Goal: Task Accomplishment & Management: Manage account settings

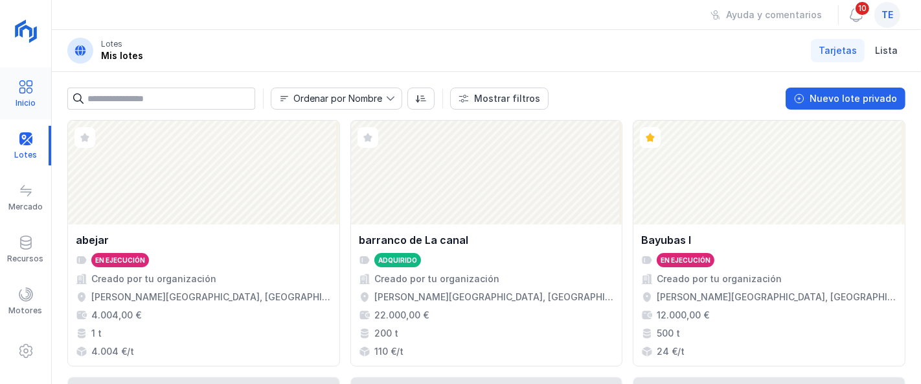
click at [18, 109] on div "Inicio" at bounding box center [25, 94] width 51 height 40
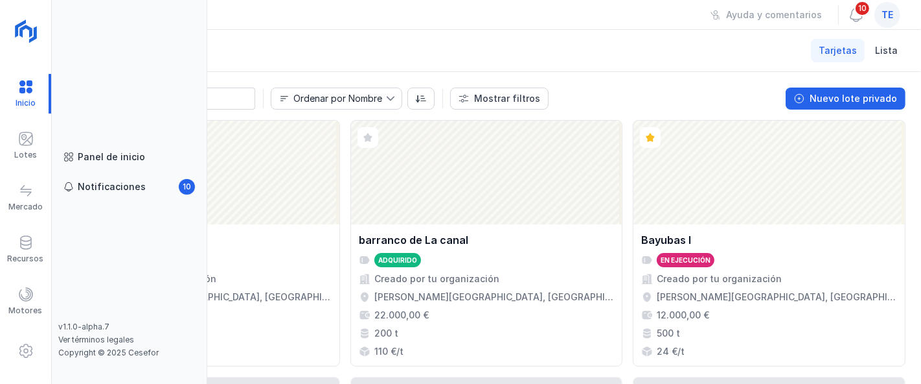
click at [394, 36] on header "Lotes Mis lotes Tarjetas Lista" at bounding box center [487, 51] width 870 height 42
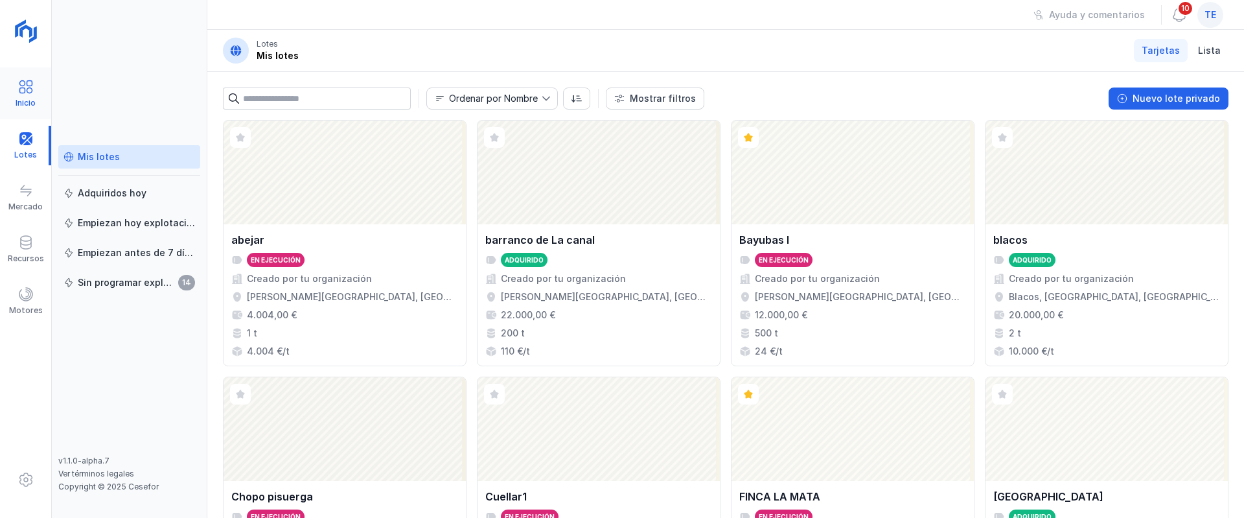
click at [37, 71] on div "Inicio" at bounding box center [25, 93] width 51 height 52
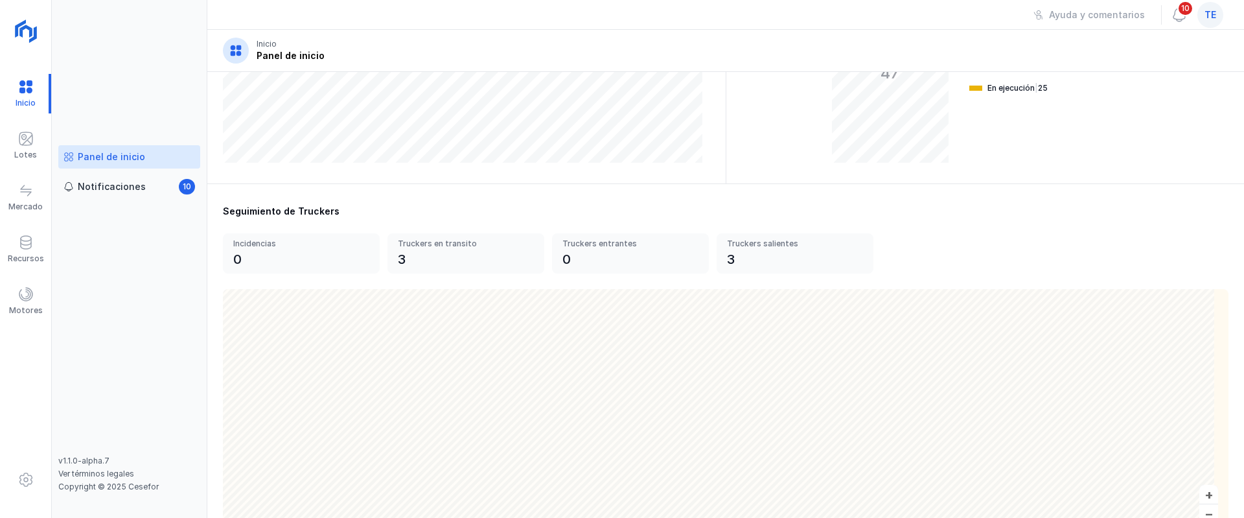
scroll to position [389, 0]
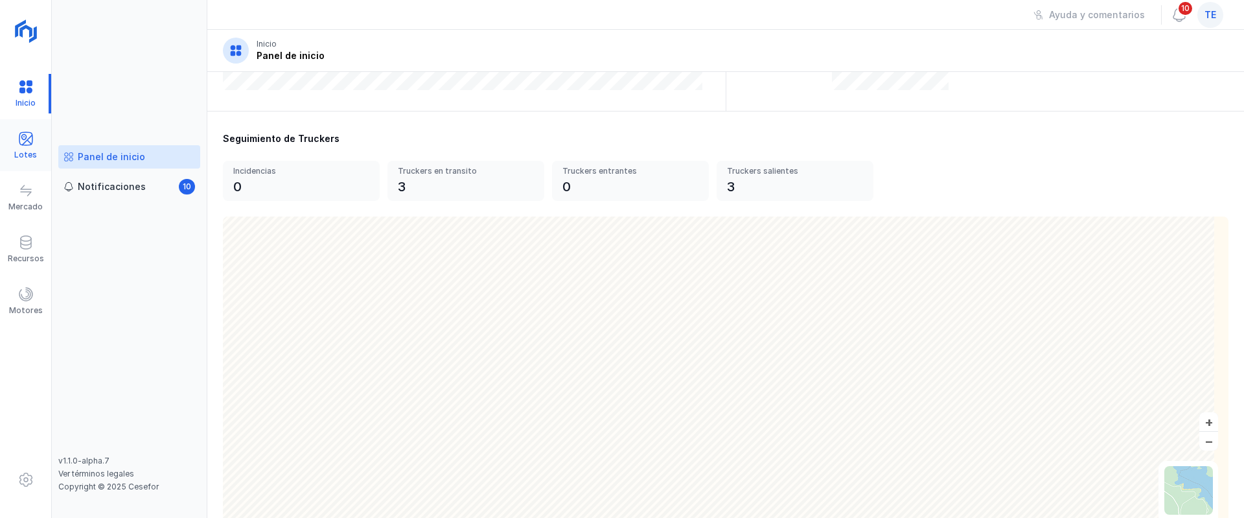
click at [6, 129] on div "Lotes" at bounding box center [25, 146] width 51 height 40
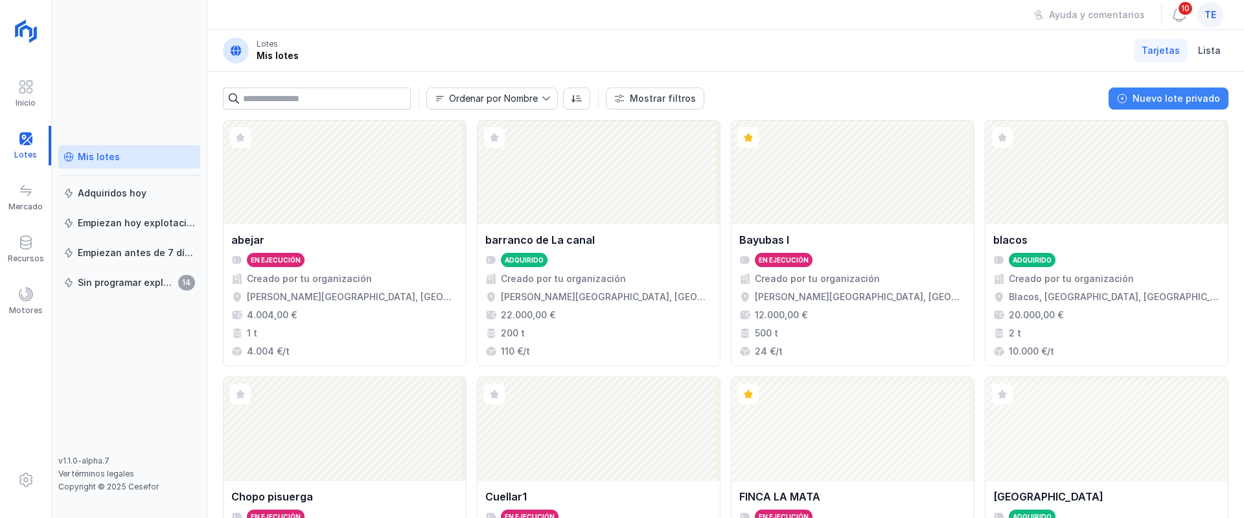
click at [921, 102] on div "Nuevo lote privado" at bounding box center [1176, 98] width 87 height 13
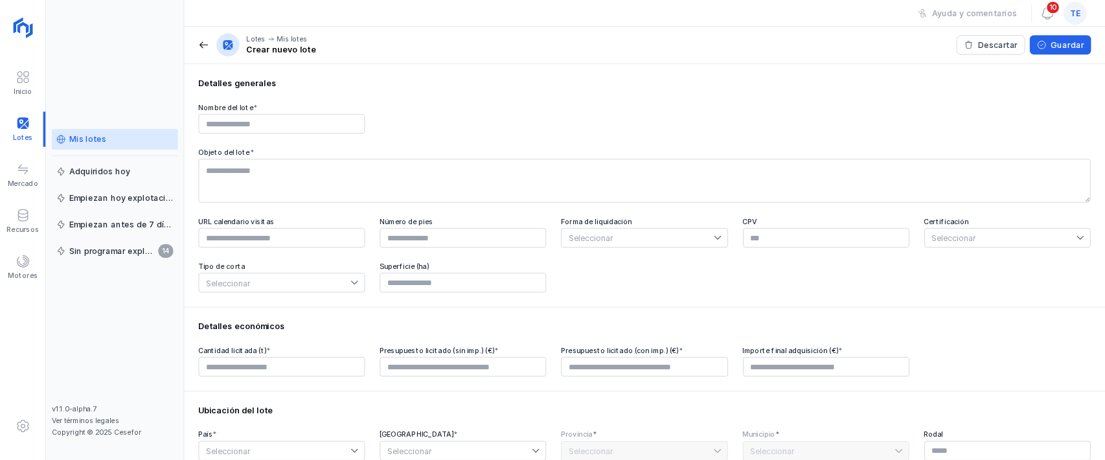
scroll to position [97, 0]
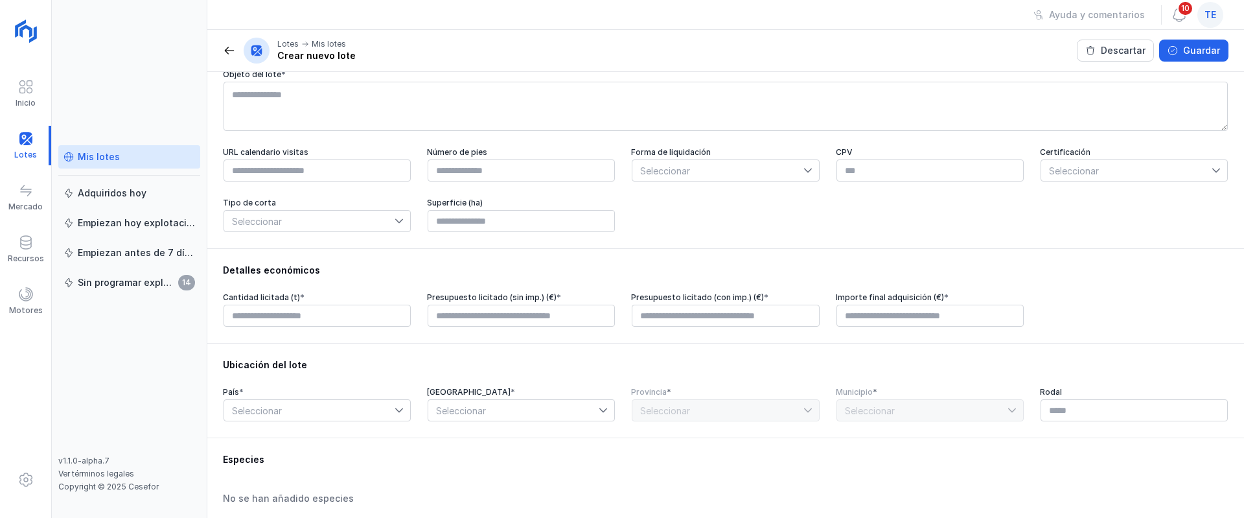
drag, startPoint x: 225, startPoint y: 150, endPoint x: 346, endPoint y: 152, distance: 120.5
click at [311, 149] on div "Detalles generales Nombre del lote * Objeto del lote * URL calendario visitas N…" at bounding box center [725, 111] width 1037 height 273
click at [735, 175] on span "Seleccionar" at bounding box center [717, 170] width 170 height 21
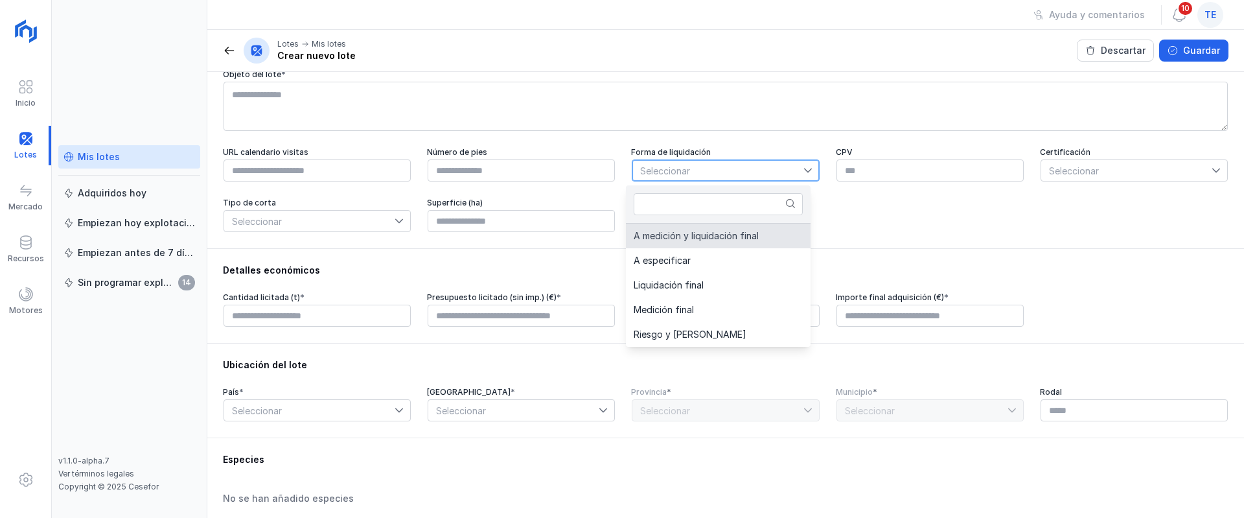
click at [921, 170] on span "Seleccionar" at bounding box center [1126, 170] width 170 height 21
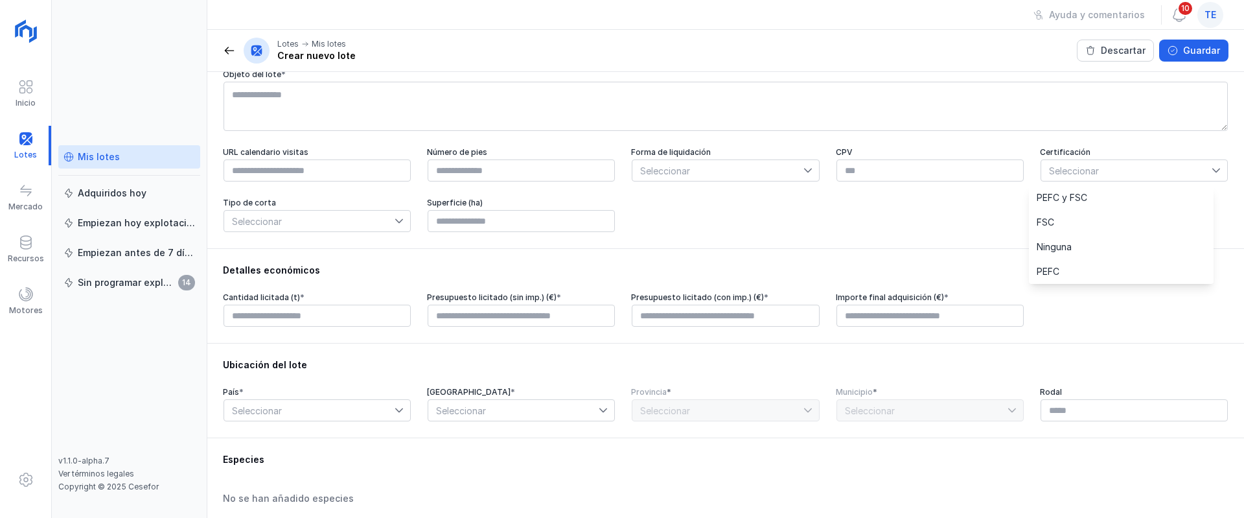
click at [921, 232] on div "URL calendario visitas Número de pies Forma de liquidación Seleccionar CPV Cert…" at bounding box center [726, 190] width 1006 height 86
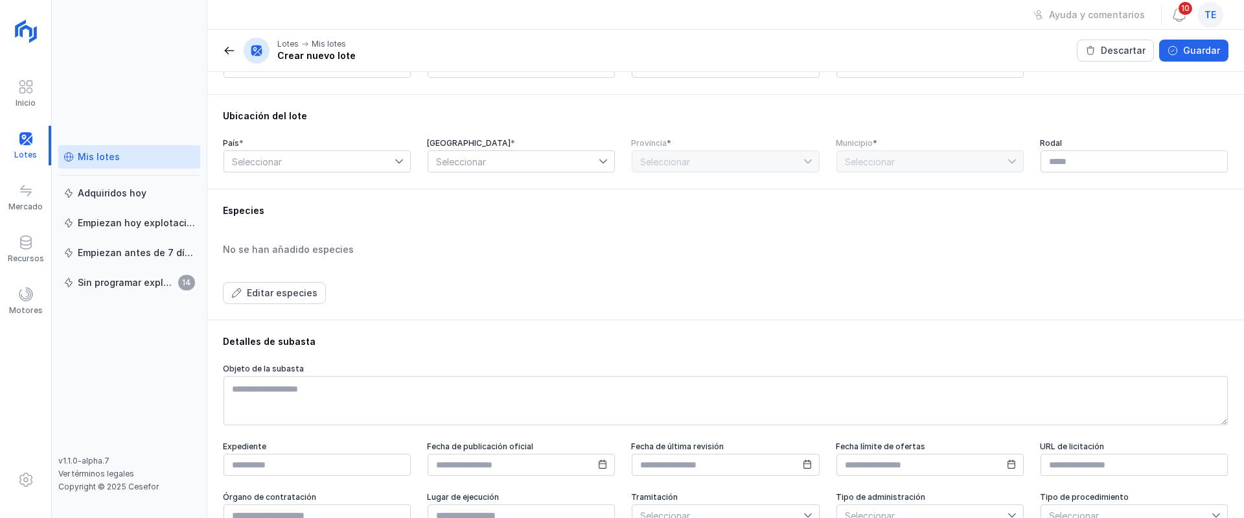
scroll to position [389, 0]
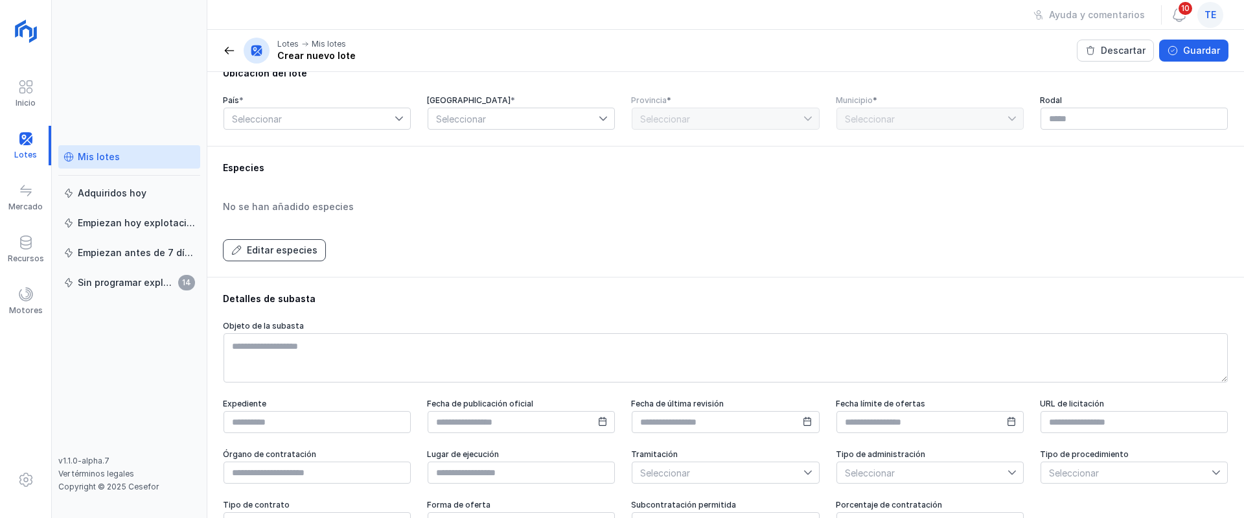
click at [293, 257] on div "Editar especies" at bounding box center [282, 250] width 71 height 13
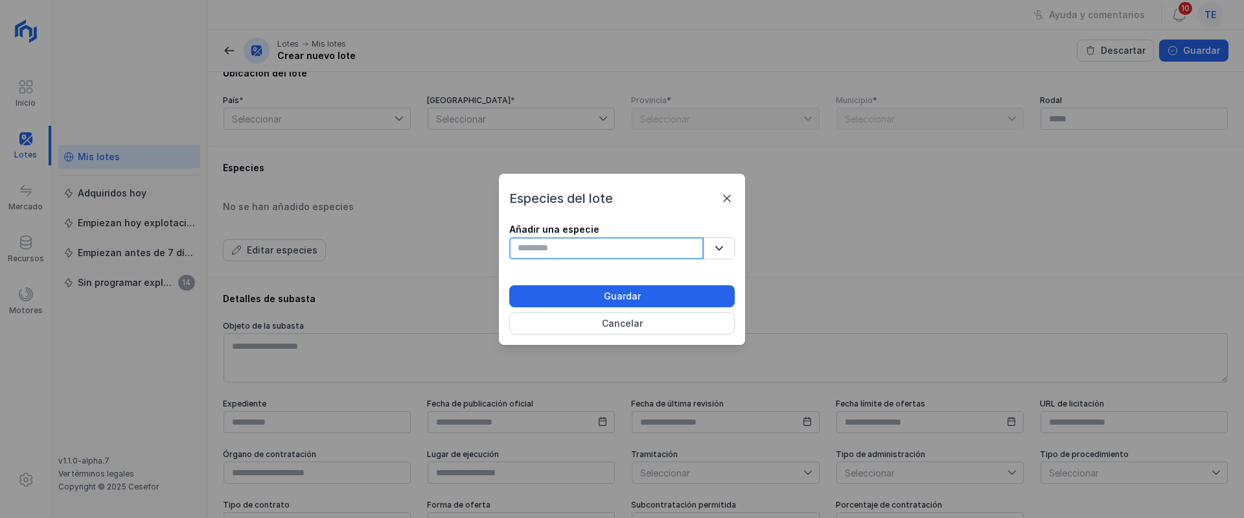
click at [586, 249] on input "text" at bounding box center [606, 248] width 194 height 22
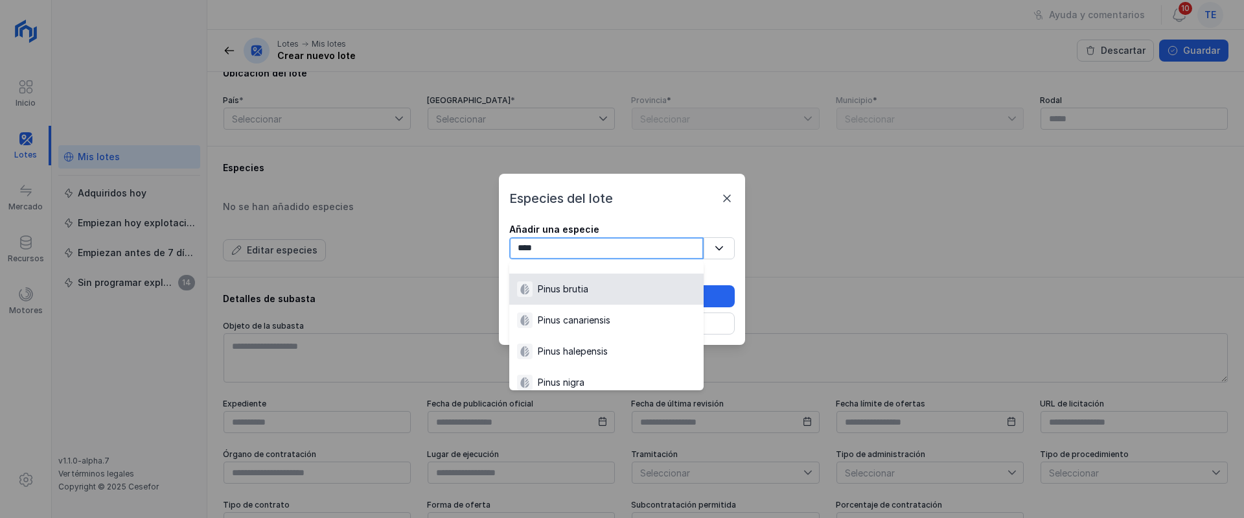
scroll to position [194, 0]
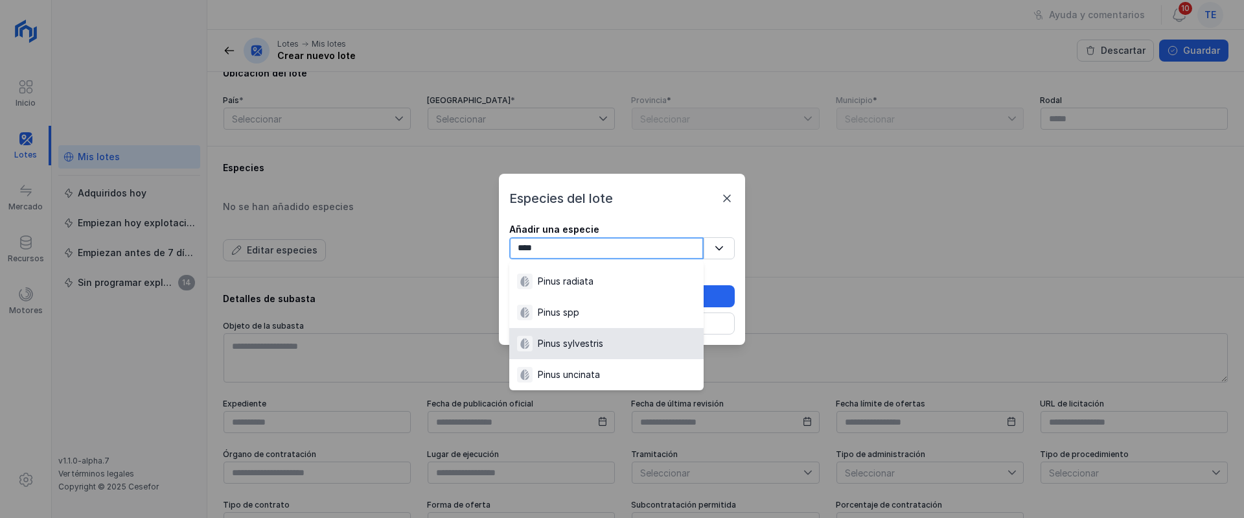
type input "****"
click at [592, 341] on div "Pinus sylvestris" at bounding box center [570, 343] width 65 height 13
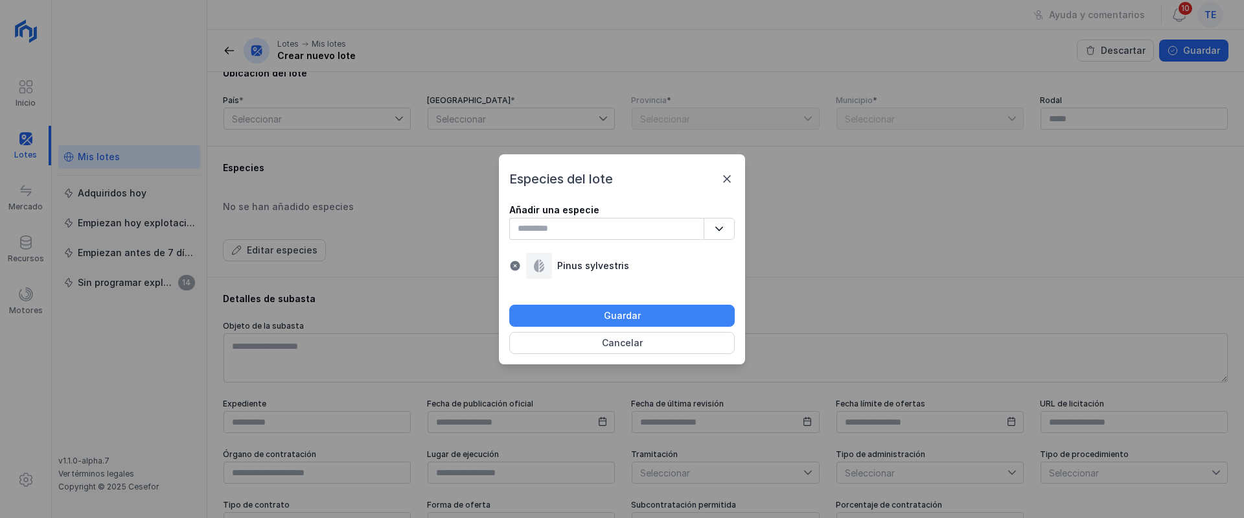
click at [659, 318] on button "Guardar" at bounding box center [621, 316] width 225 height 22
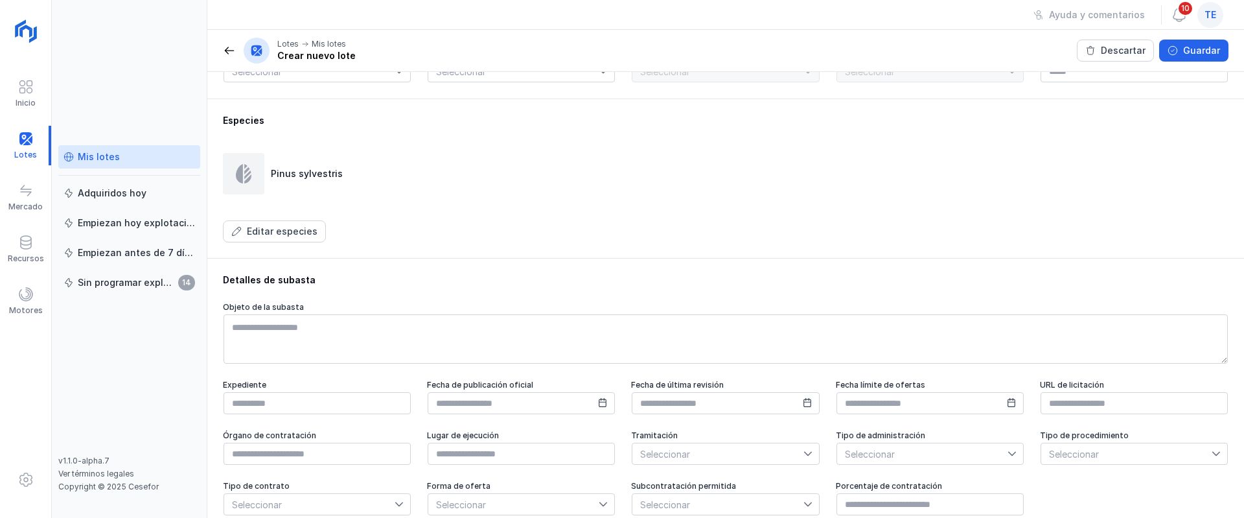
scroll to position [457, 0]
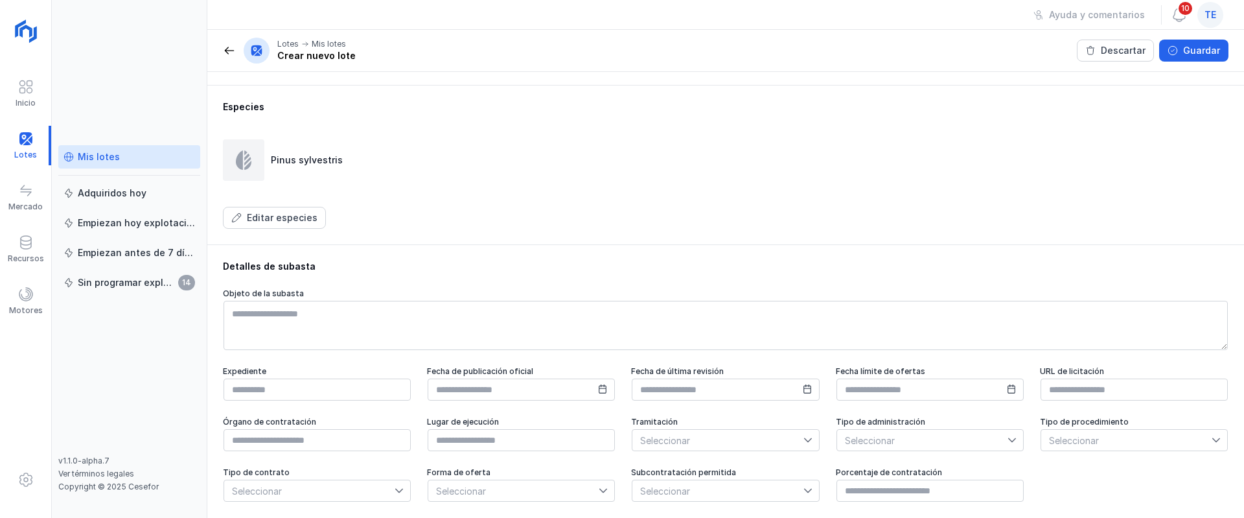
click at [921, 46] on div "Guardar" at bounding box center [1201, 50] width 37 height 13
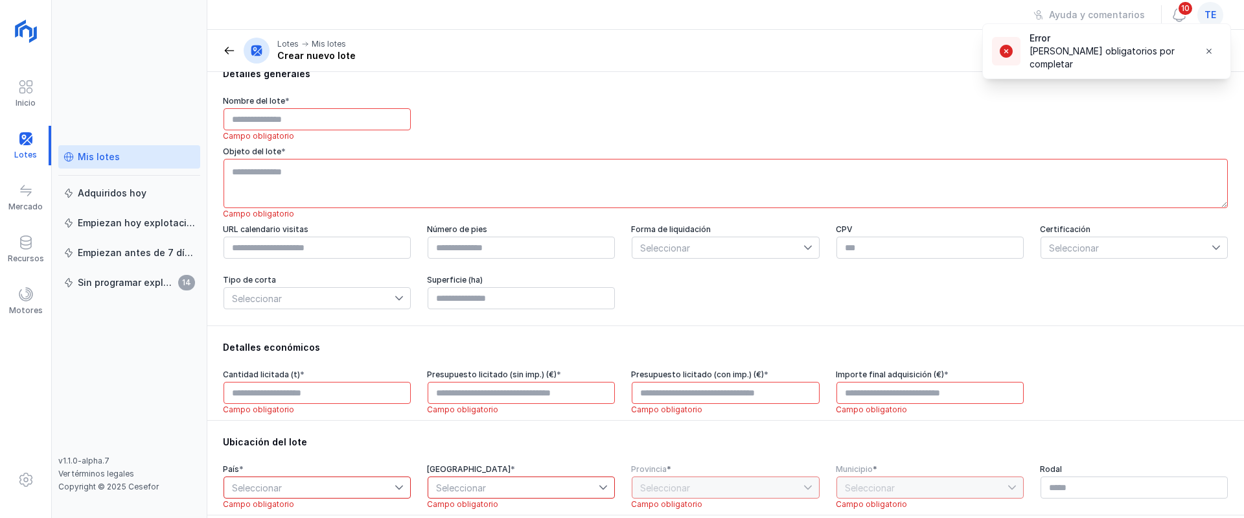
scroll to position [0, 0]
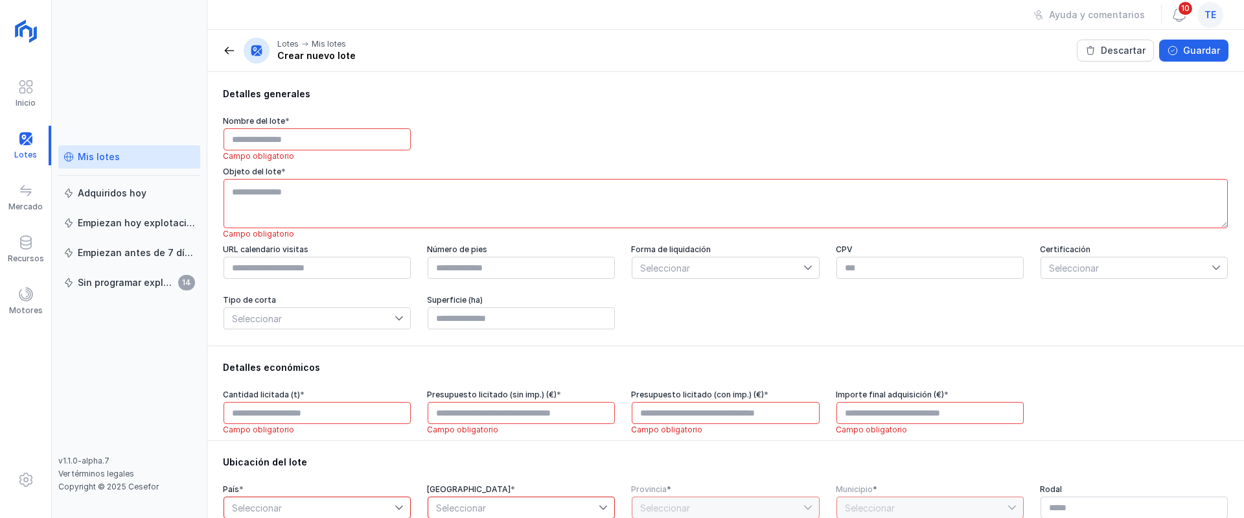
click at [225, 56] on span at bounding box center [229, 50] width 13 height 13
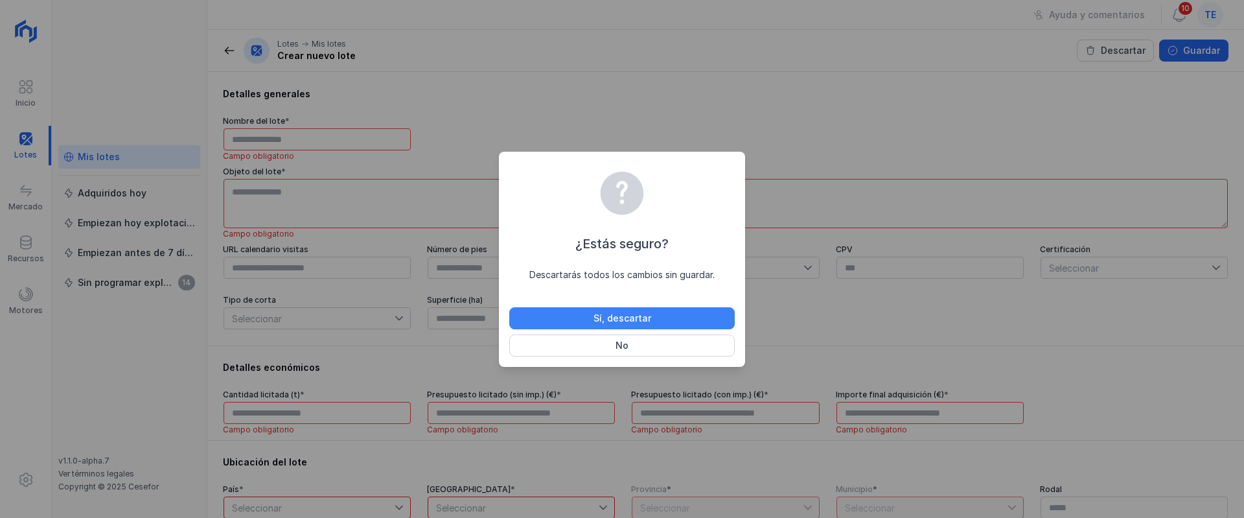
click at [687, 306] on div "¿Estás seguro? Descartarás todos los cambios sin guardar. Sí, descartar No" at bounding box center [621, 261] width 225 height 189
click at [691, 313] on button "Sí, descartar" at bounding box center [621, 318] width 225 height 22
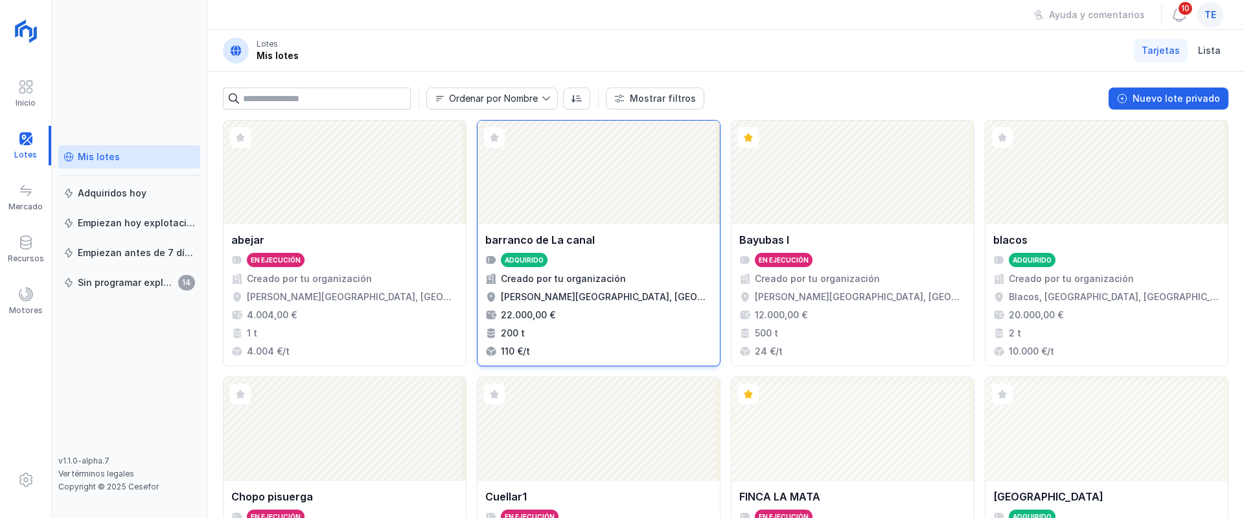
click at [643, 190] on div "Abrir lote" at bounding box center [599, 173] width 242 height 104
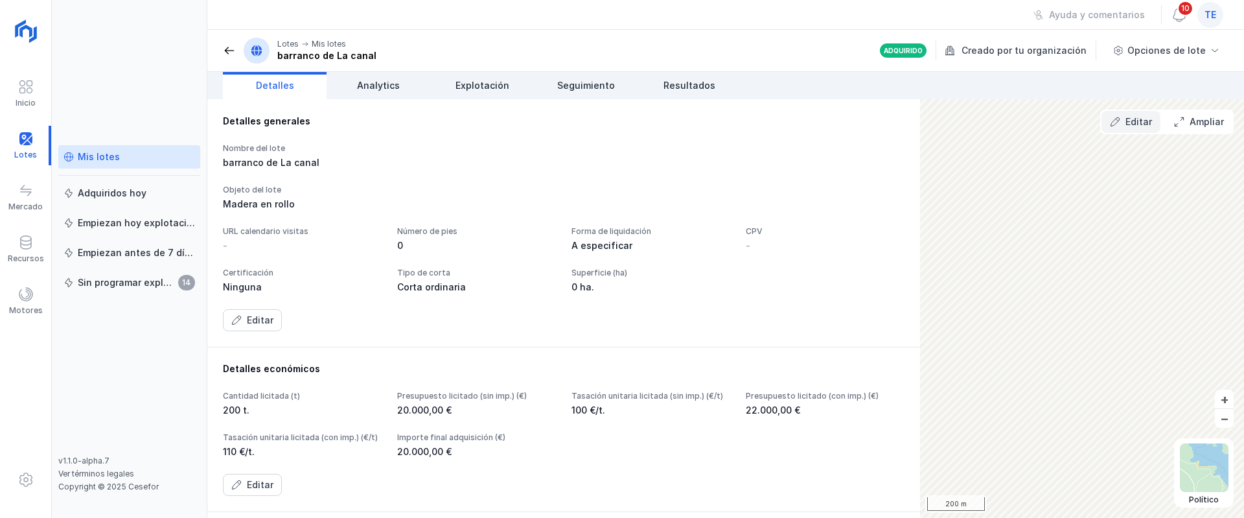
click at [921, 133] on div "Satélite Topográfico Político Abrir lote 200 m + – Editar Ampliar" at bounding box center [1082, 308] width 324 height 419
click at [921, 128] on div "Editar" at bounding box center [1139, 121] width 27 height 13
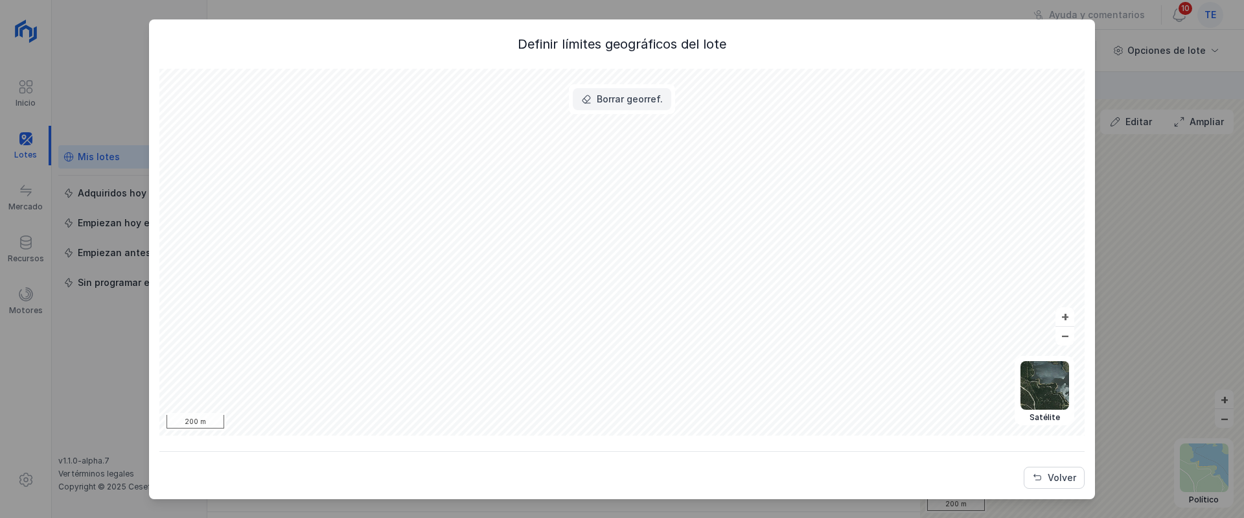
click at [603, 94] on div "Borrar georref." at bounding box center [630, 99] width 66 height 13
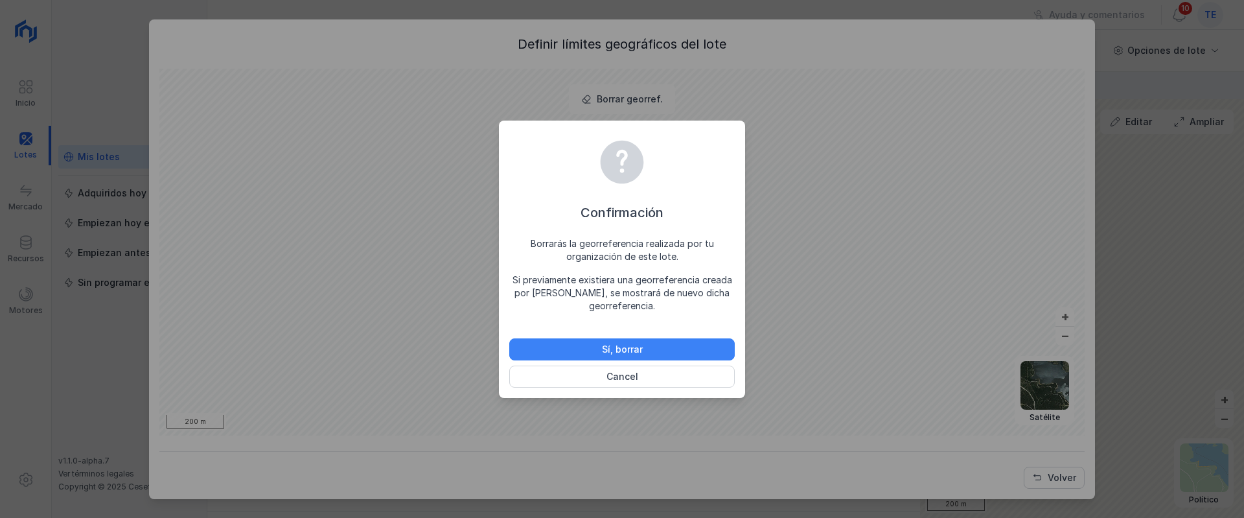
click at [606, 351] on div "Sí, borrar" at bounding box center [622, 349] width 41 height 13
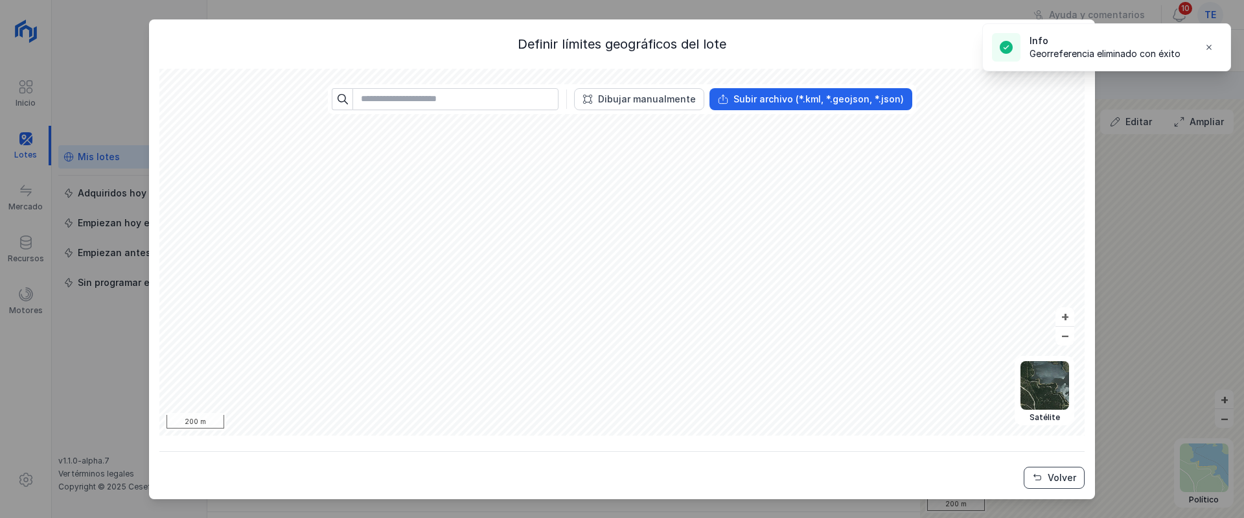
click at [921, 421] on span "Volver" at bounding box center [1037, 477] width 10 height 10
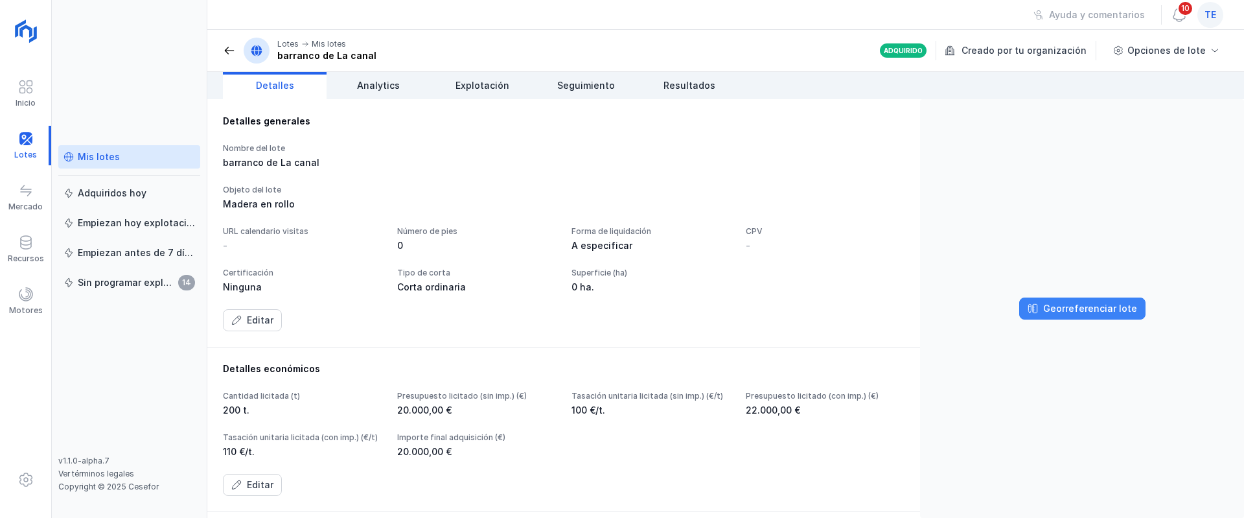
click at [921, 312] on div "Georreferenciar lote" at bounding box center [1090, 308] width 94 height 13
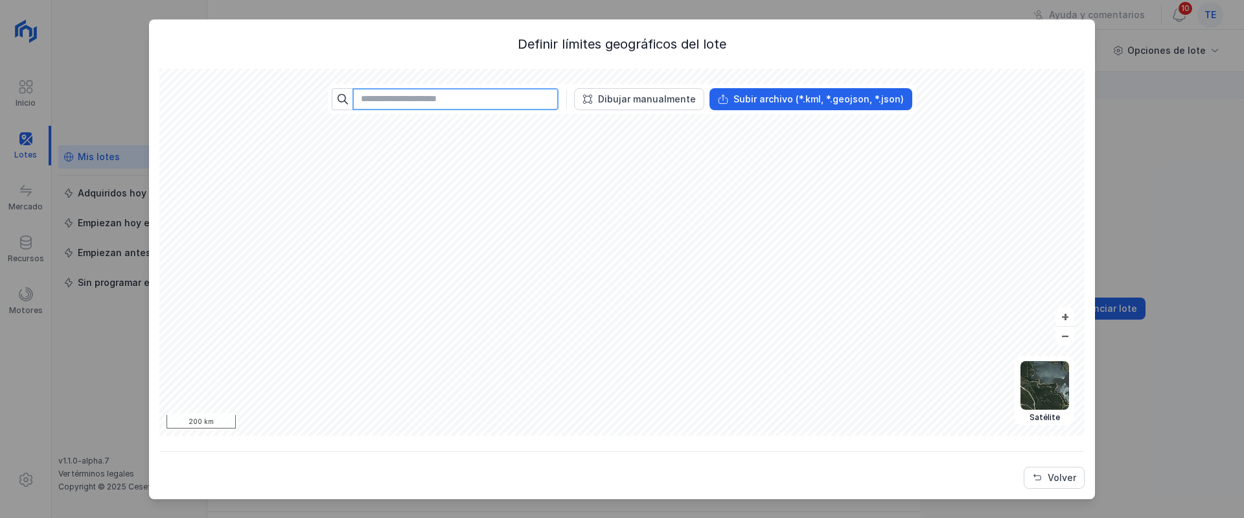
click at [433, 101] on input "text" at bounding box center [455, 99] width 206 height 22
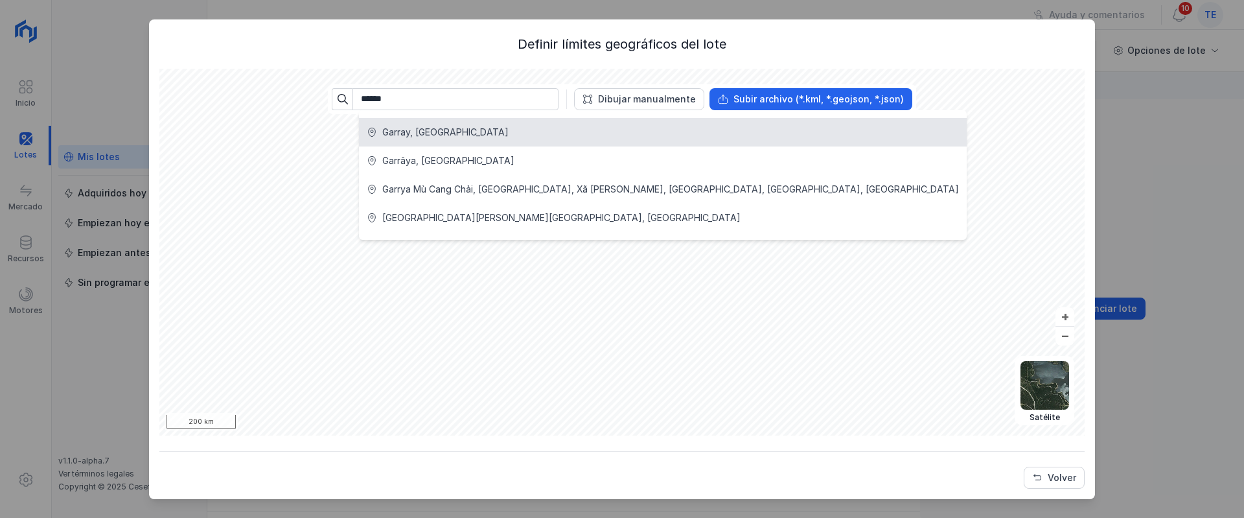
click at [467, 133] on div "Garray, España" at bounding box center [663, 132] width 592 height 13
type input "**********"
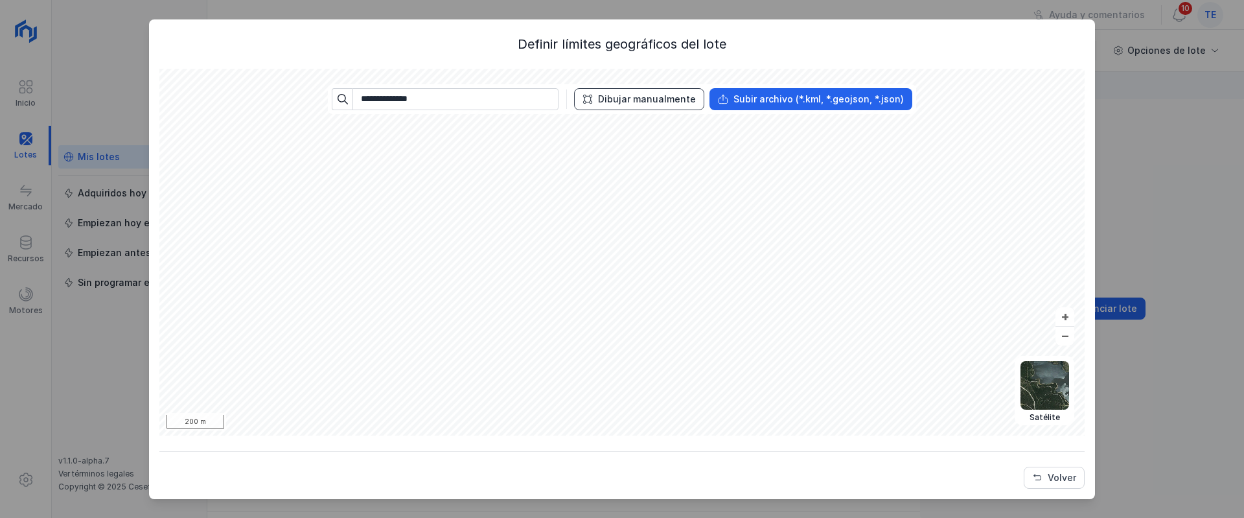
click at [660, 98] on div "Dibujar manualmente" at bounding box center [647, 99] width 98 height 13
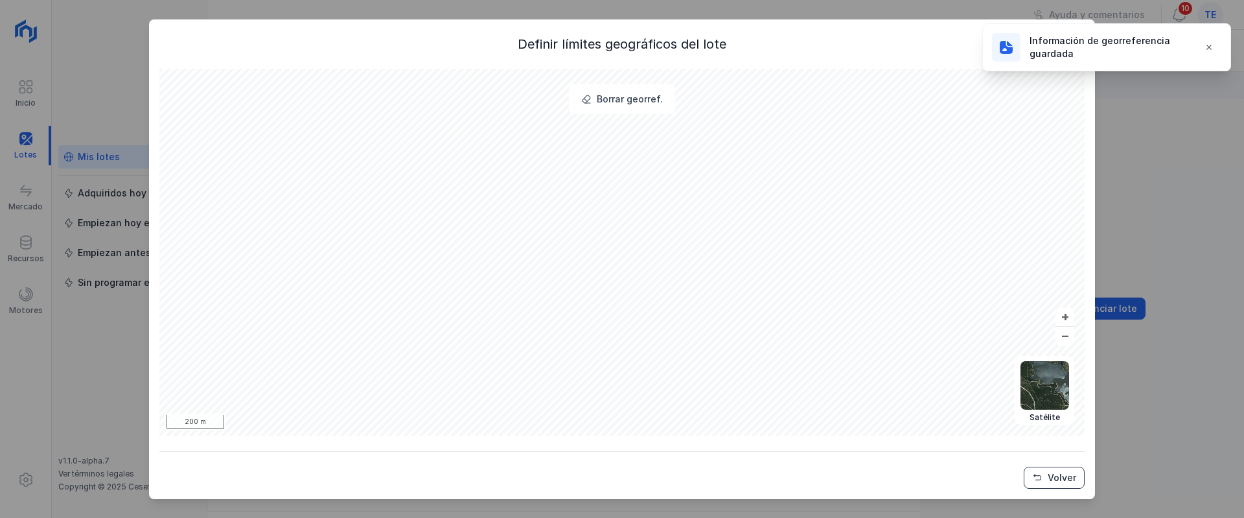
click at [921, 421] on div "Volver" at bounding box center [1062, 477] width 29 height 13
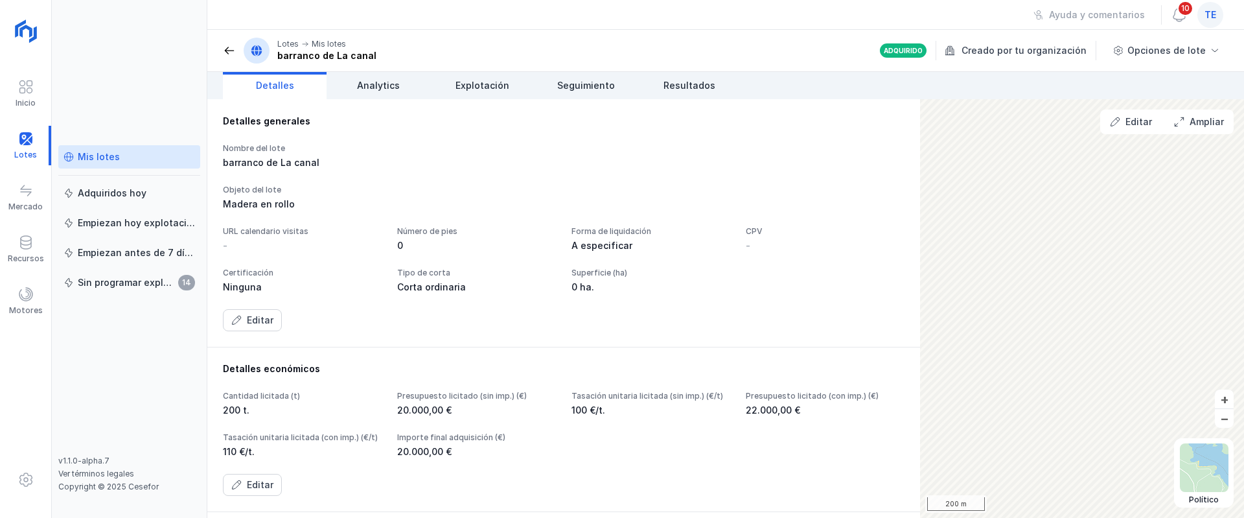
click at [230, 51] on span at bounding box center [229, 50] width 13 height 13
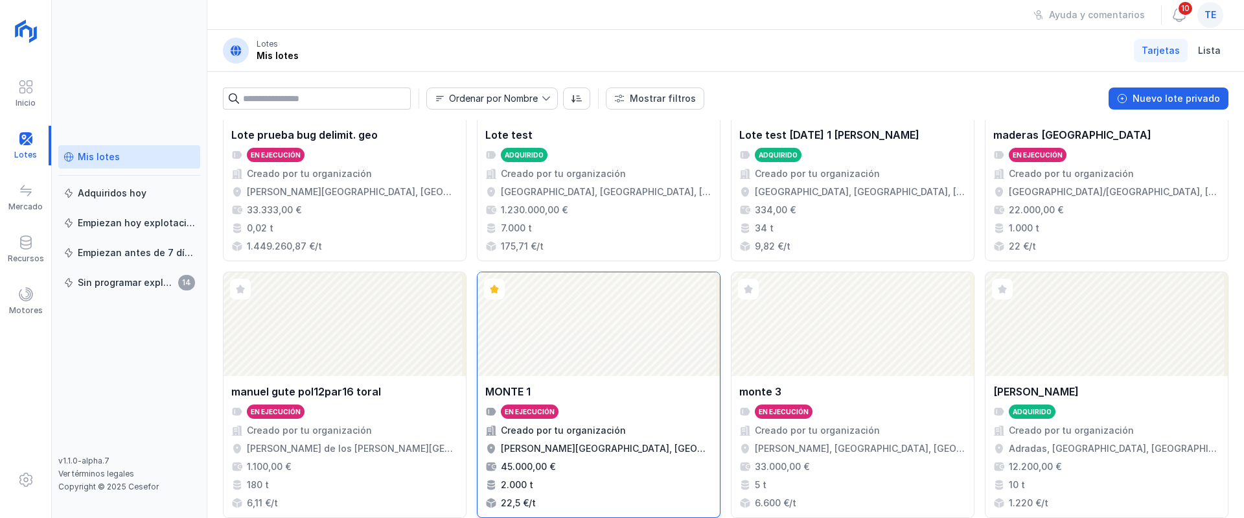
scroll to position [932, 0]
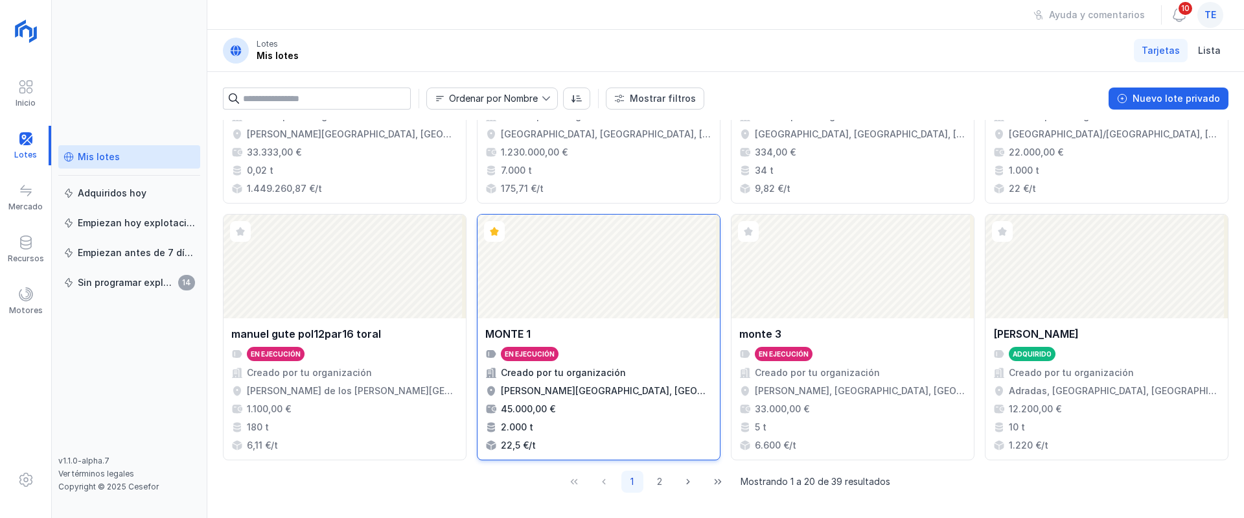
click at [576, 249] on div "Abrir lote" at bounding box center [599, 266] width 242 height 104
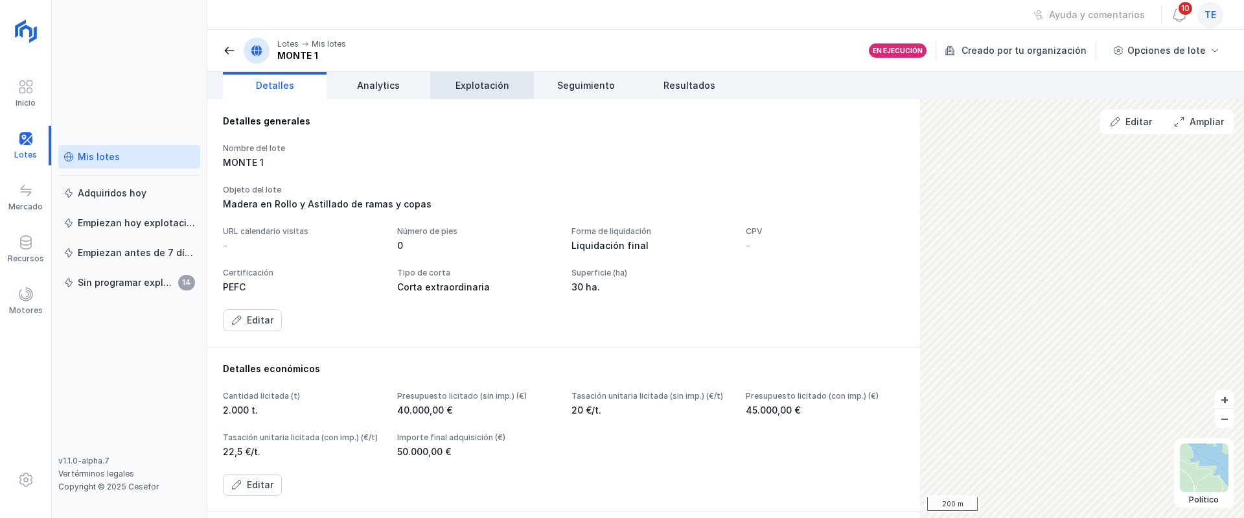
click at [486, 90] on span "Explotación" at bounding box center [483, 85] width 54 height 13
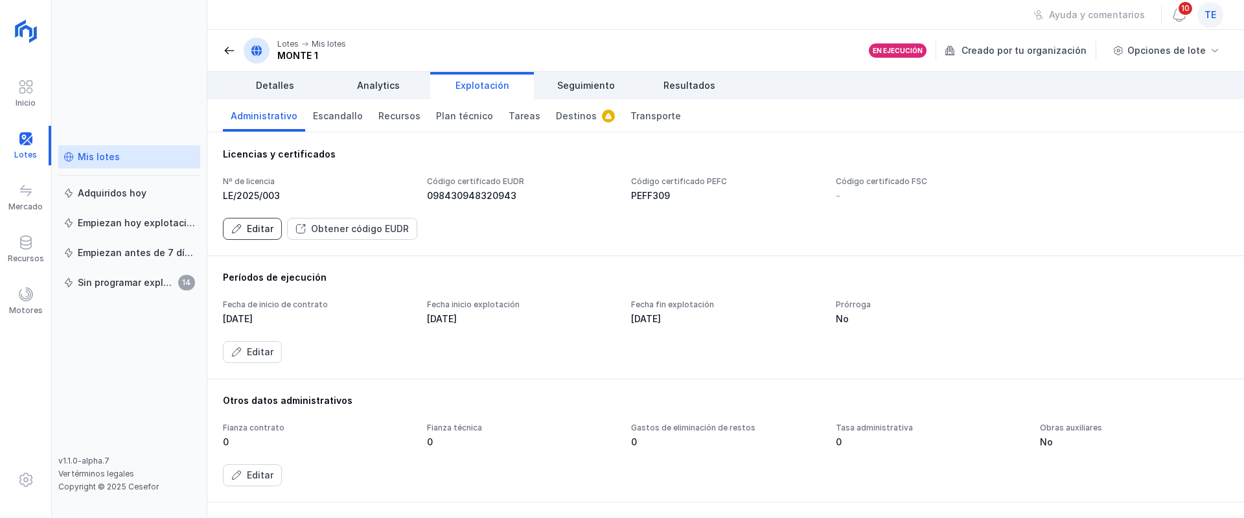
click at [262, 225] on div "Editar" at bounding box center [260, 228] width 27 height 13
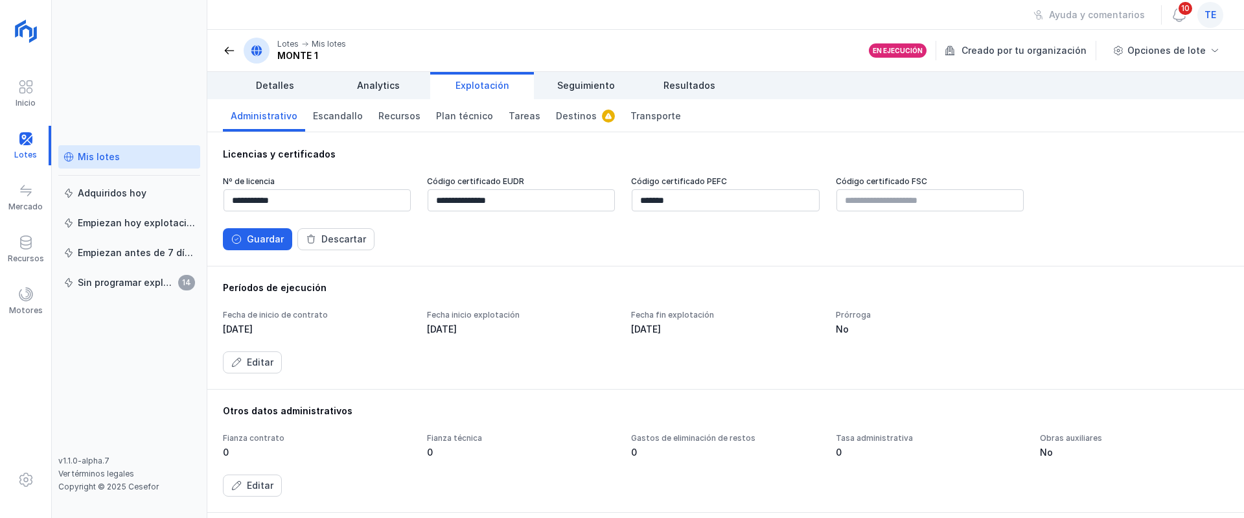
click at [248, 226] on div "**********" at bounding box center [726, 213] width 1006 height 74
click at [251, 230] on button "Guardar" at bounding box center [257, 239] width 69 height 22
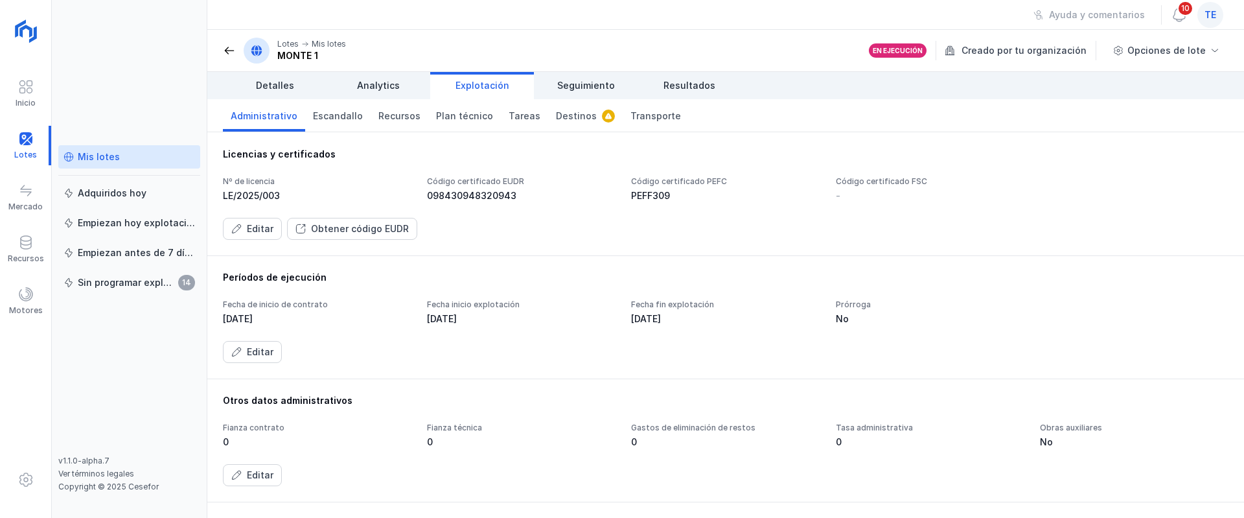
drag, startPoint x: 332, startPoint y: 229, endPoint x: 349, endPoint y: 216, distance: 21.7
click at [349, 216] on div "Nº de licencia LE/2025/003 Código certificado EUDR 098430948320943 Código certi…" at bounding box center [726, 208] width 1006 height 64
drag, startPoint x: 324, startPoint y: 235, endPoint x: 716, endPoint y: 141, distance: 403.0
click at [363, 230] on div "Obtener código EUDR" at bounding box center [360, 228] width 98 height 13
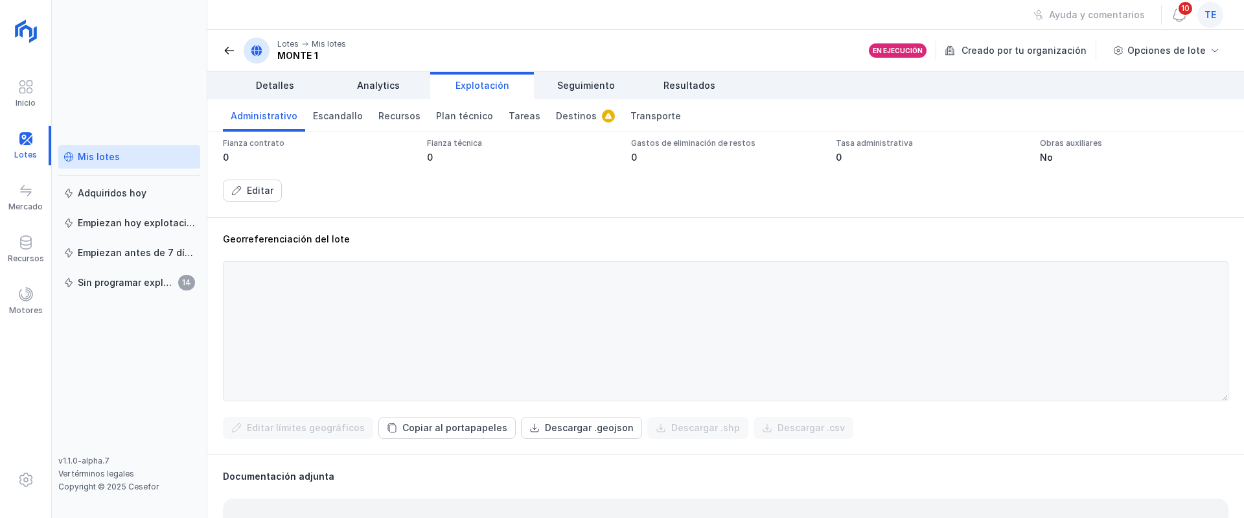
scroll to position [292, 0]
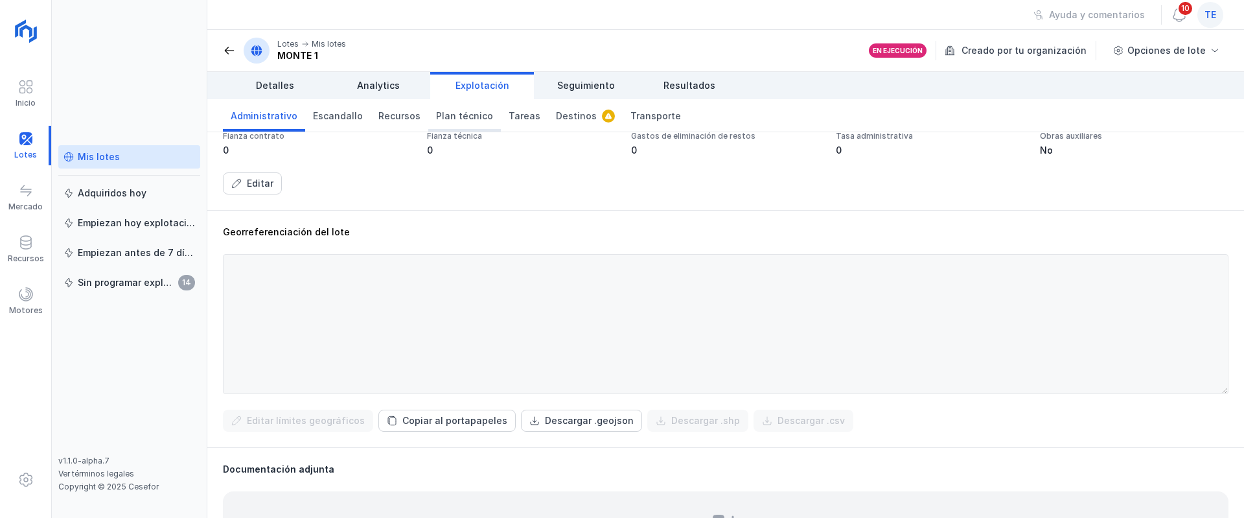
click at [459, 108] on link "Plan técnico" at bounding box center [464, 115] width 73 height 32
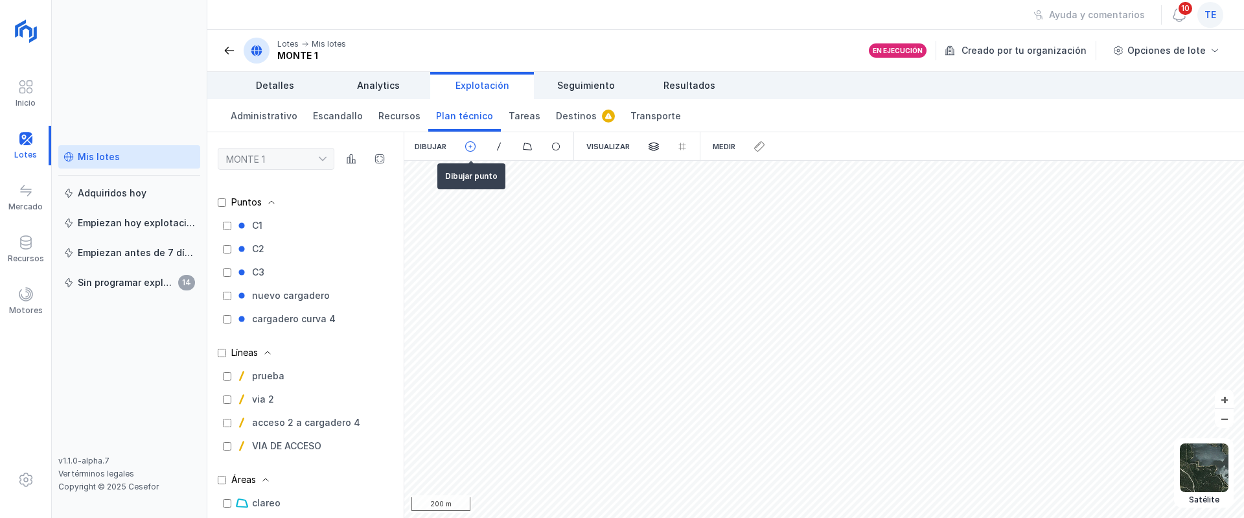
click at [476, 140] on div at bounding box center [471, 146] width 29 height 29
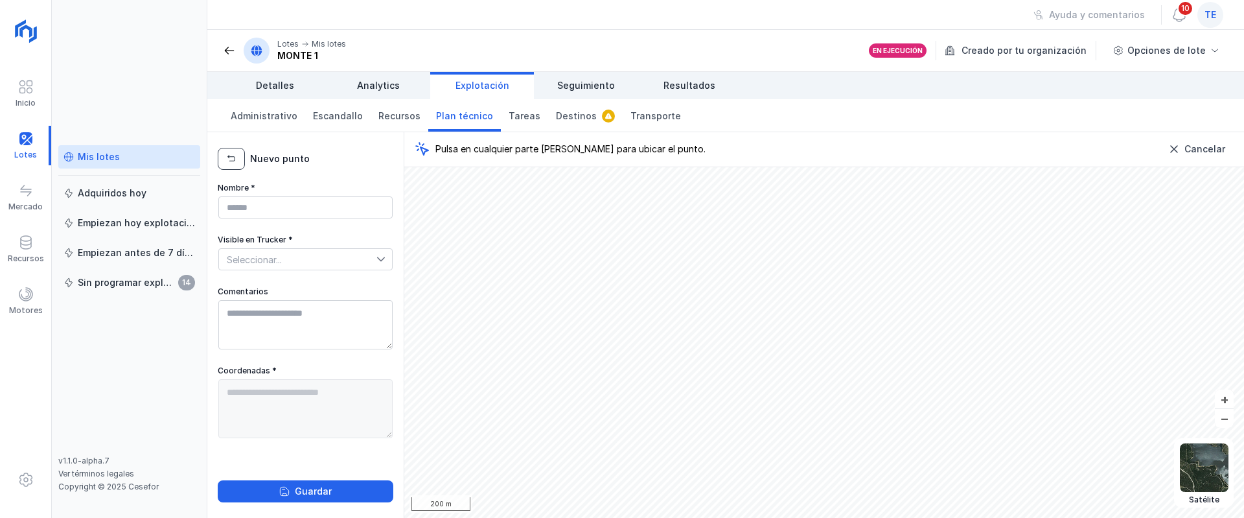
click at [229, 154] on span "button" at bounding box center [231, 159] width 10 height 10
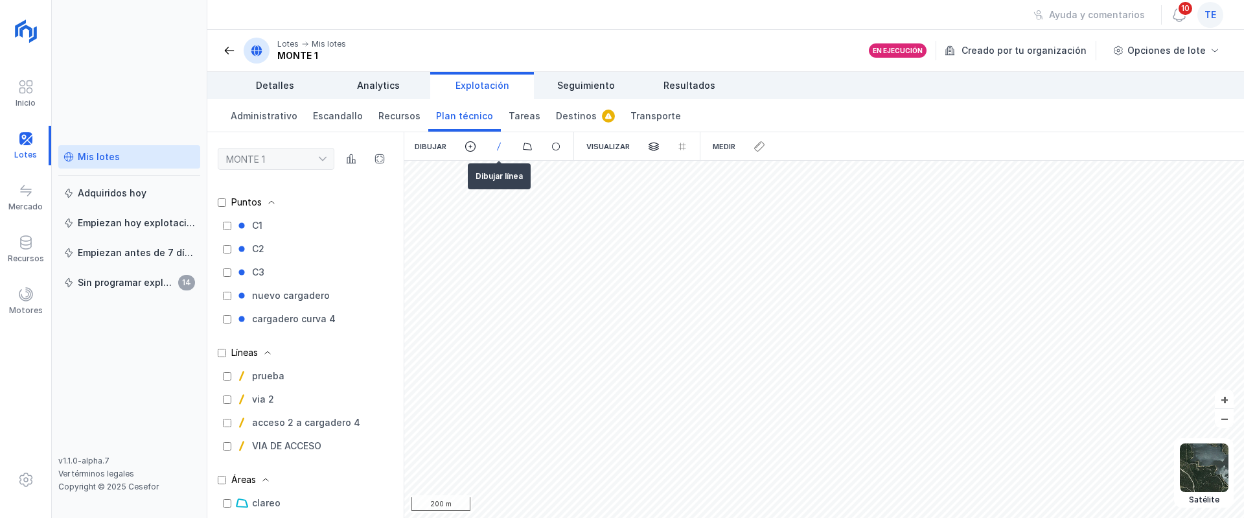
click at [500, 147] on span at bounding box center [499, 147] width 12 height 12
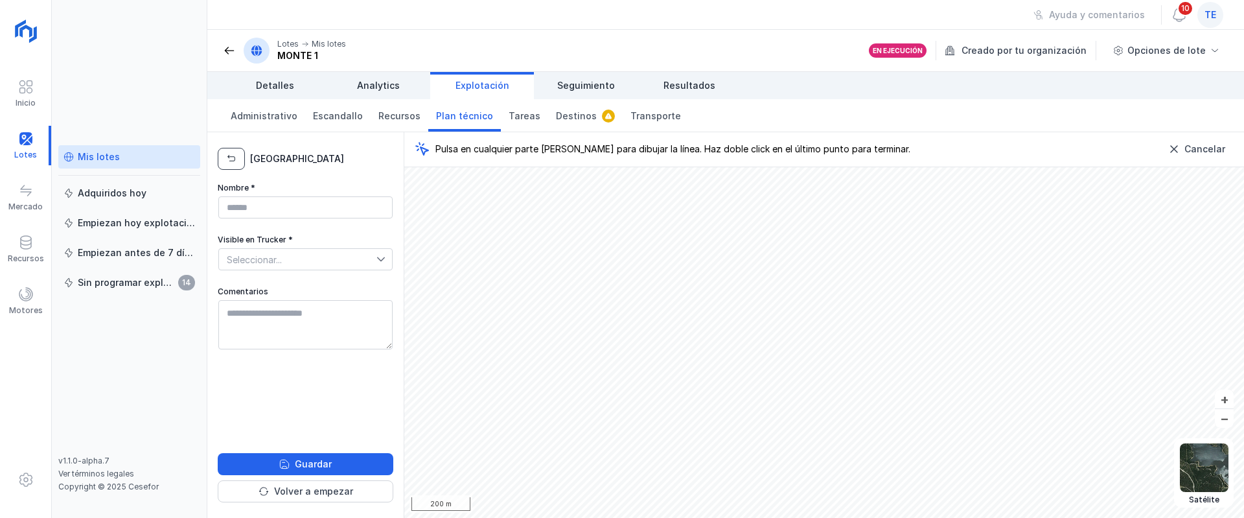
click at [240, 164] on button "button" at bounding box center [231, 159] width 27 height 22
click at [230, 156] on span "button" at bounding box center [231, 159] width 10 height 10
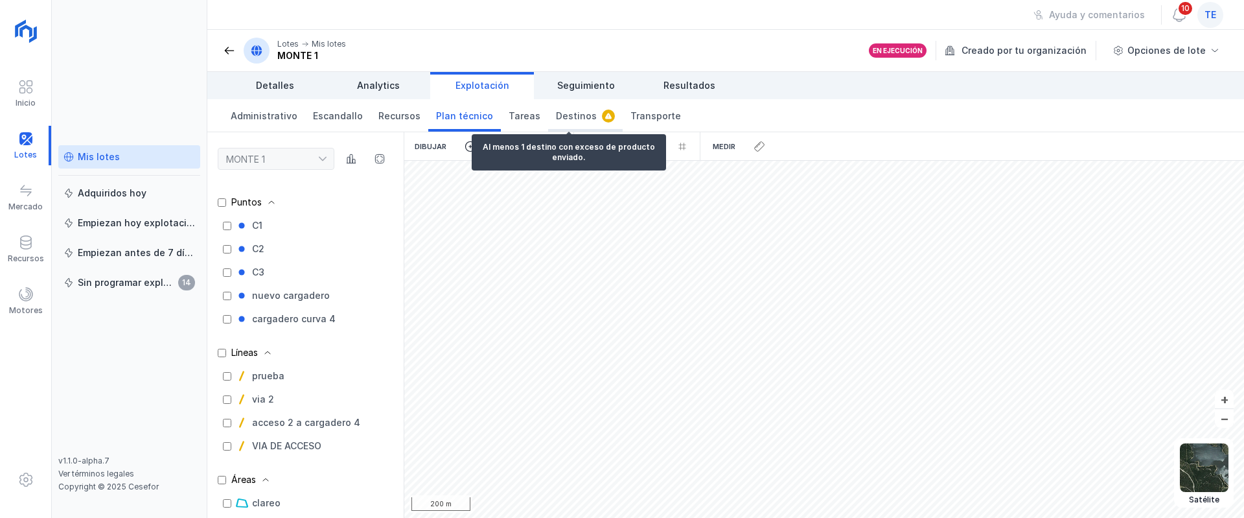
click at [556, 112] on span "Destinos" at bounding box center [576, 116] width 41 height 13
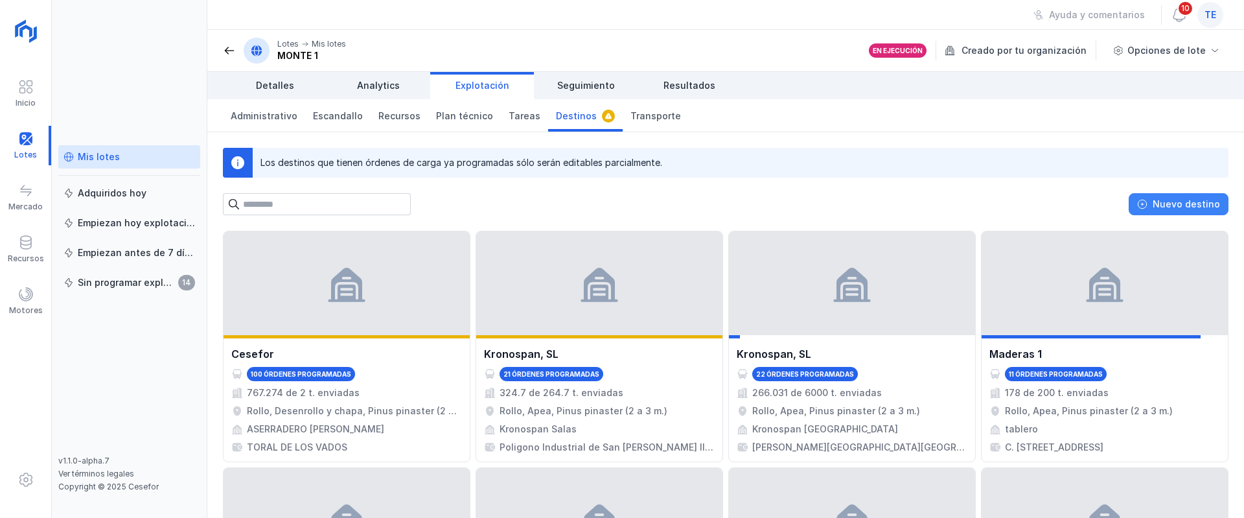
click at [921, 199] on div "Nuevo destino" at bounding box center [1186, 204] width 67 height 13
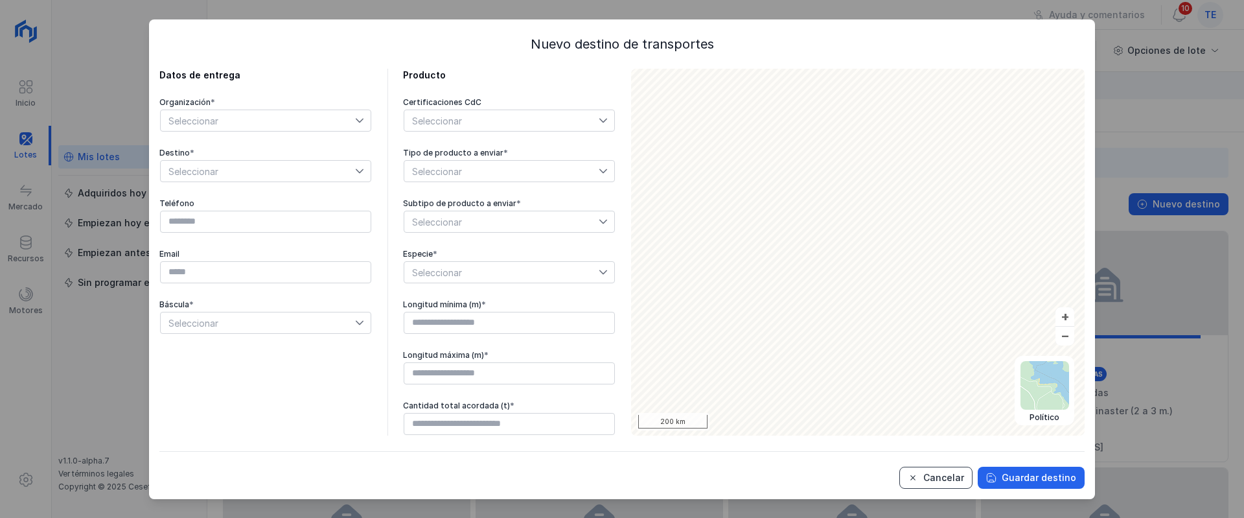
click at [921, 421] on div "Cancelar" at bounding box center [943, 477] width 41 height 13
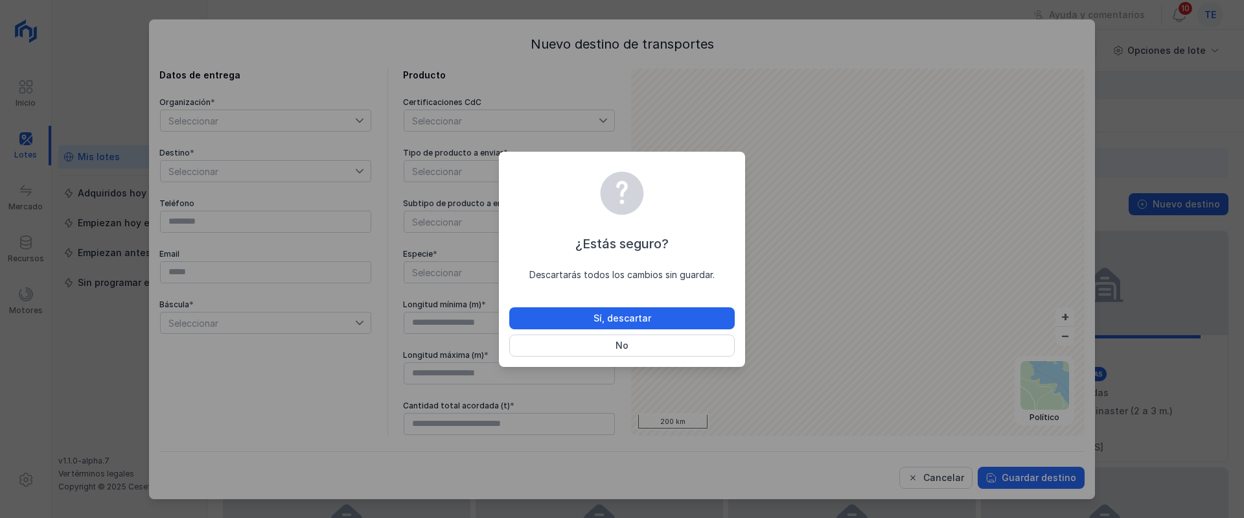
click at [667, 303] on div "¿Estás seguro? Descartarás todos los cambios sin guardar. Sí, descartar No" at bounding box center [621, 261] width 225 height 189
click at [668, 316] on button "Sí, descartar" at bounding box center [621, 318] width 225 height 22
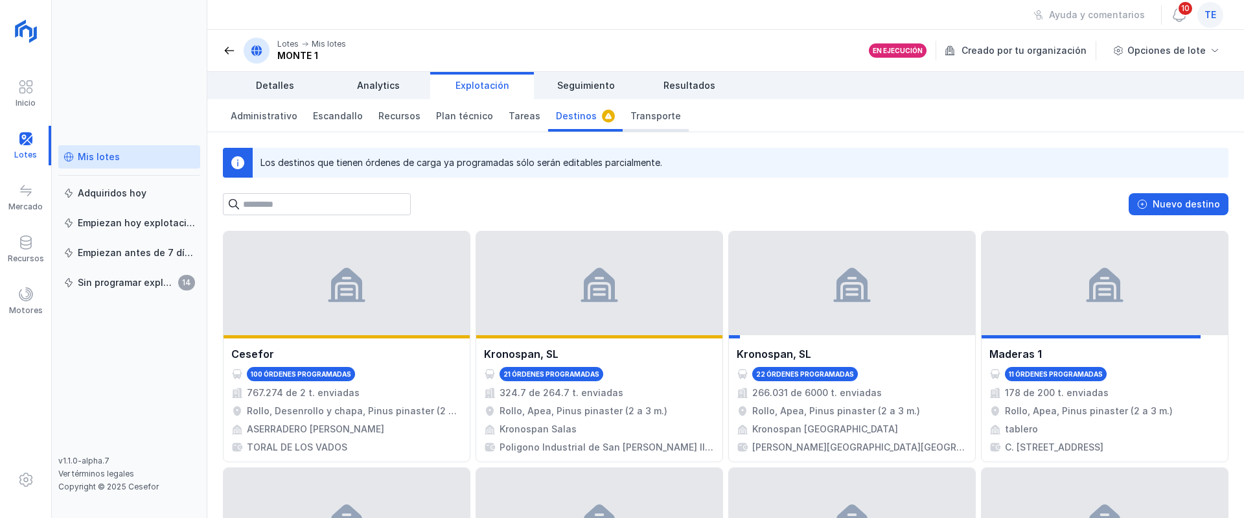
click at [644, 113] on span "Transporte" at bounding box center [655, 116] width 51 height 13
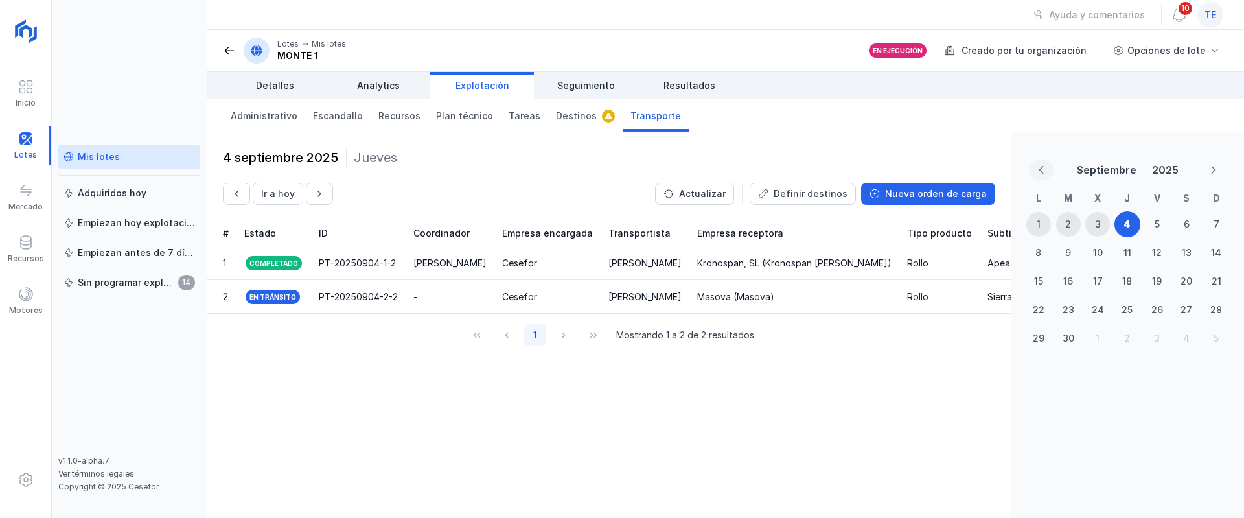
click at [921, 171] on button "Previous Month" at bounding box center [1041, 169] width 25 height 19
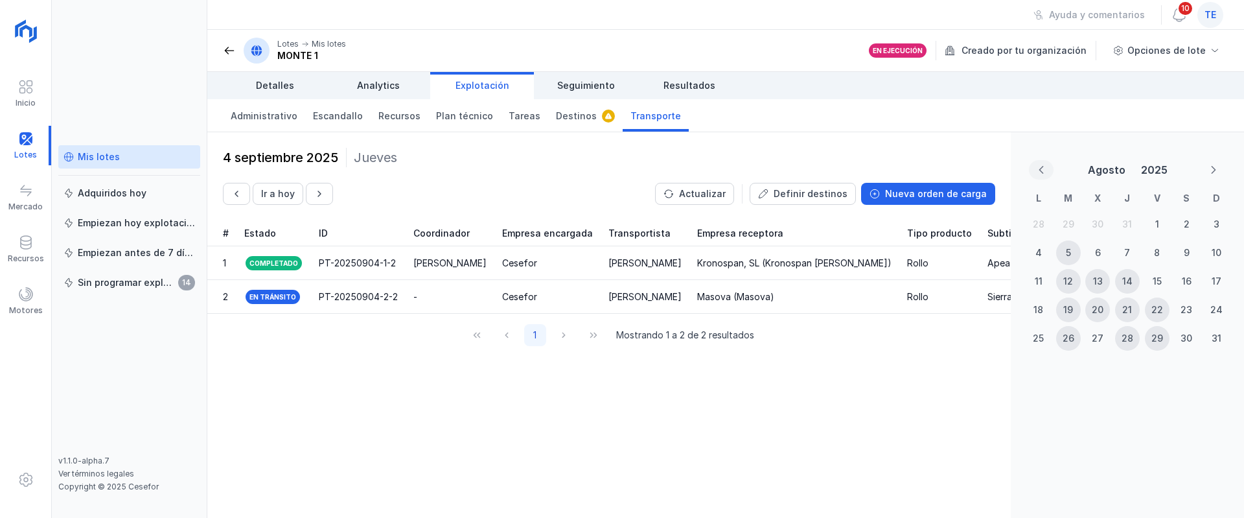
click at [921, 167] on button "Previous Month" at bounding box center [1041, 169] width 25 height 19
click at [921, 224] on div "2" at bounding box center [1097, 224] width 25 height 25
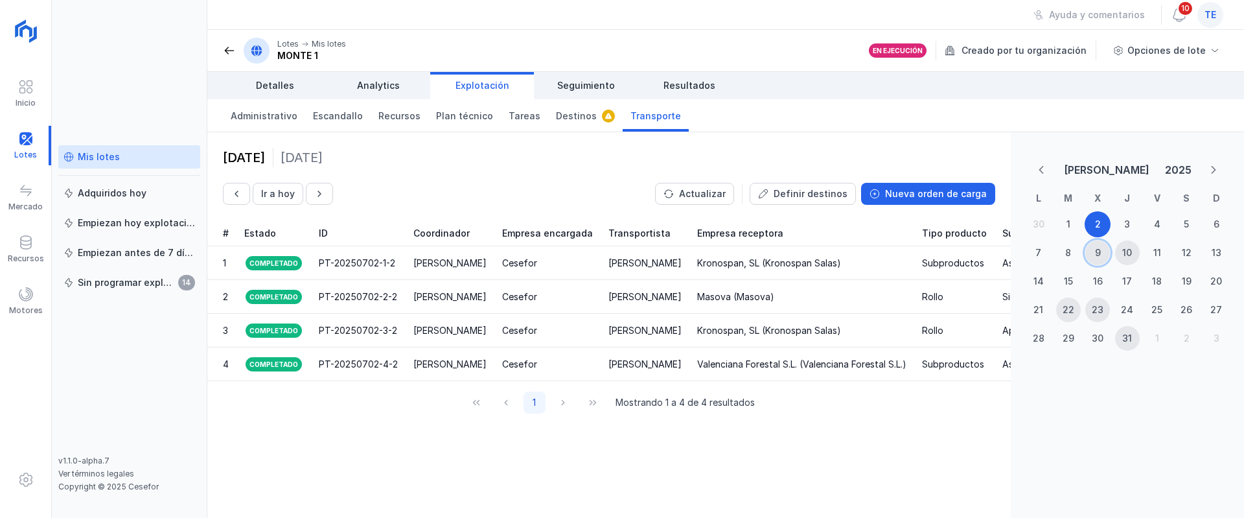
click at [921, 255] on div "9" at bounding box center [1097, 252] width 25 height 25
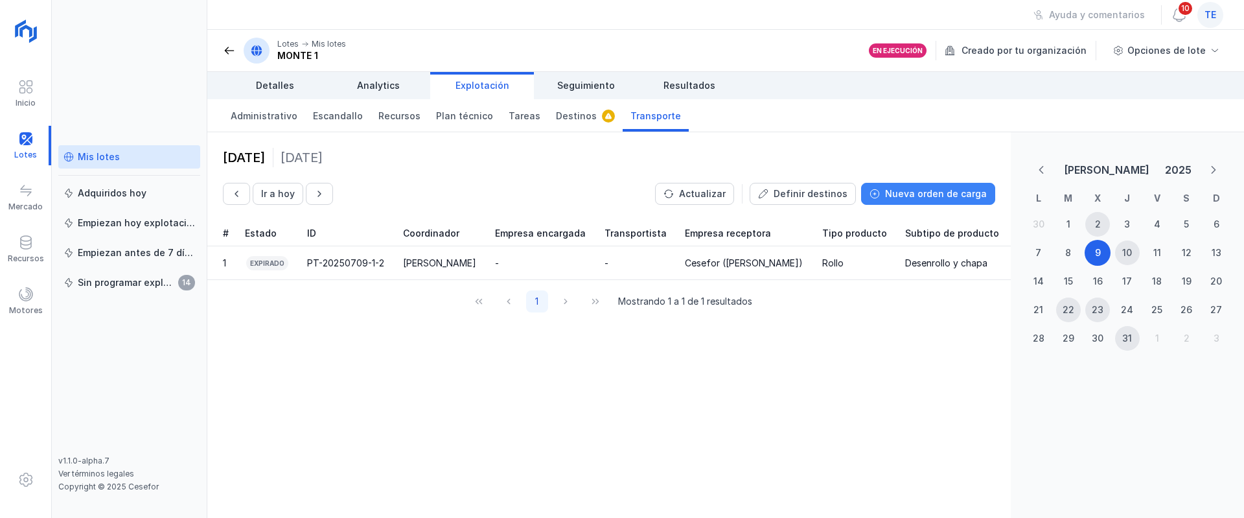
click at [921, 195] on div "Nueva orden de carga" at bounding box center [936, 193] width 102 height 13
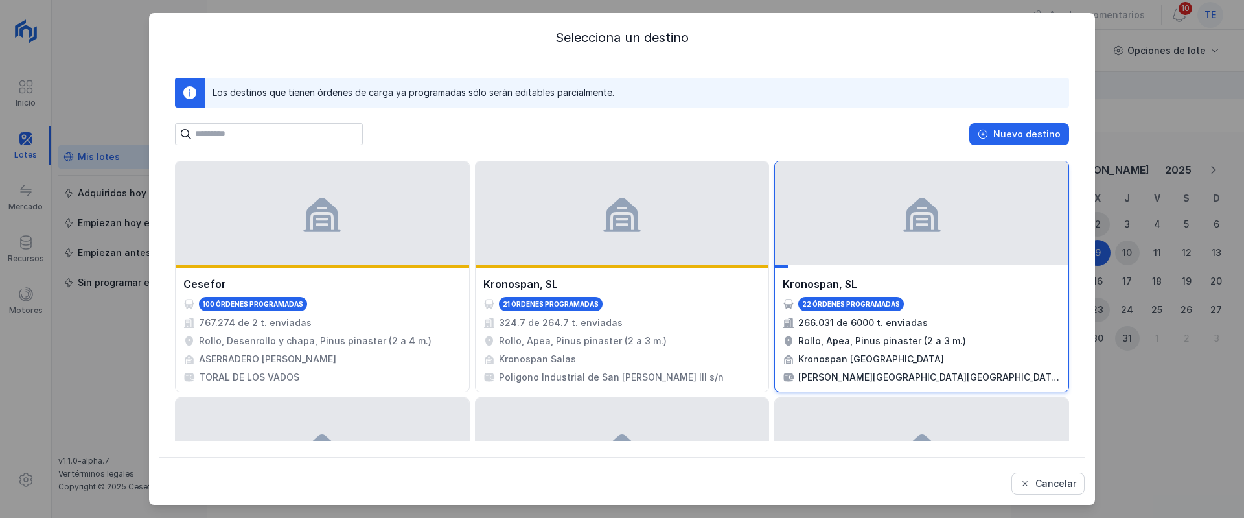
click at [904, 213] on span at bounding box center [921, 212] width 41 height 41
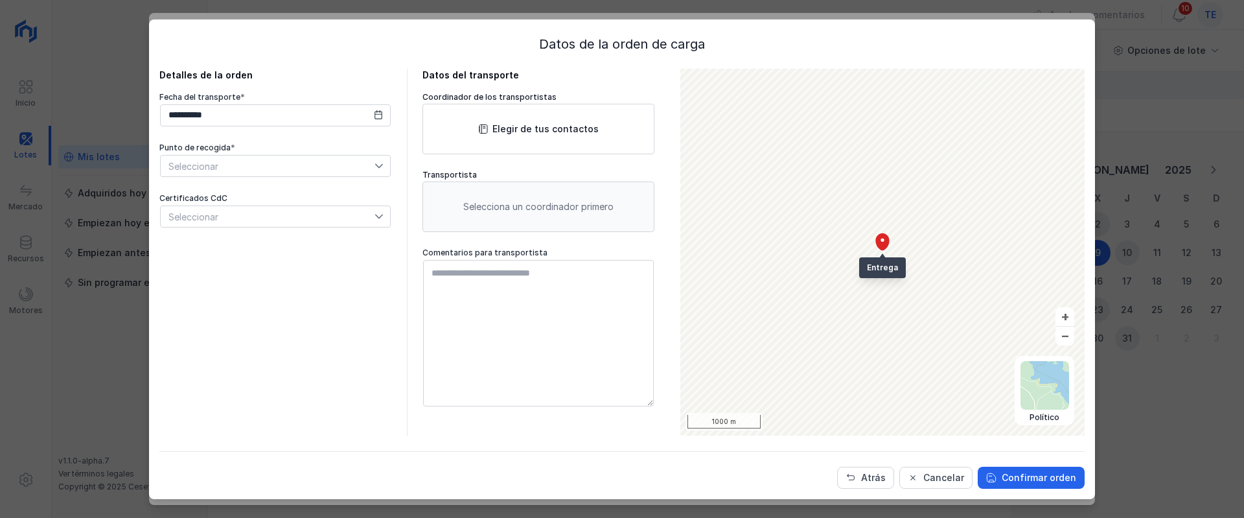
click at [242, 176] on div "Seleccionar" at bounding box center [275, 166] width 231 height 22
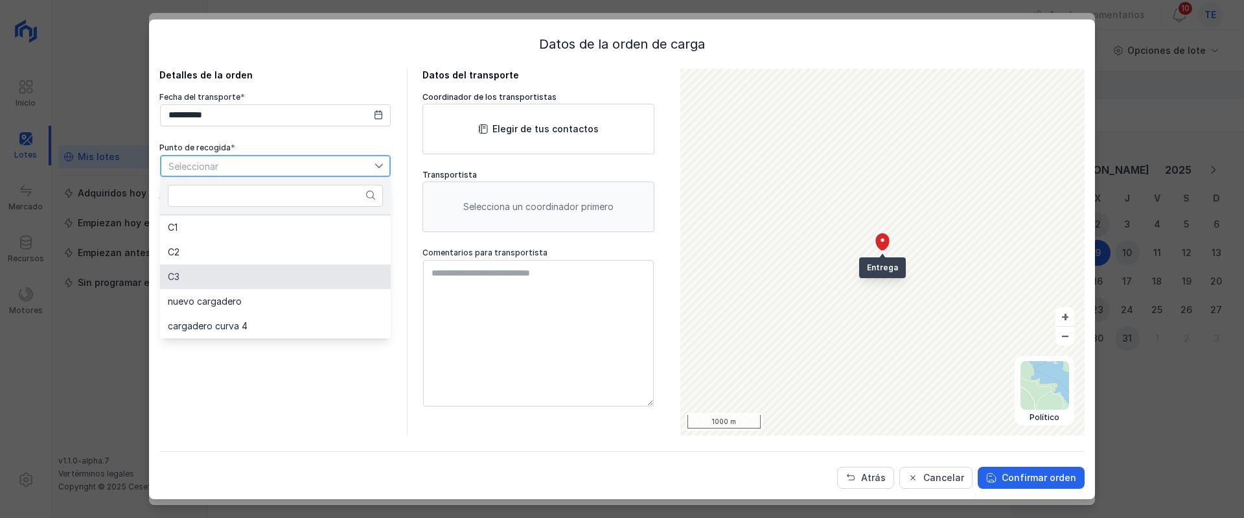
click at [300, 277] on li "C3" at bounding box center [275, 276] width 231 height 25
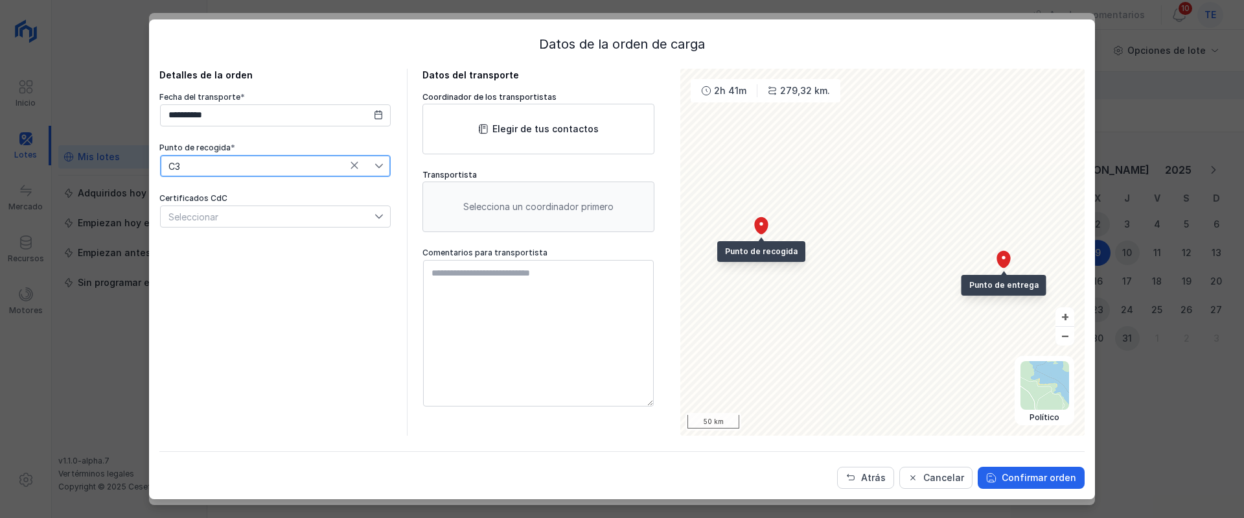
click at [219, 227] on div "Seleccionar" at bounding box center [275, 216] width 231 height 22
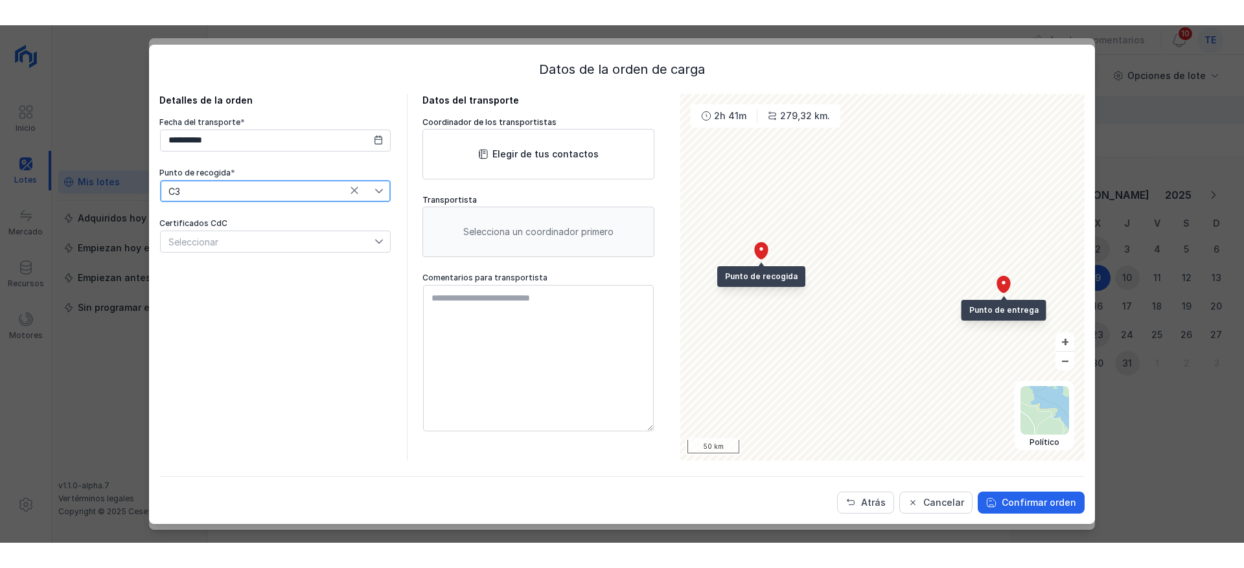
scroll to position [6, 62]
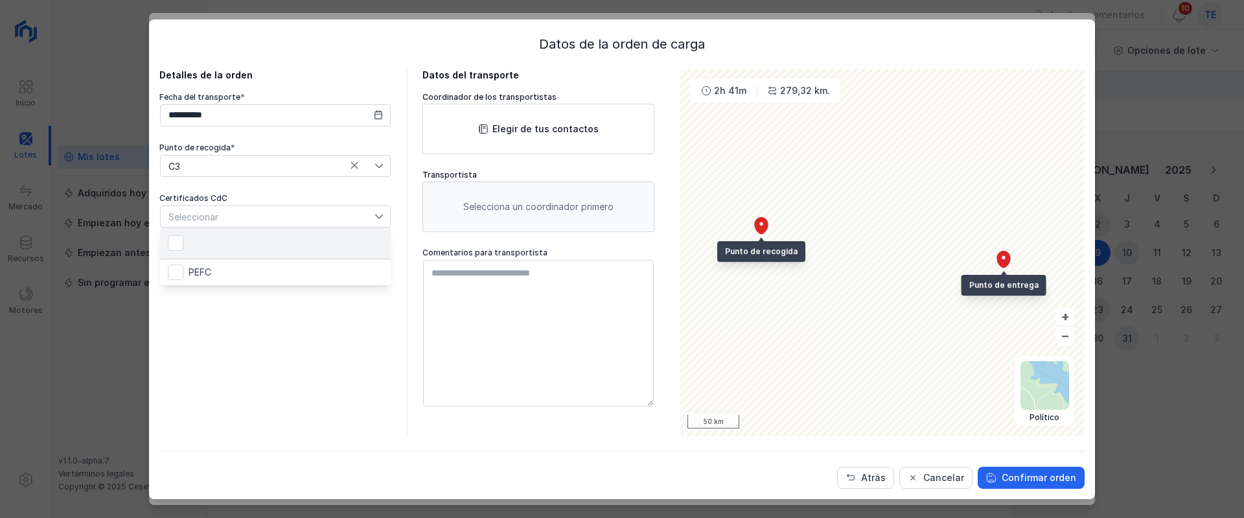
drag, startPoint x: 229, startPoint y: 323, endPoint x: 243, endPoint y: 322, distance: 13.7
click at [232, 323] on div "**********" at bounding box center [275, 252] width 232 height 367
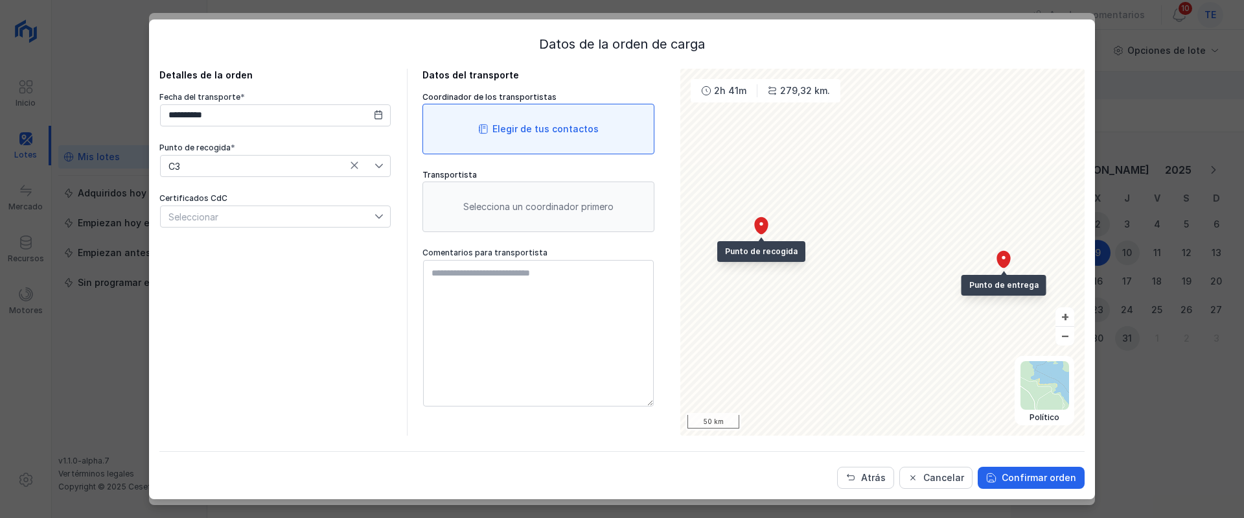
click at [577, 122] on div "Elegir de tus contactos" at bounding box center [545, 128] width 106 height 13
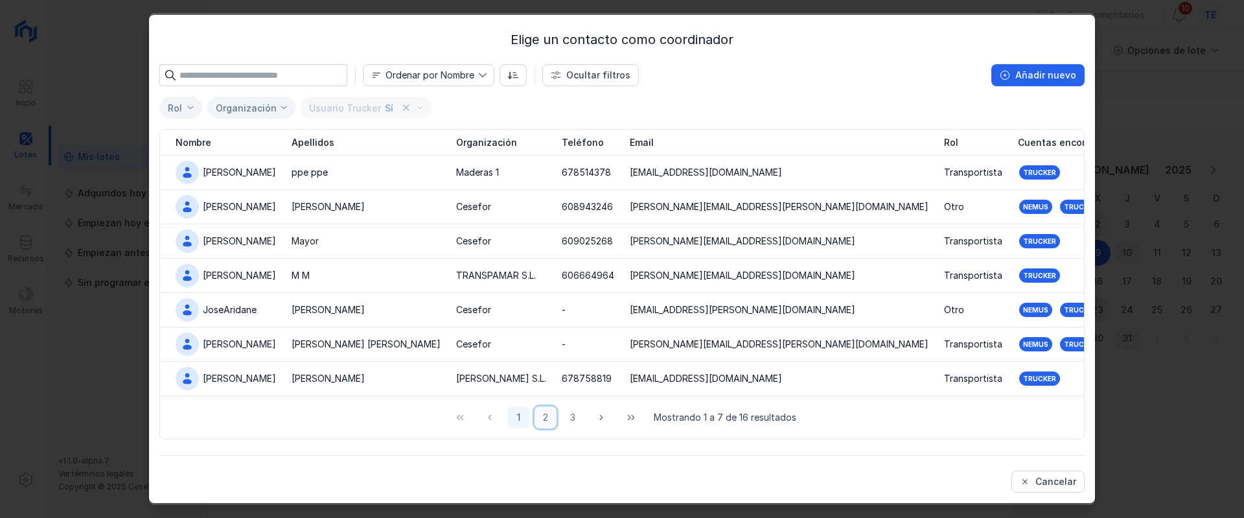
click at [544, 419] on button "2" at bounding box center [546, 417] width 22 height 22
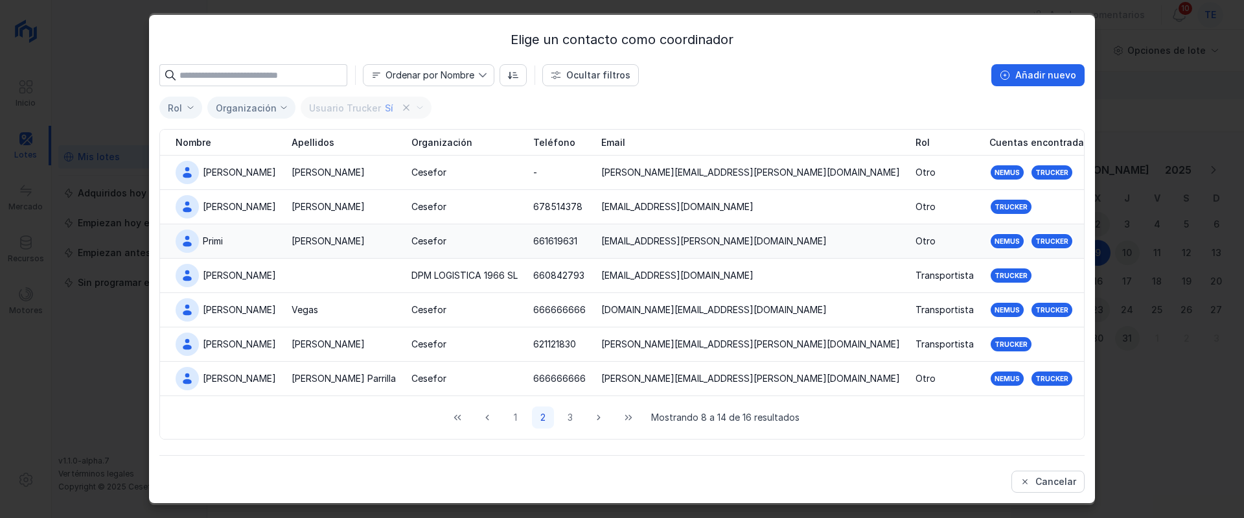
click at [404, 240] on td "Cesefor" at bounding box center [465, 241] width 122 height 34
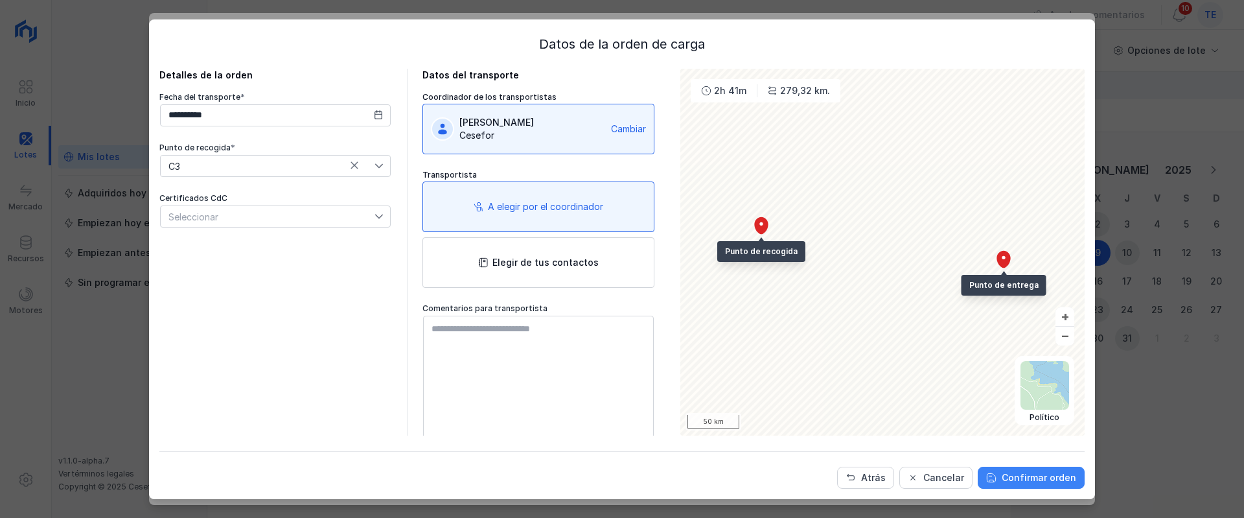
click at [921, 421] on div "Confirmar orden" at bounding box center [1039, 477] width 75 height 13
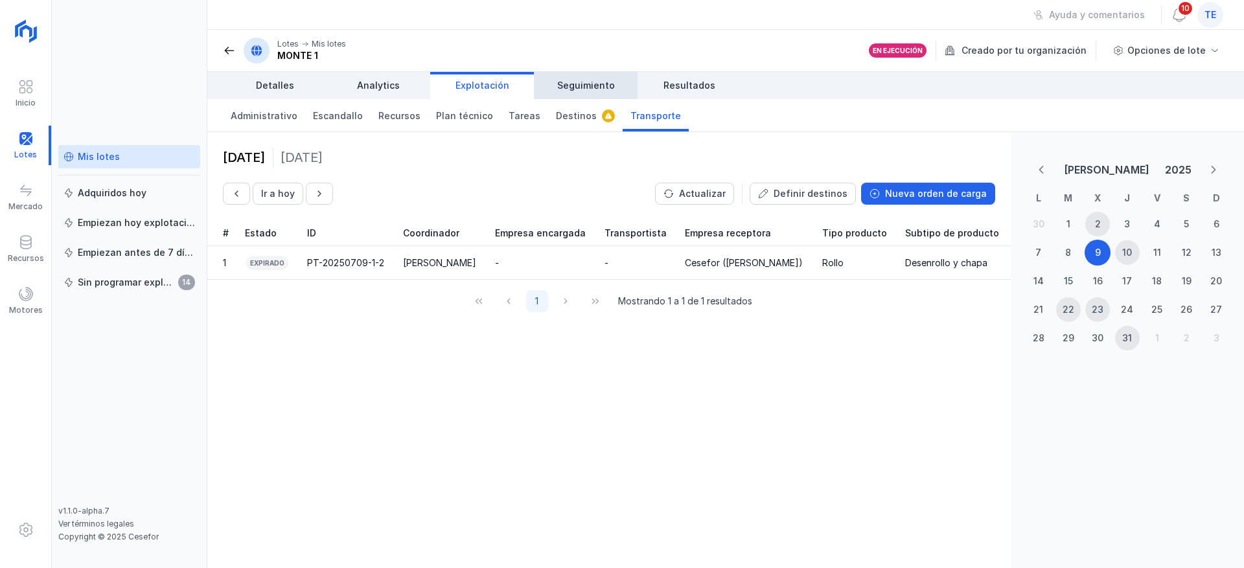
click at [590, 86] on span "Seguimiento" at bounding box center [586, 85] width 58 height 13
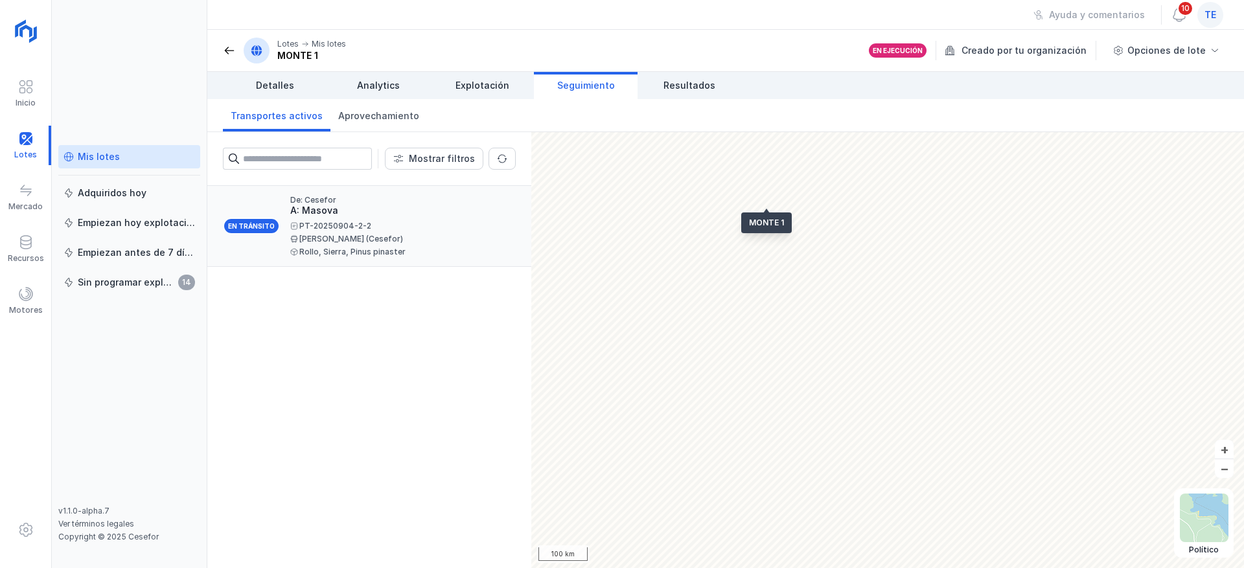
click at [401, 242] on div "[PERSON_NAME] (Cesefor)" at bounding box center [397, 239] width 215 height 8
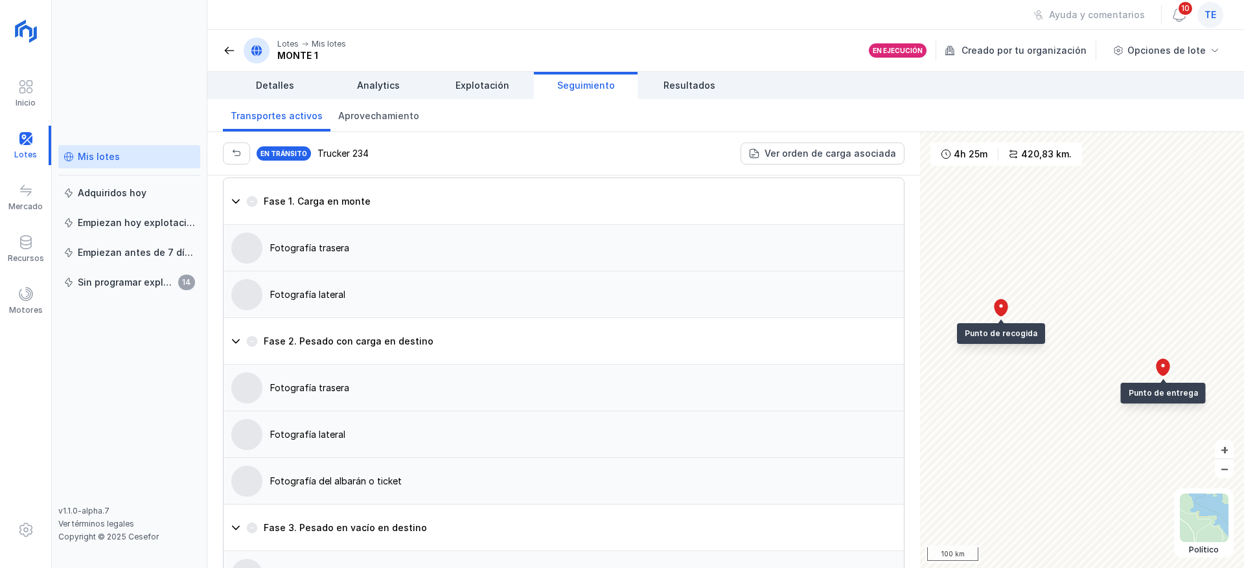
scroll to position [972, 0]
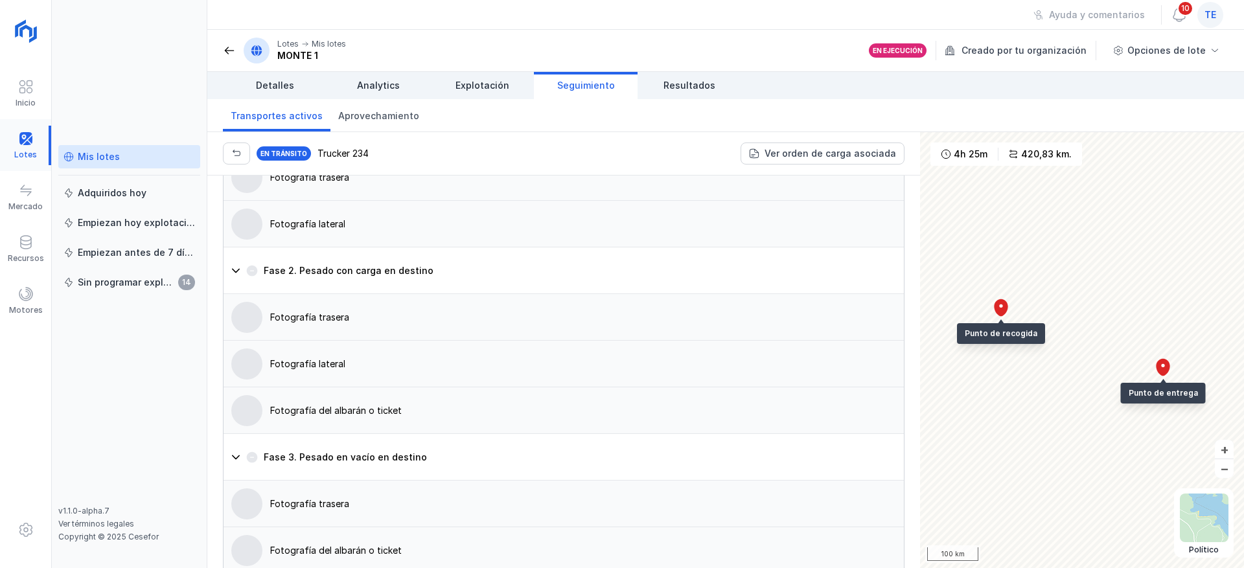
click at [33, 139] on div at bounding box center [25, 146] width 51 height 40
click at [228, 44] on div "Lotes Mis lotes MONTE 1" at bounding box center [284, 51] width 123 height 26
click at [228, 44] on span at bounding box center [229, 50] width 13 height 13
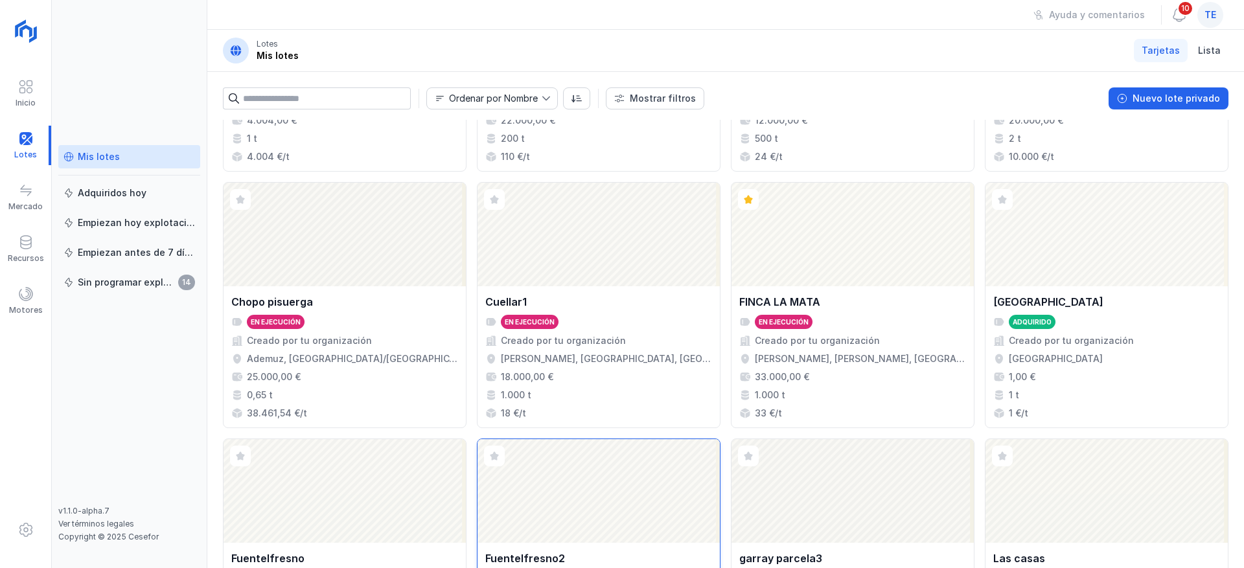
scroll to position [486, 0]
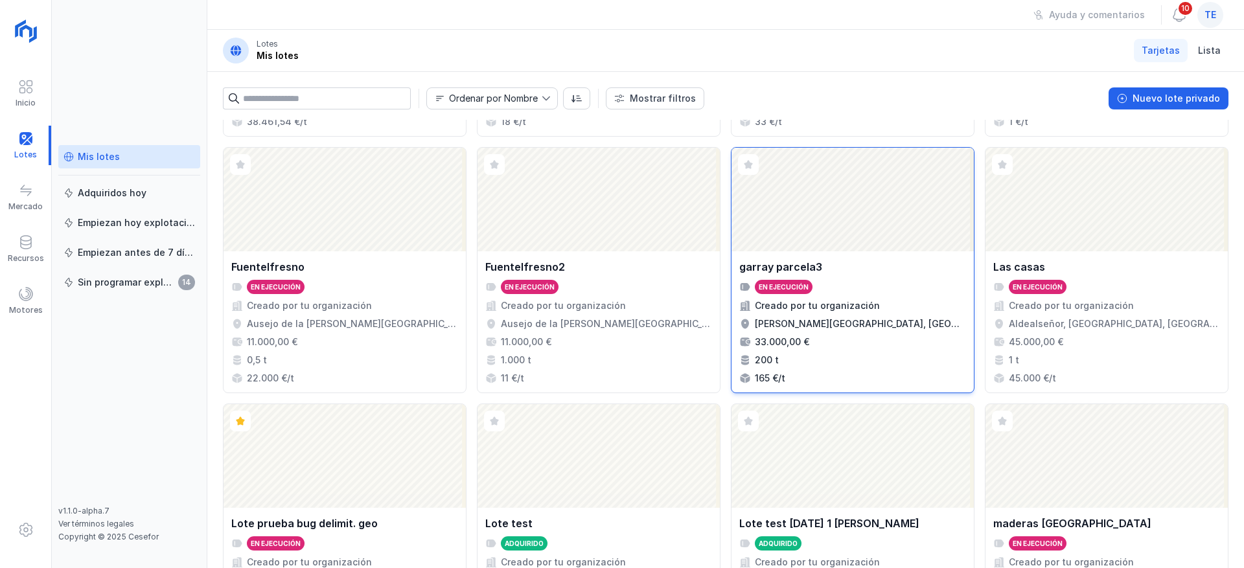
click at [827, 183] on div "Abrir lote" at bounding box center [853, 200] width 242 height 104
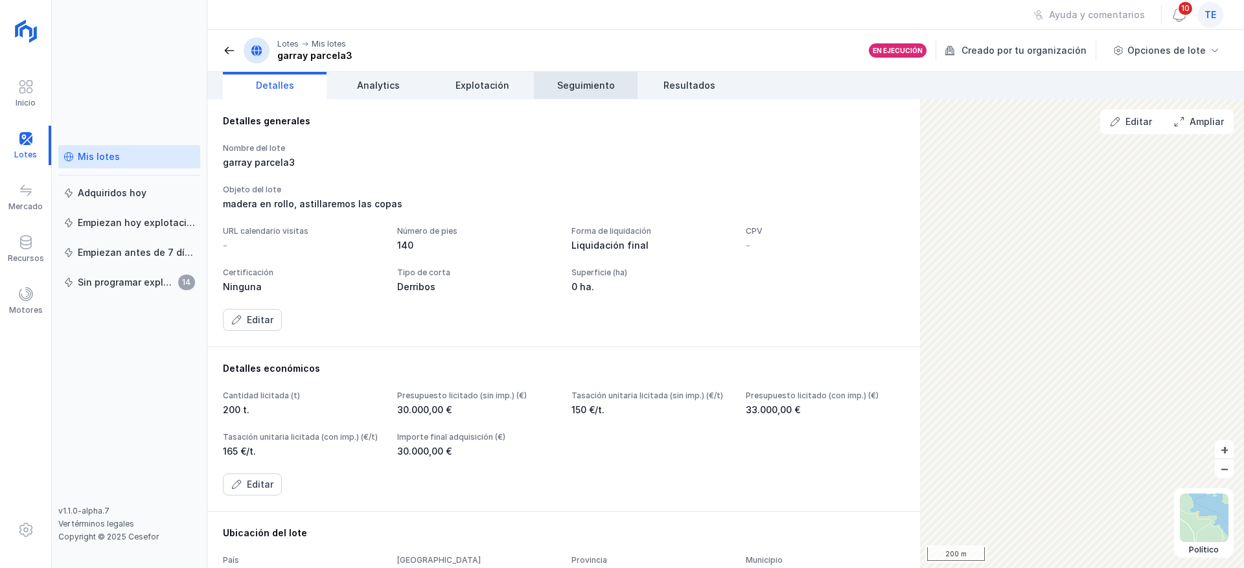
click at [586, 73] on link "Seguimiento" at bounding box center [586, 85] width 104 height 27
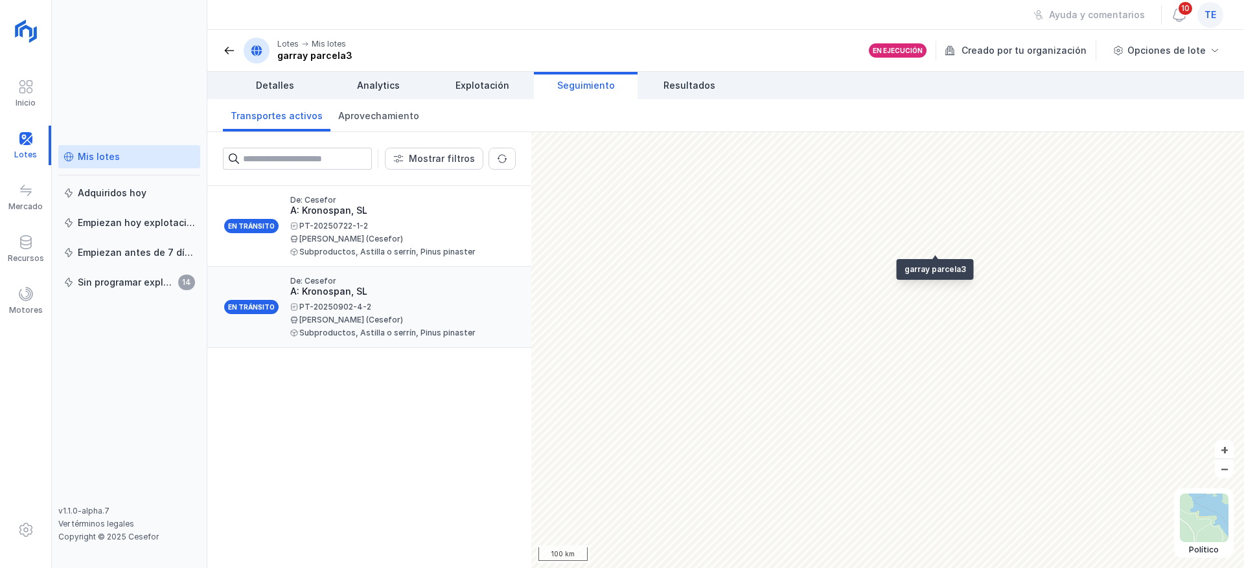
click at [407, 327] on div "PT-20250902-4-2 Primi Martín (Cesefor) Subproductos, Astilla o serrín, Pinus pi…" at bounding box center [397, 320] width 215 height 34
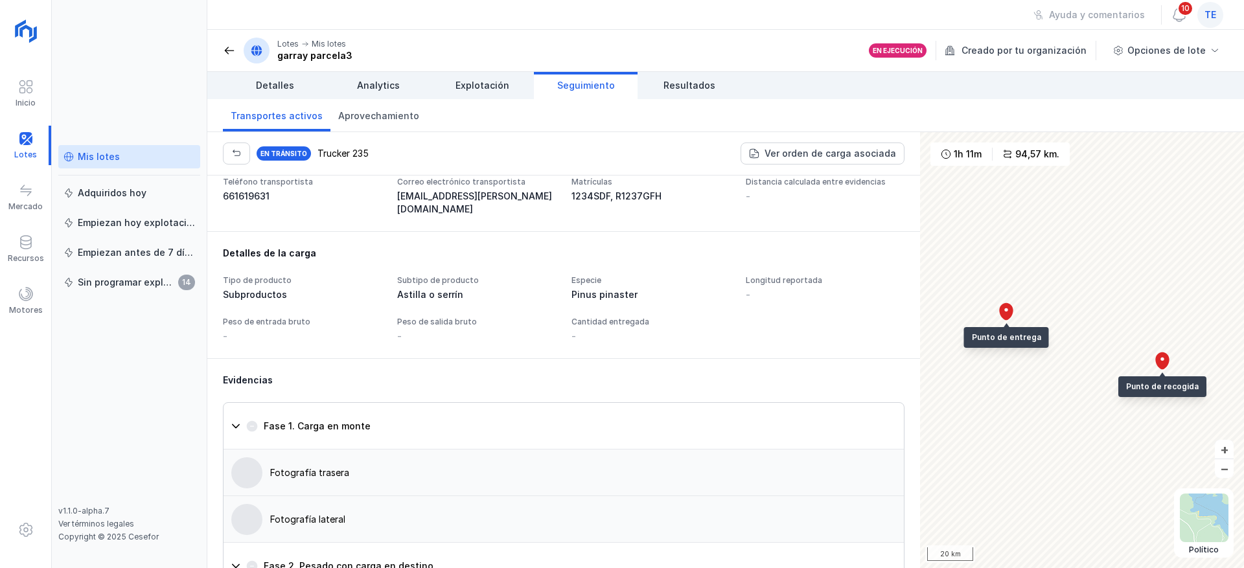
scroll to position [583, 0]
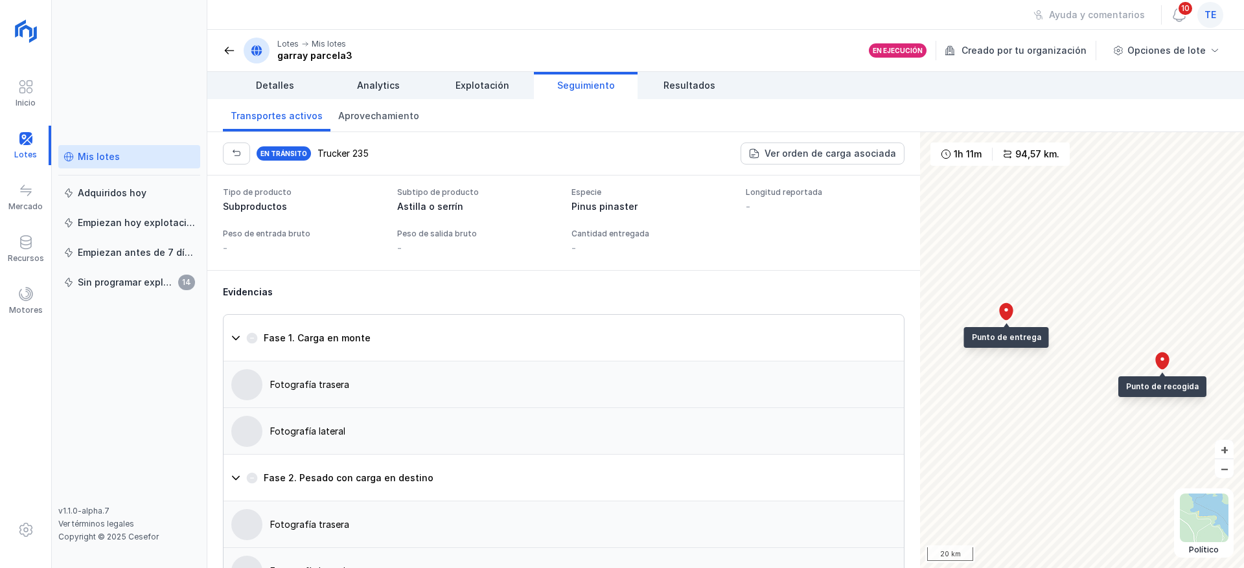
scroll to position [875, 0]
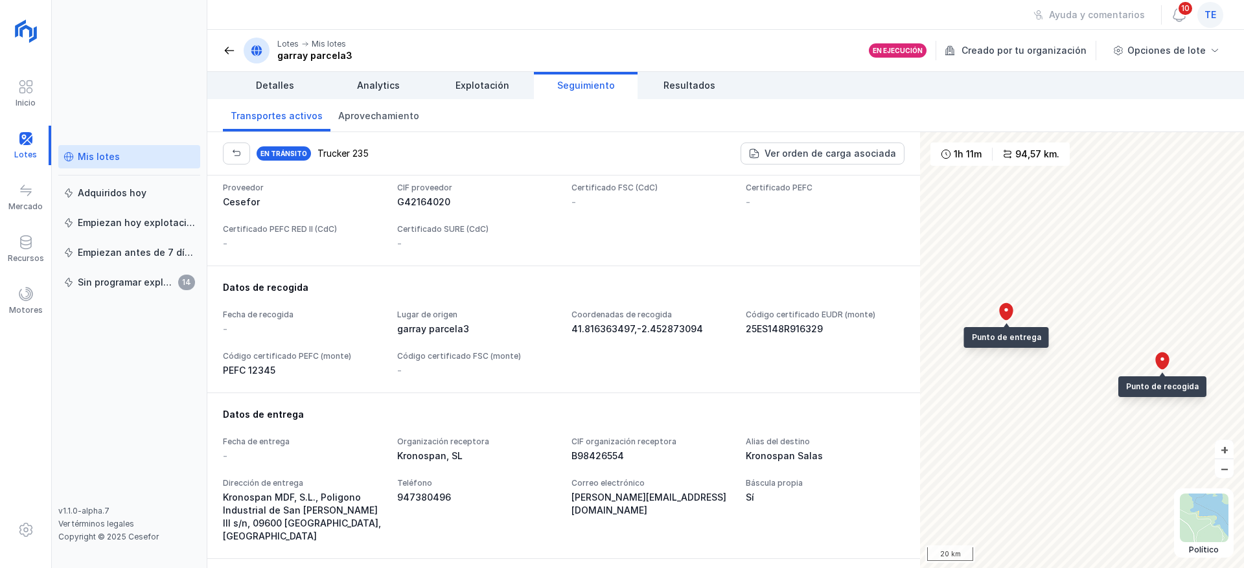
scroll to position [97, 0]
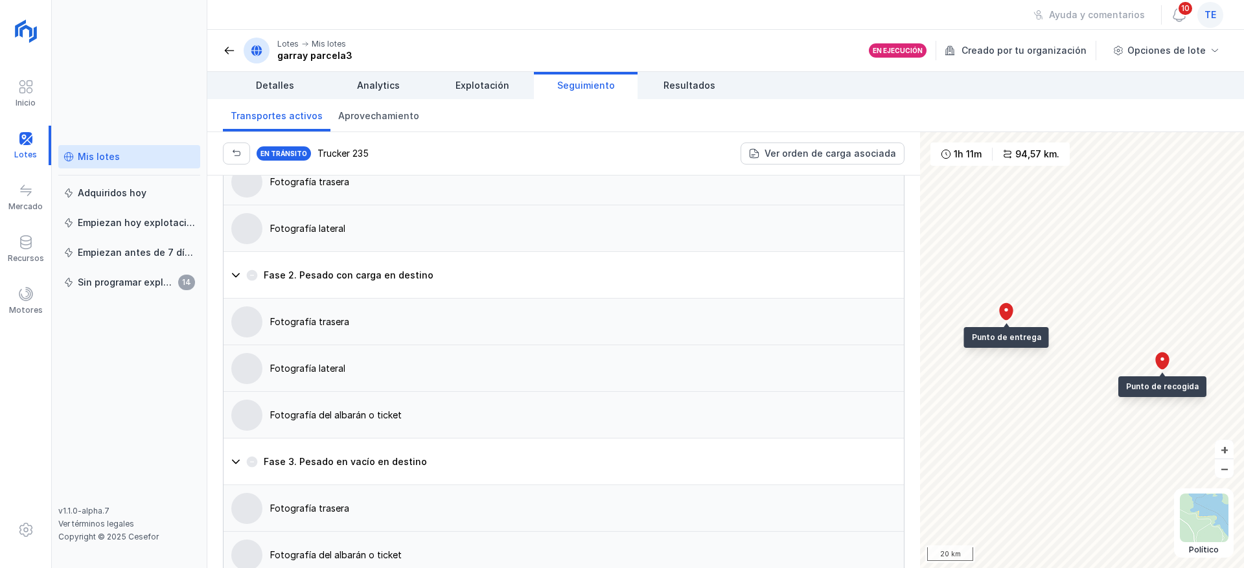
scroll to position [972, 0]
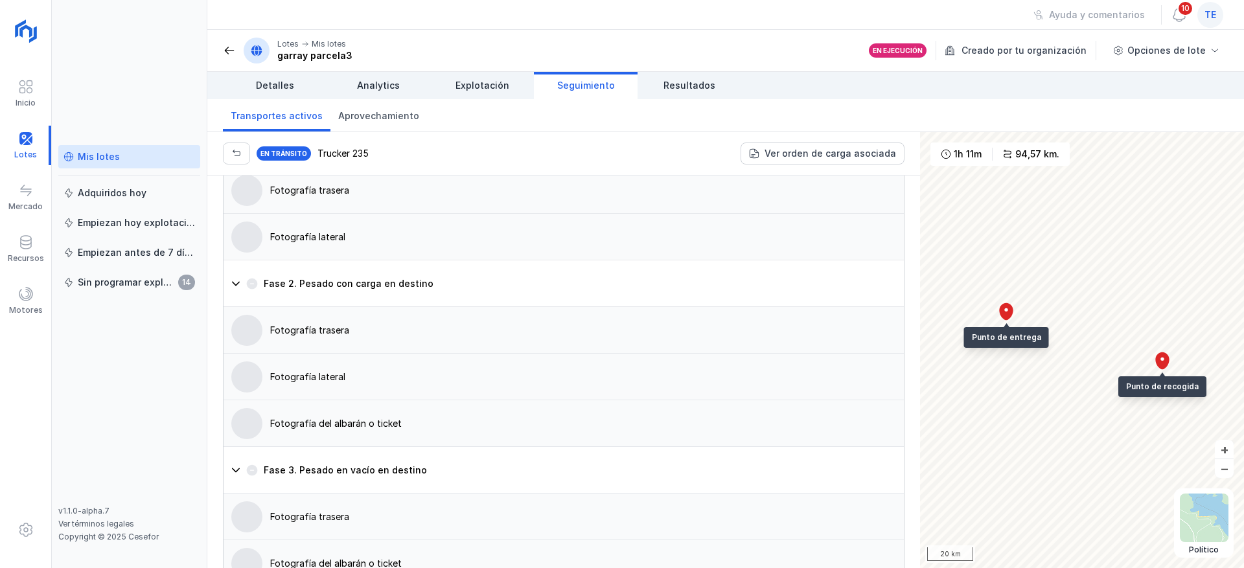
click at [393, 167] on button "Fase 1. Carga en monte" at bounding box center [564, 144] width 680 height 47
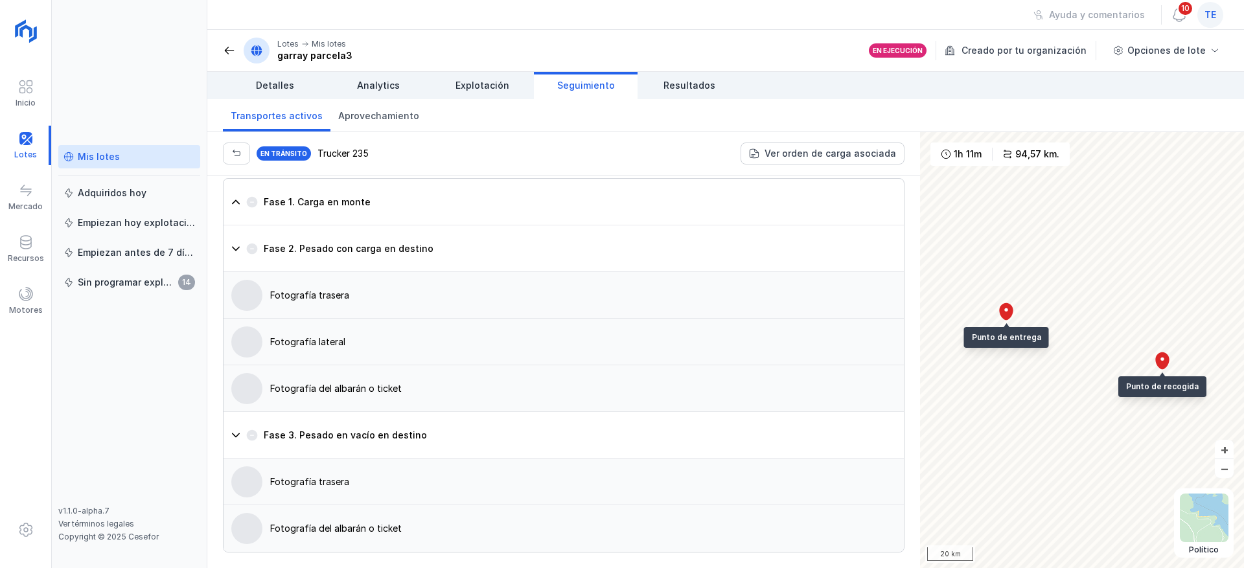
click at [430, 225] on button "Fase 1. Carga en monte" at bounding box center [564, 202] width 680 height 47
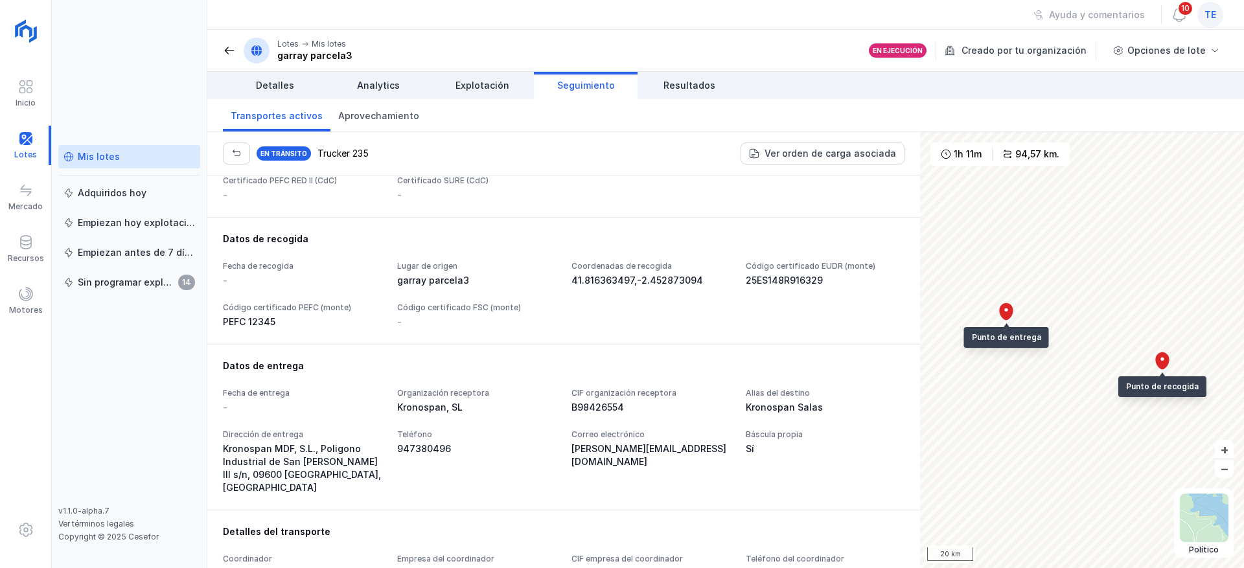
scroll to position [97, 0]
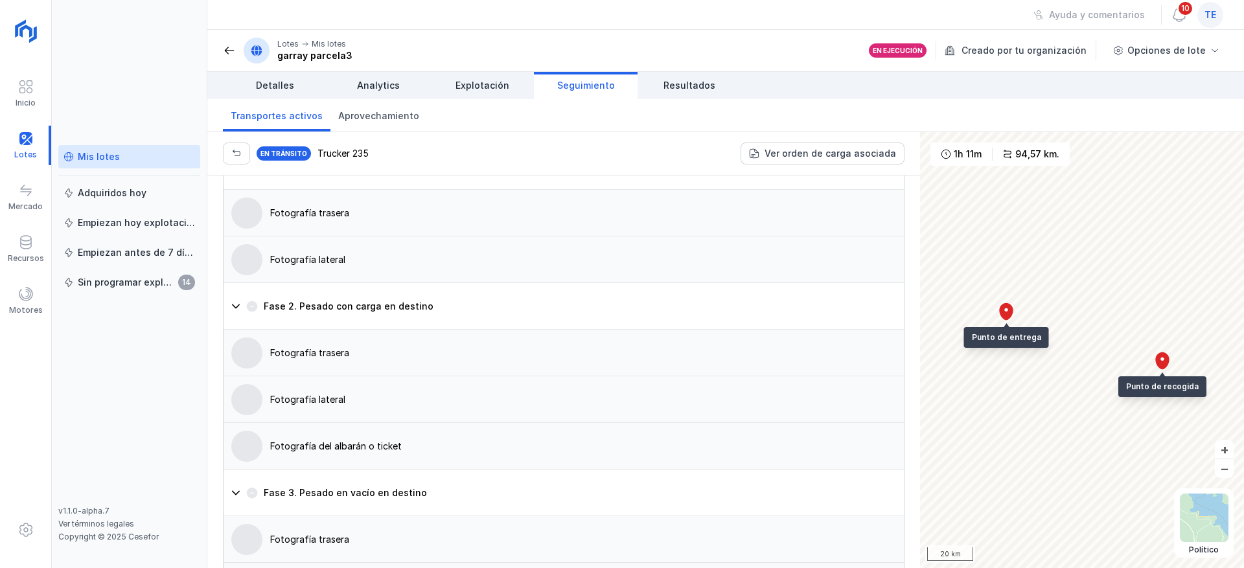
scroll to position [972, 0]
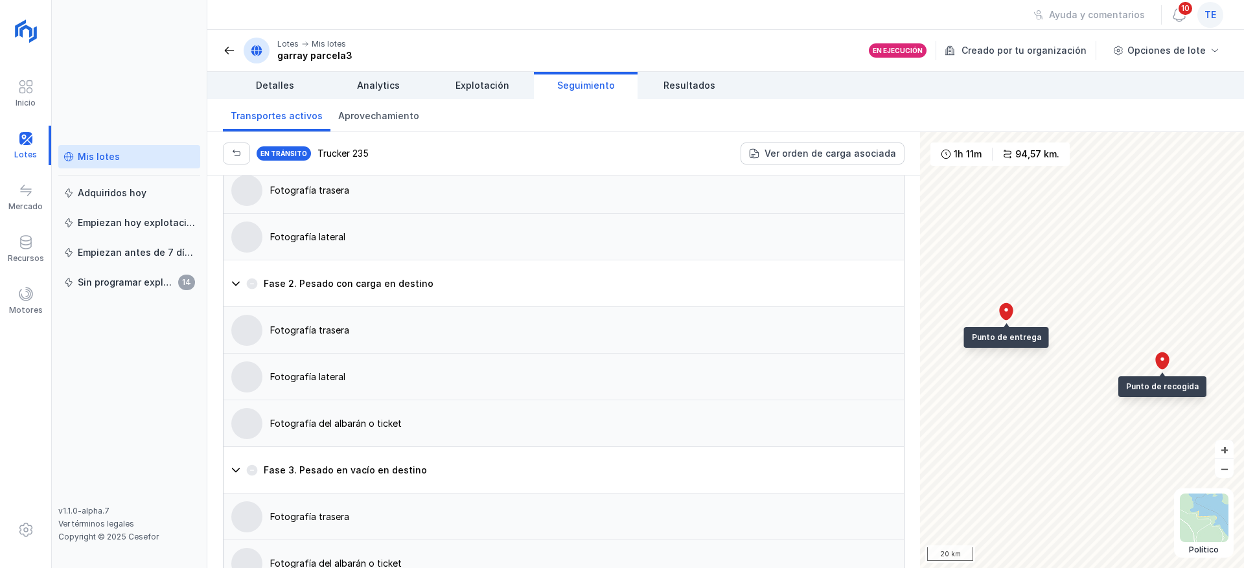
click at [229, 48] on span at bounding box center [229, 50] width 13 height 13
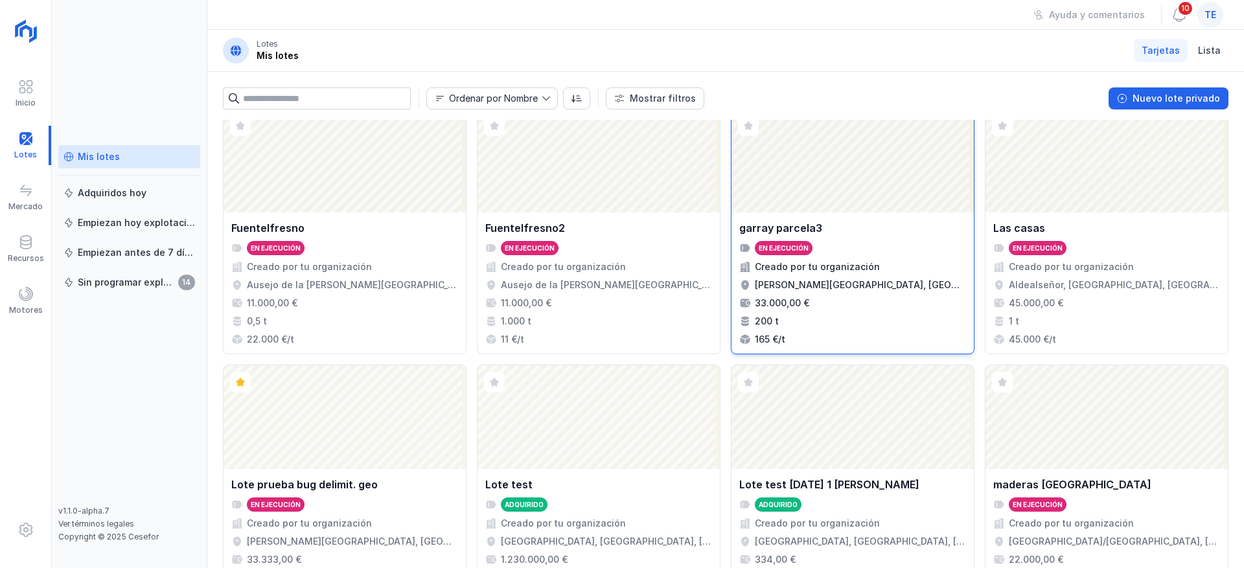
scroll to position [583, 0]
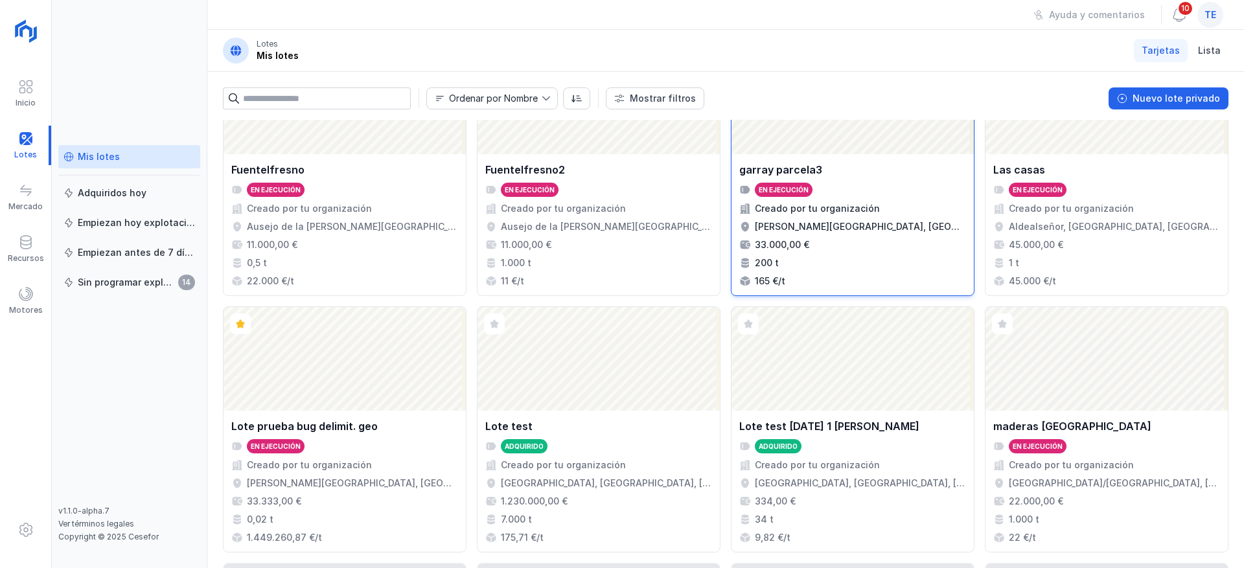
click at [892, 209] on div "Creado por tu organización" at bounding box center [852, 208] width 227 height 13
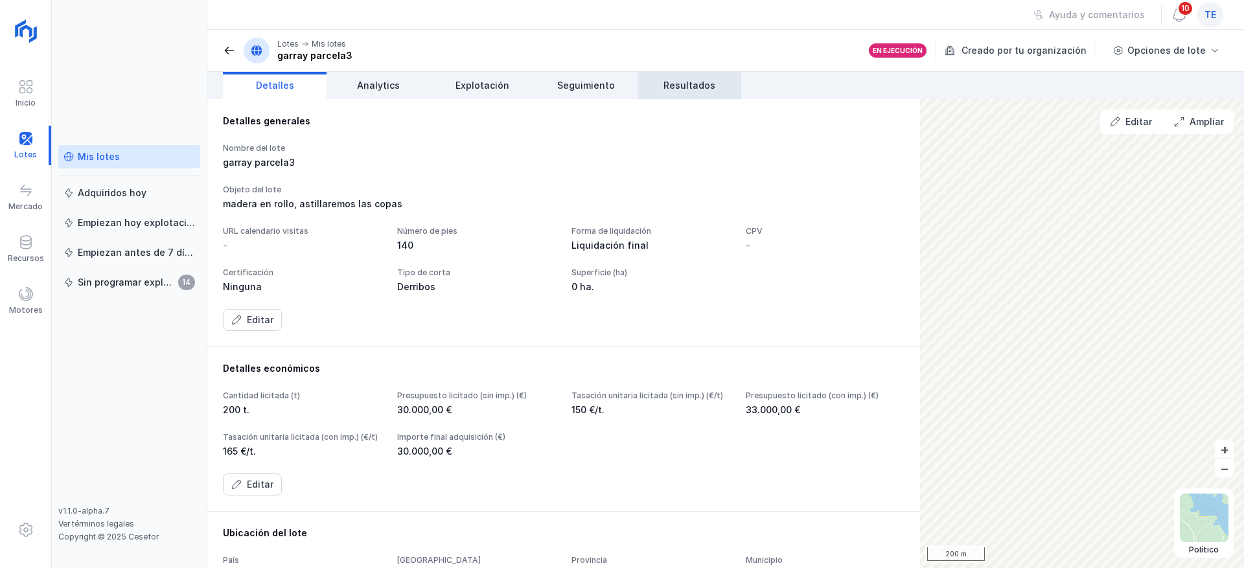
click at [654, 83] on link "Resultados" at bounding box center [690, 85] width 104 height 27
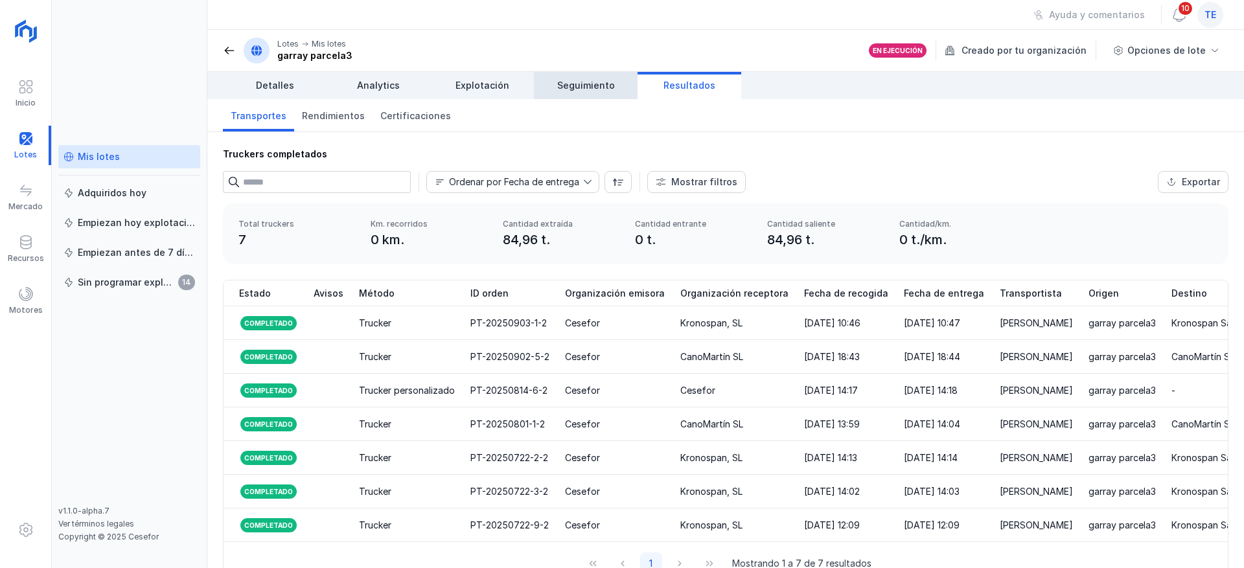
click at [601, 83] on span "Seguimiento" at bounding box center [586, 85] width 58 height 13
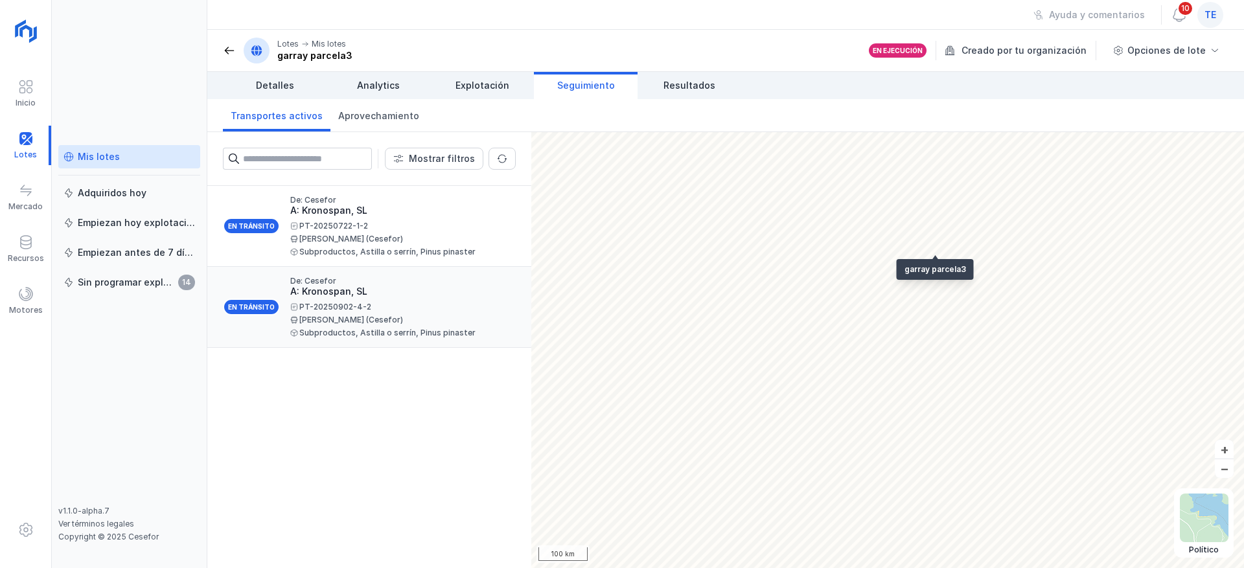
click at [364, 297] on div "A: Kronospan, SL" at bounding box center [397, 291] width 215 height 13
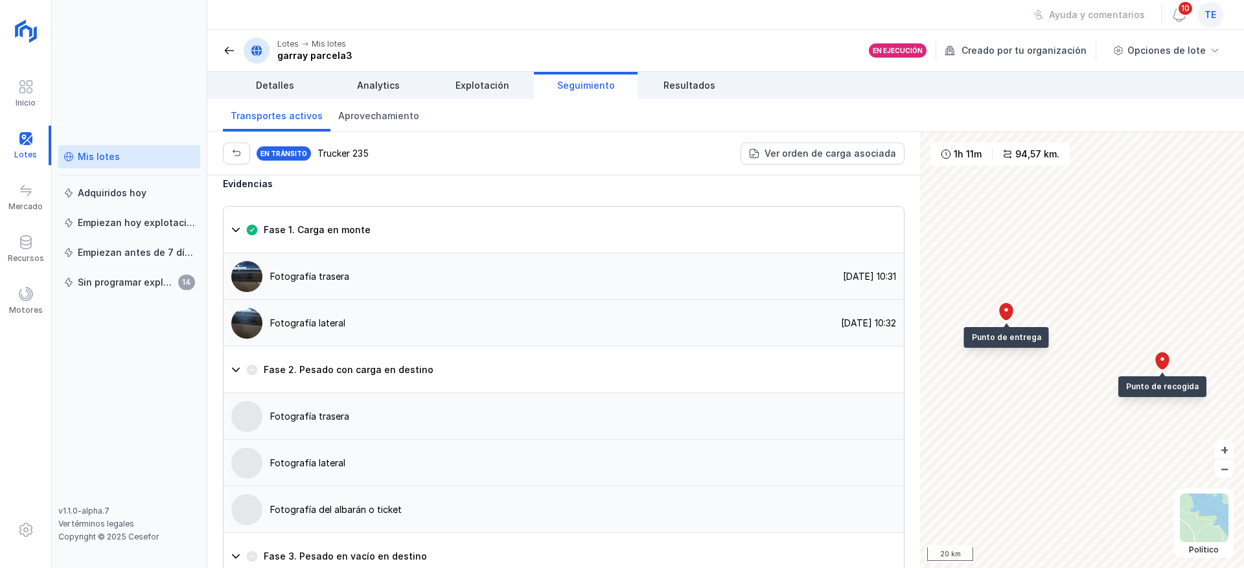
scroll to position [972, 0]
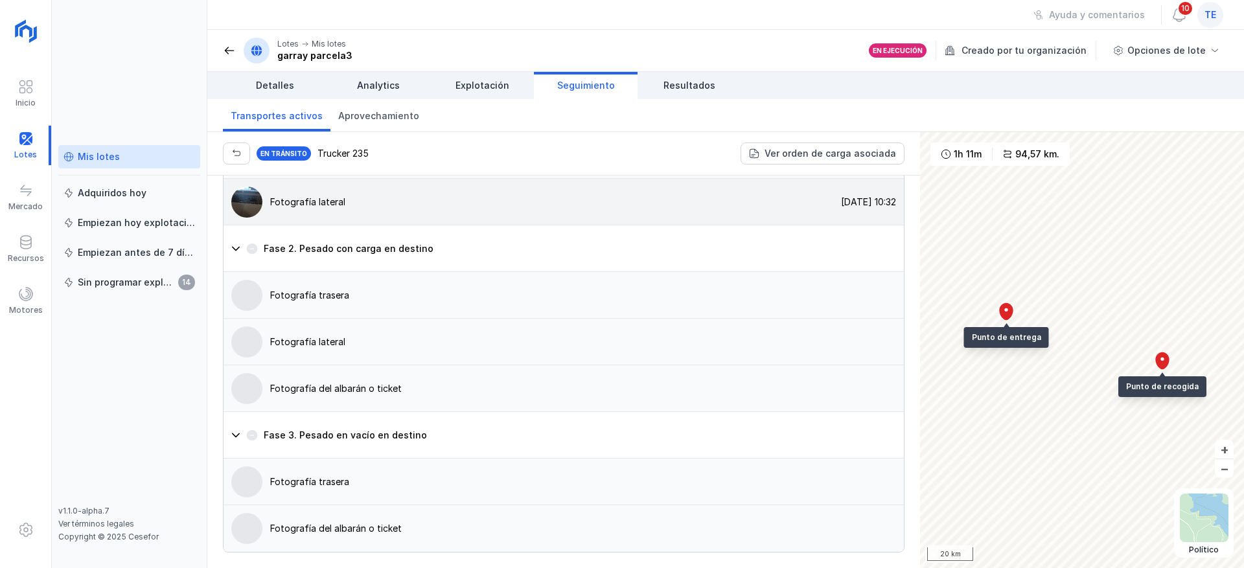
scroll to position [1069, 0]
click at [233, 53] on span at bounding box center [229, 50] width 13 height 13
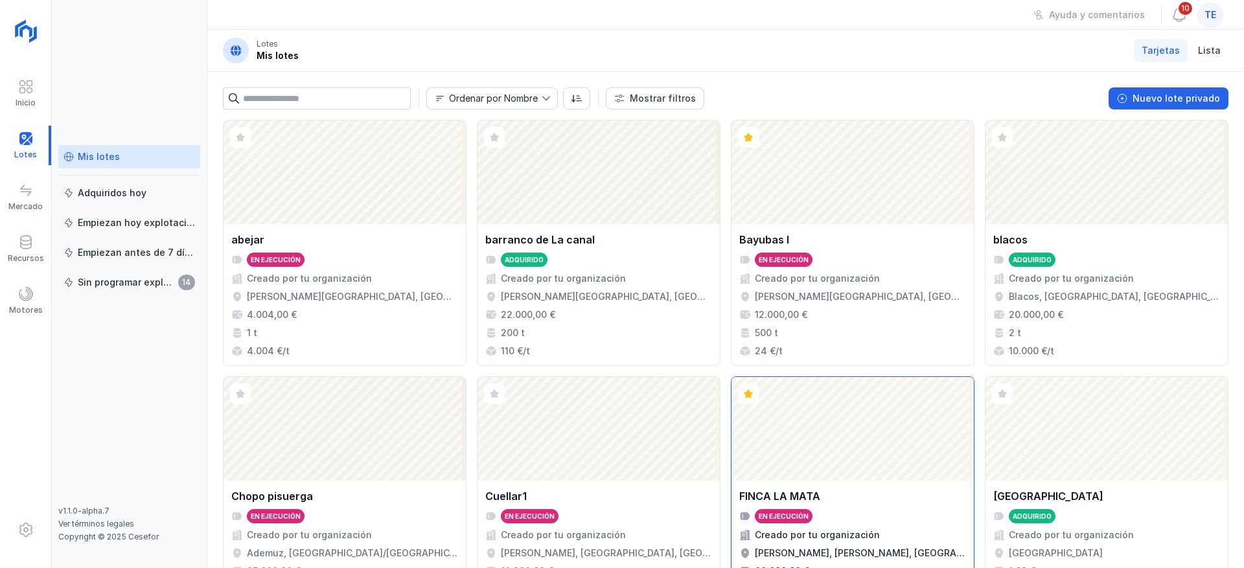
scroll to position [292, 0]
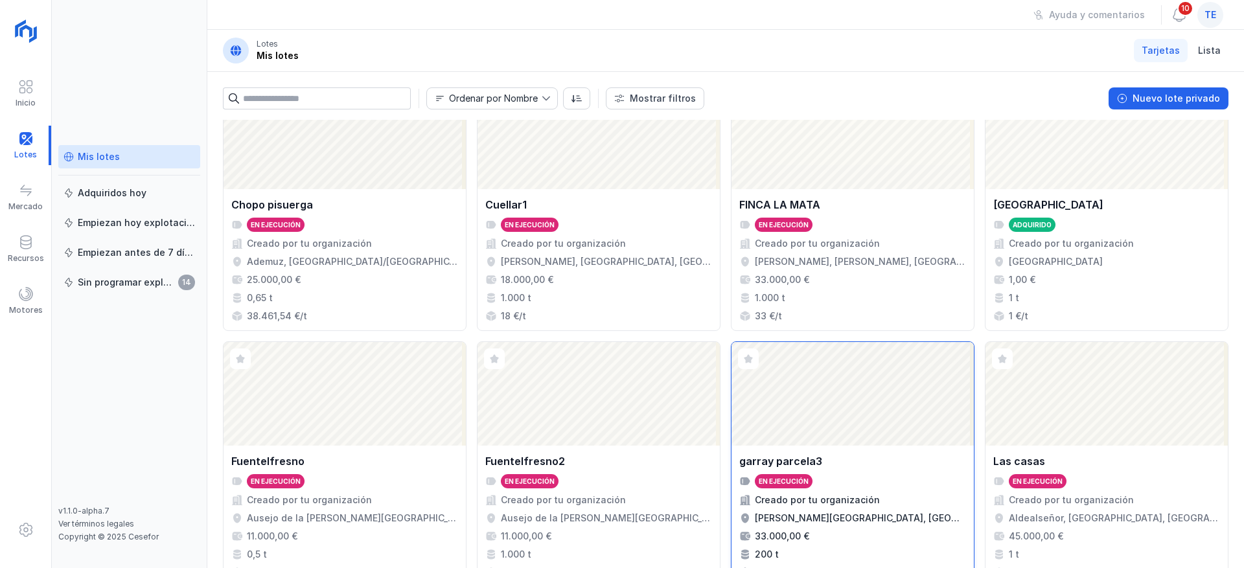
click at [873, 387] on div "Abrir lote" at bounding box center [853, 394] width 242 height 104
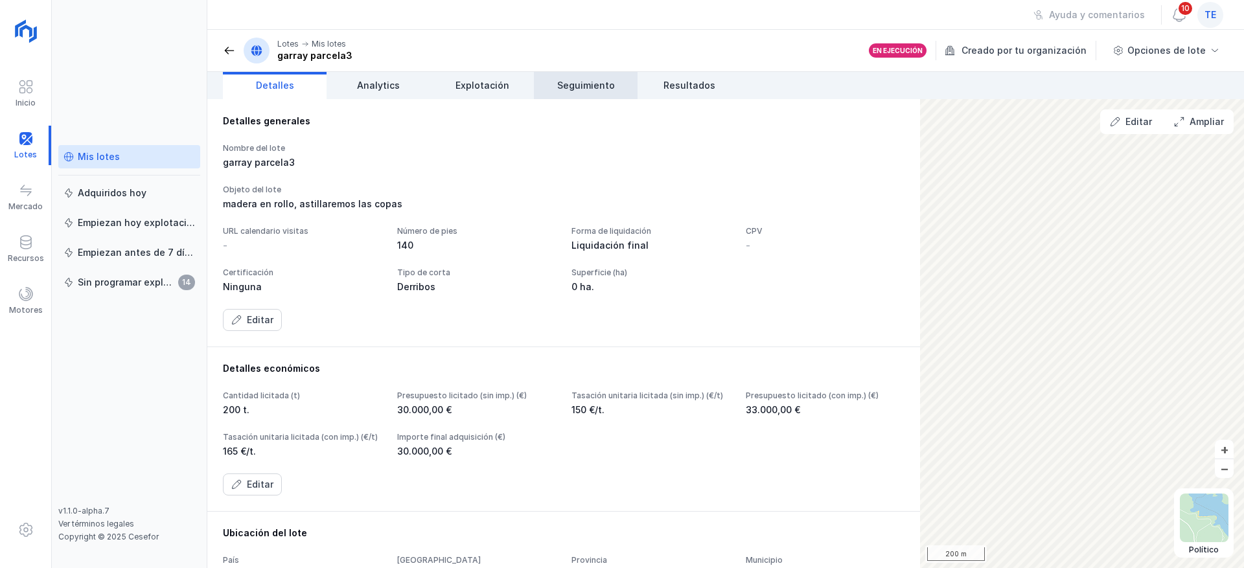
click at [616, 84] on link "Seguimiento" at bounding box center [586, 85] width 104 height 27
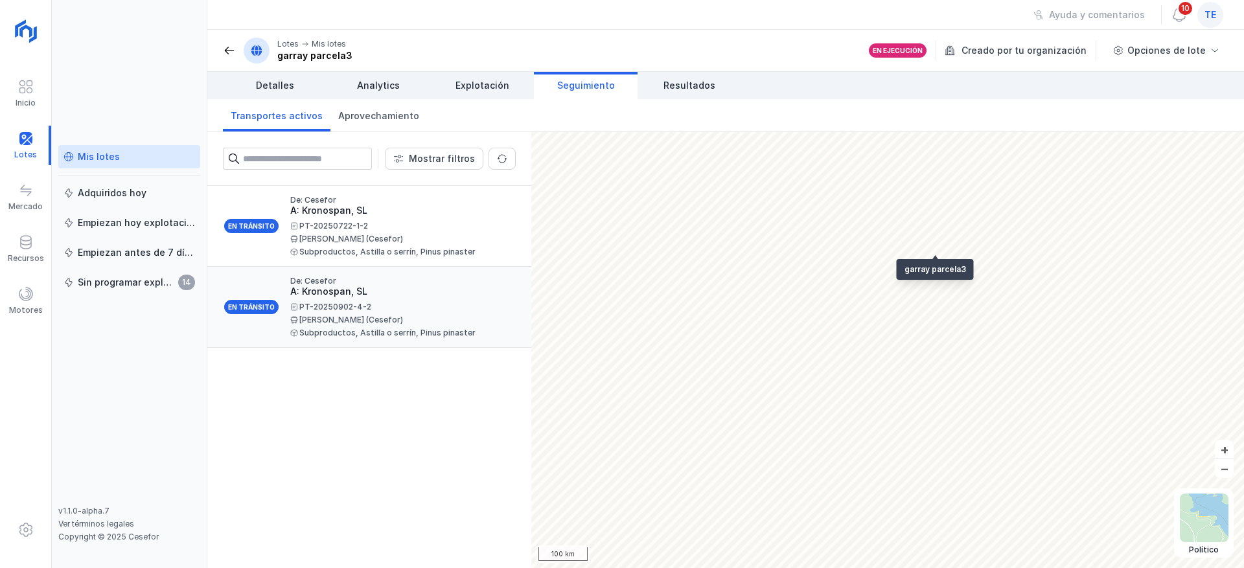
click at [349, 335] on div "Subproductos, Astilla o serrín, Pinus pinaster" at bounding box center [397, 333] width 215 height 8
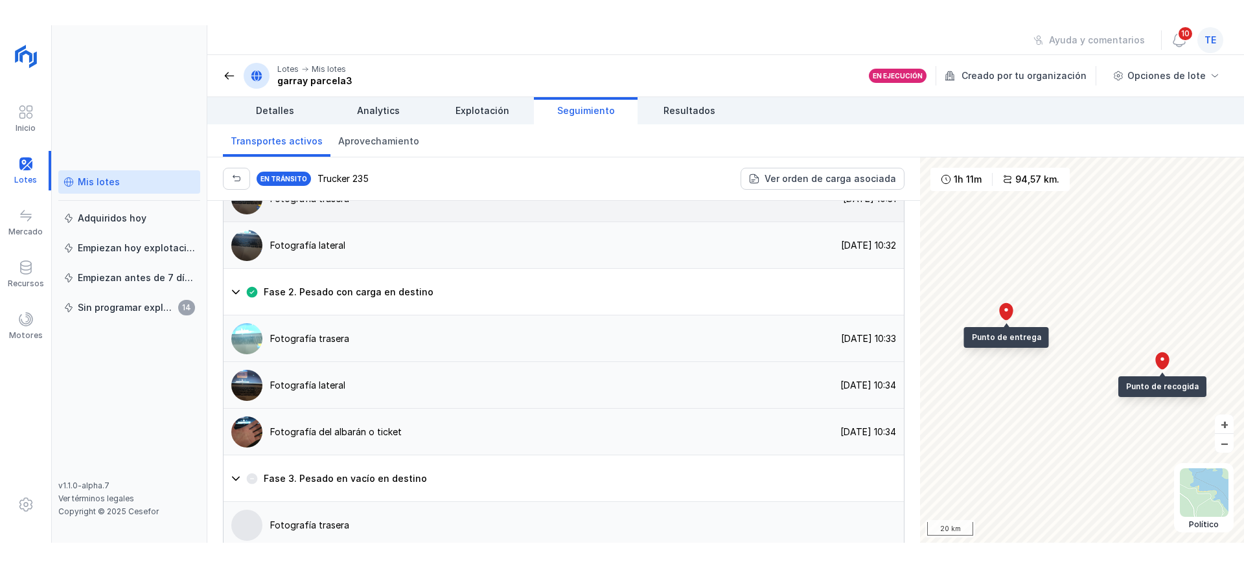
scroll to position [972, 0]
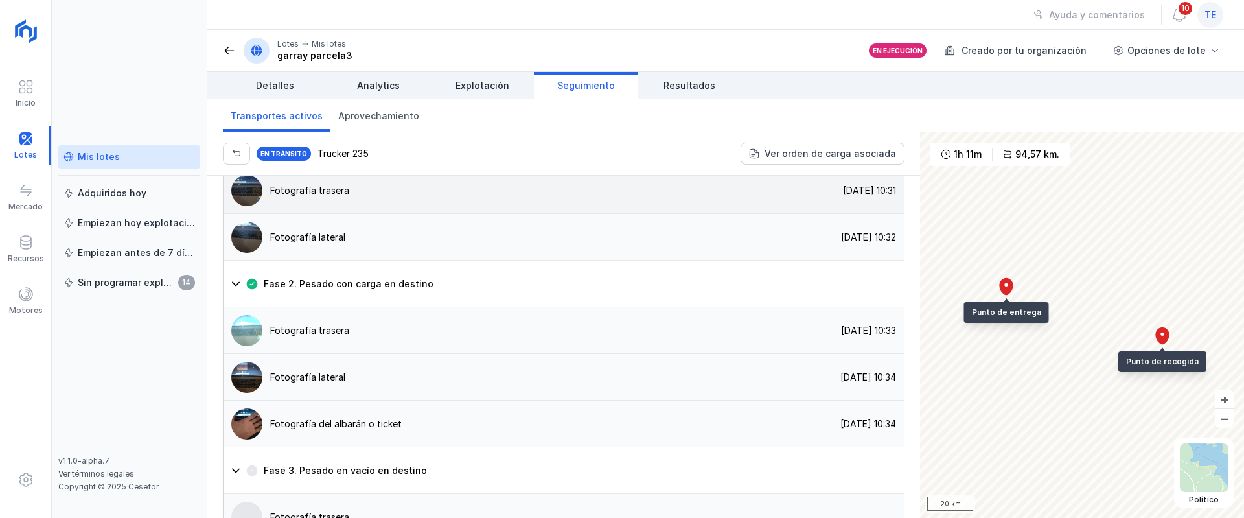
click at [241, 206] on img at bounding box center [246, 190] width 31 height 31
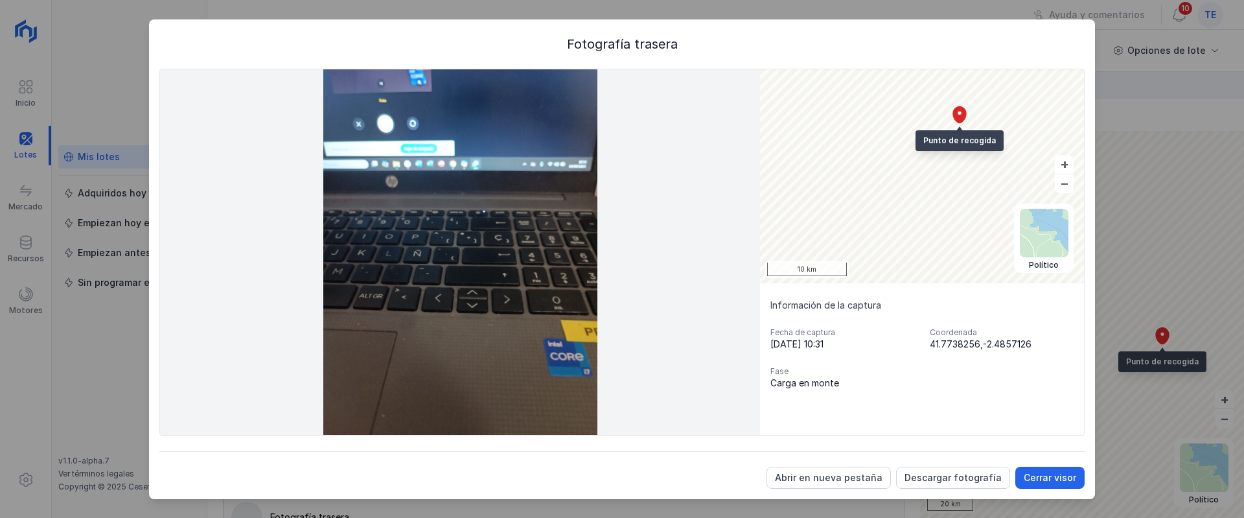
click at [985, 283] on div "Satélite Topográfico Político Punto de entrega Punto de recogida Abrir lote 10 …" at bounding box center [922, 251] width 324 height 365
click at [592, 94] on div "Satélite Topográfico Político Punto de entrega Punto de recogida Abrir lote 10 …" at bounding box center [621, 252] width 925 height 367
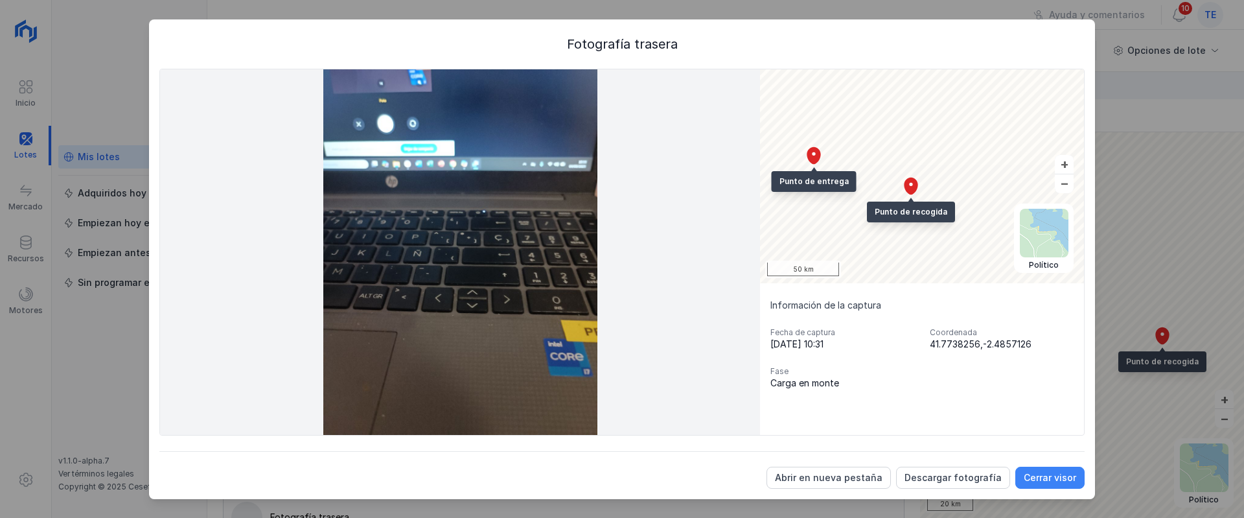
click at [1037, 479] on div "Cerrar visor" at bounding box center [1050, 477] width 52 height 13
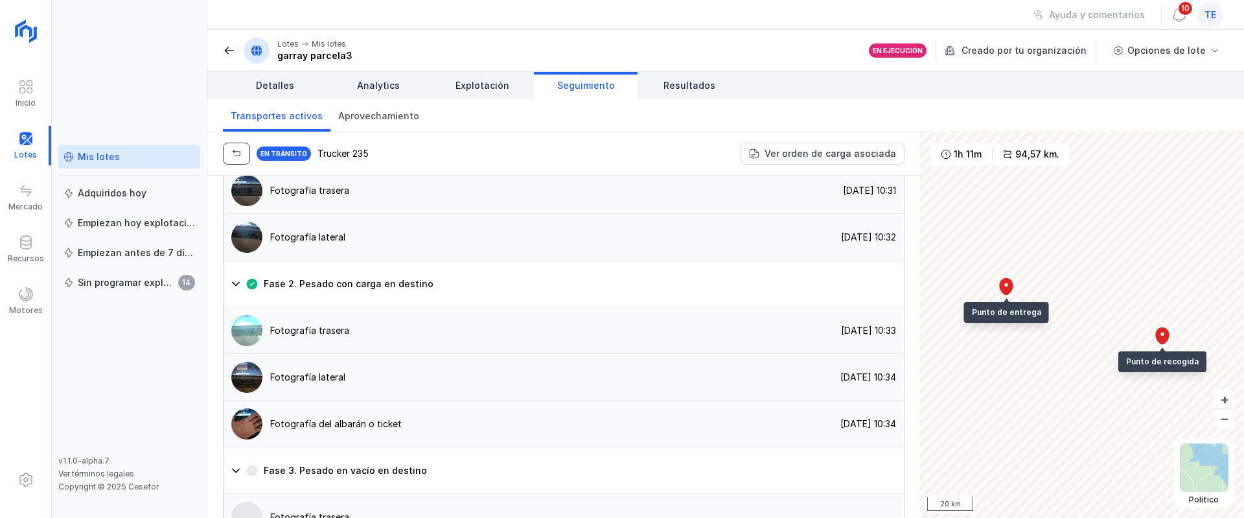
click at [237, 164] on button "button" at bounding box center [236, 154] width 27 height 22
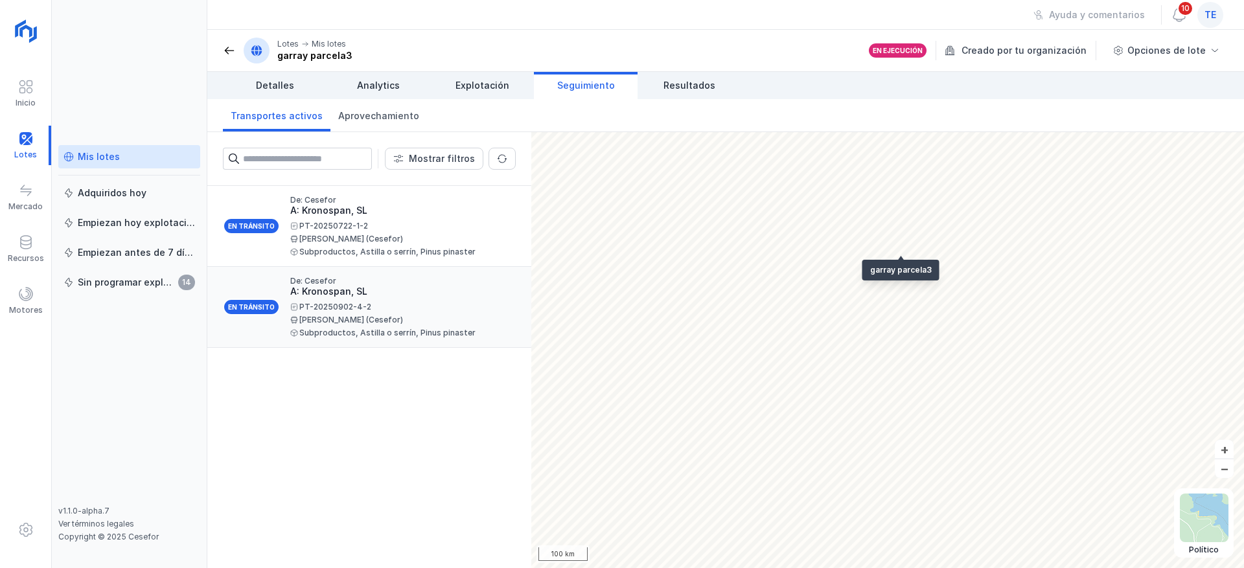
click at [441, 325] on div "PT-20250902-4-2 Primi Martín (Cesefor) Subproductos, Astilla o serrín, Pinus pi…" at bounding box center [397, 320] width 215 height 34
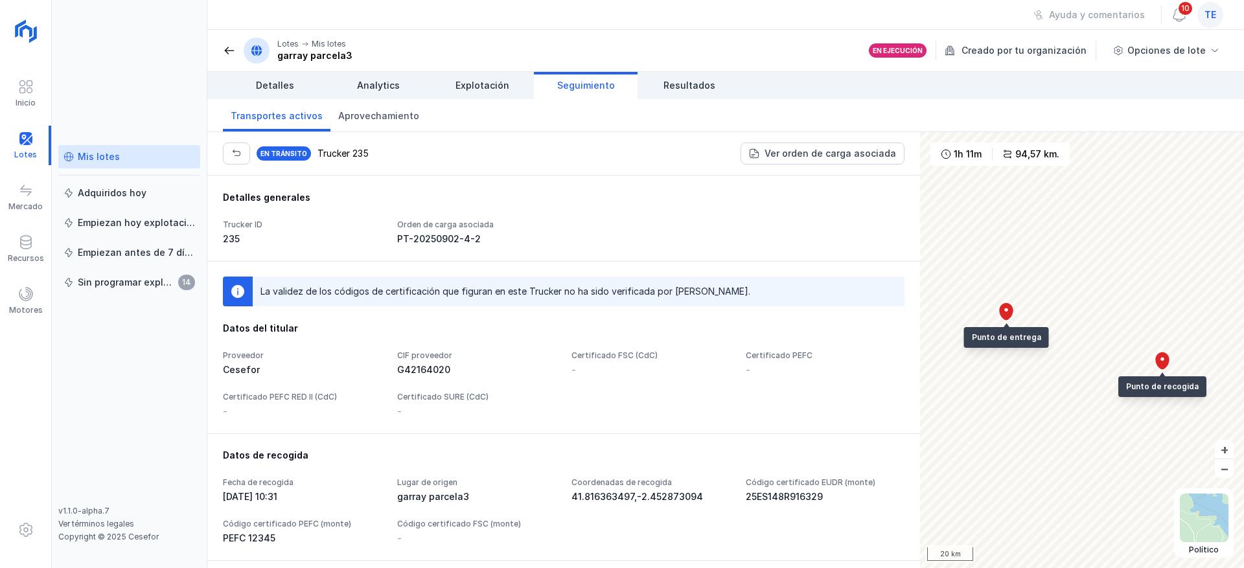
scroll to position [292, 0]
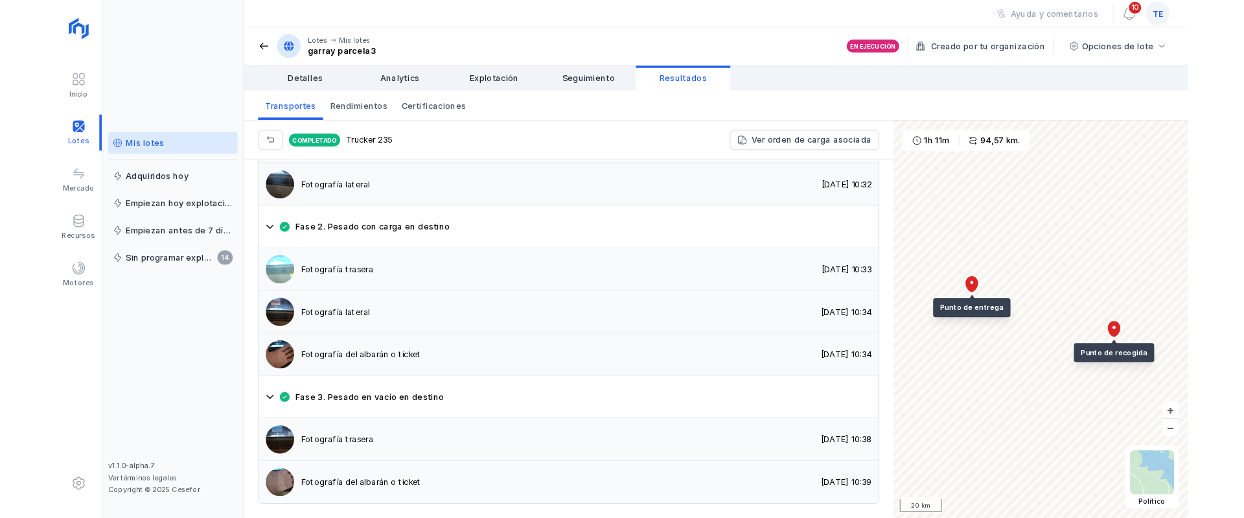
scroll to position [1079, 0]
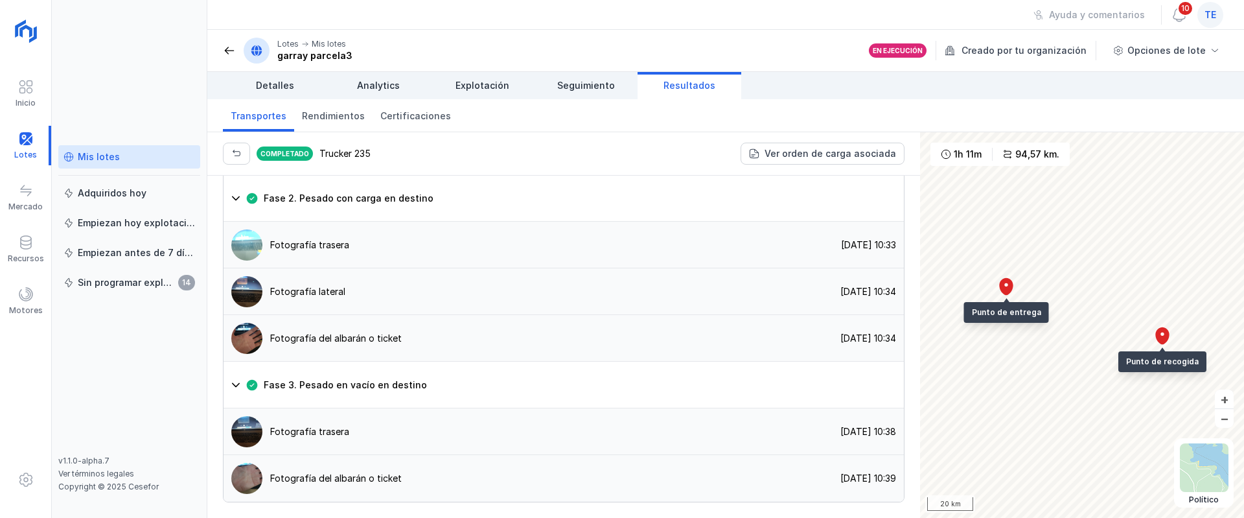
click at [592, 63] on header "Lotes Mis lotes garray parcela3 En ejecución Creado por tu organización Opcione…" at bounding box center [725, 51] width 1037 height 42
click at [591, 65] on header "Lotes Mis lotes garray parcela3 En ejecución Creado por tu organización Opcione…" at bounding box center [725, 51] width 1037 height 42
click at [599, 82] on span "Seguimiento" at bounding box center [586, 85] width 58 height 13
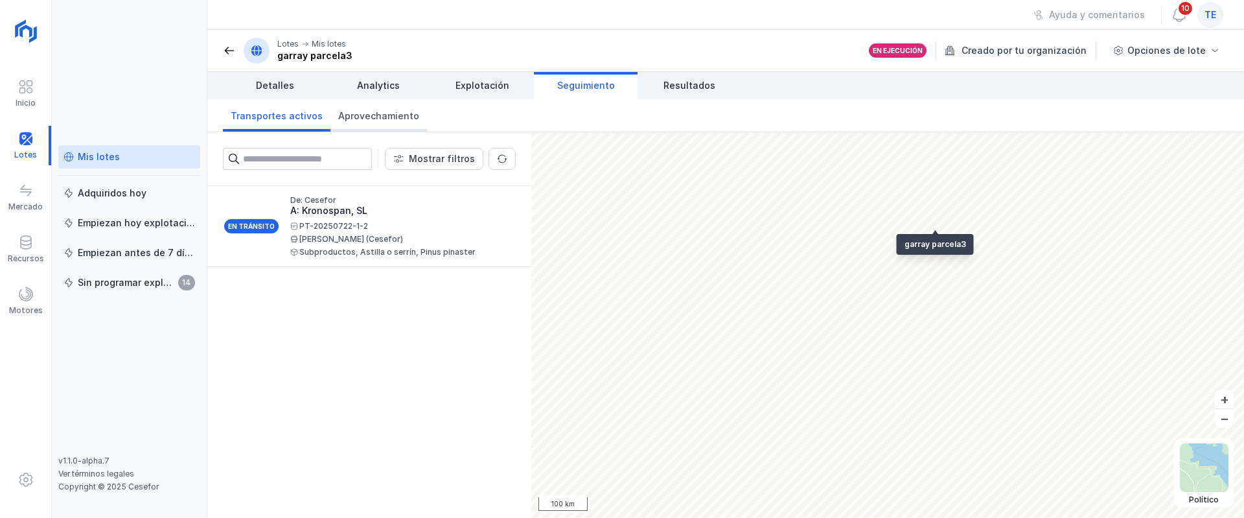
click at [379, 115] on span "Aprovechamiento" at bounding box center [378, 116] width 81 height 13
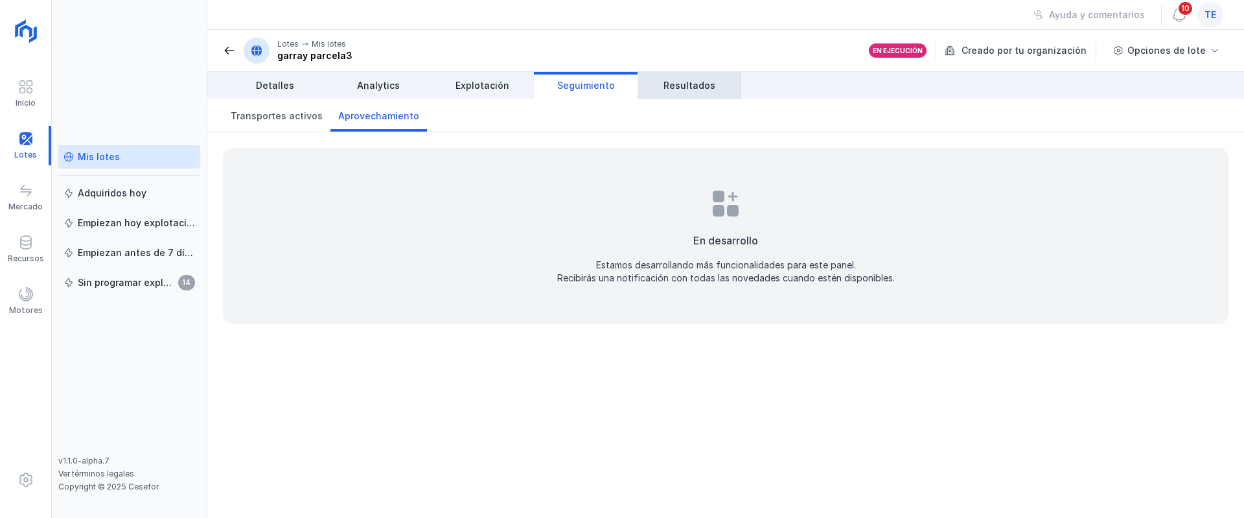
click at [732, 75] on link "Resultados" at bounding box center [690, 85] width 104 height 27
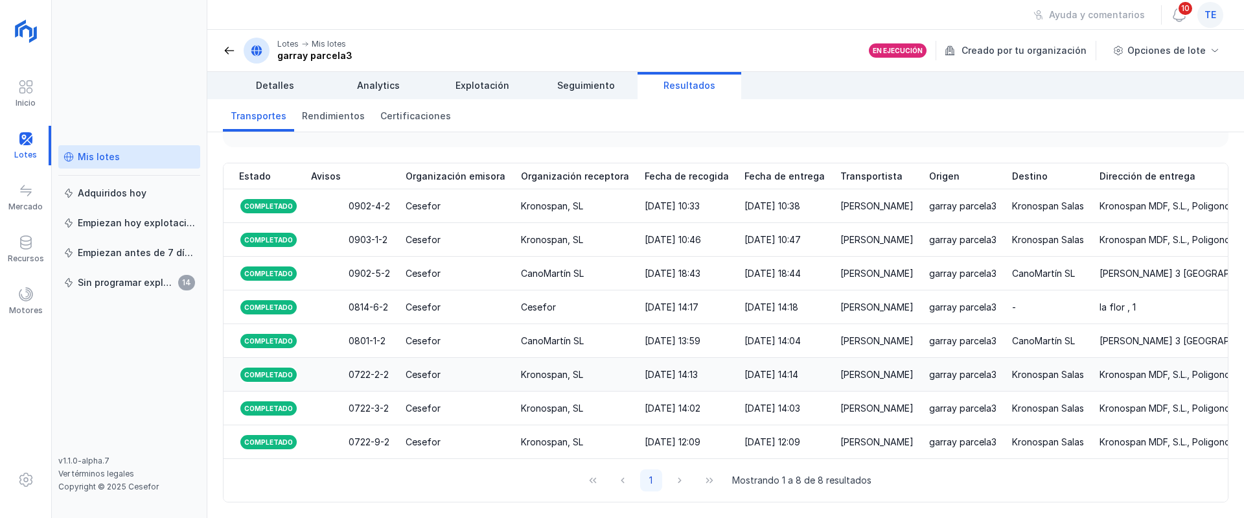
scroll to position [0, 167]
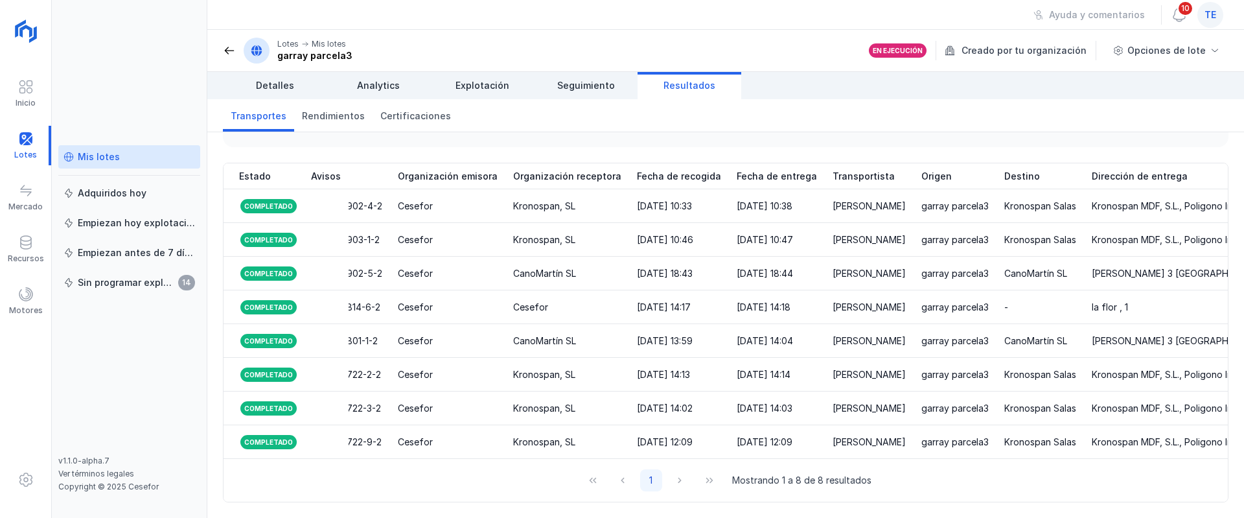
drag, startPoint x: 575, startPoint y: 444, endPoint x: 614, endPoint y: 446, distance: 38.3
click at [614, 446] on div "Estado Avisos Método ID orden Organización emisora Organización receptora Fecha…" at bounding box center [726, 310] width 1004 height 295
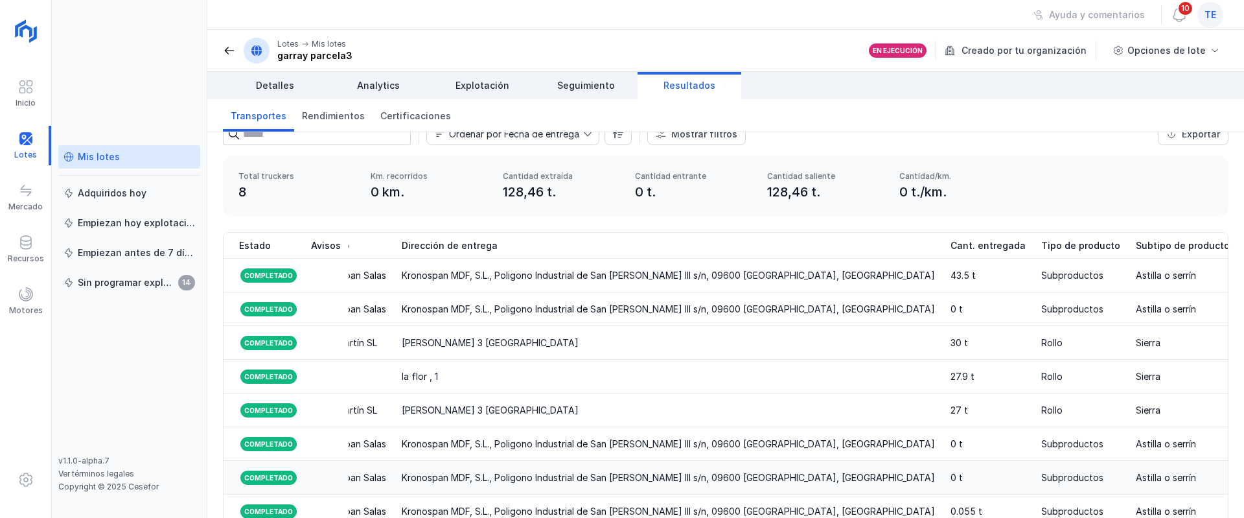
scroll to position [0, 0]
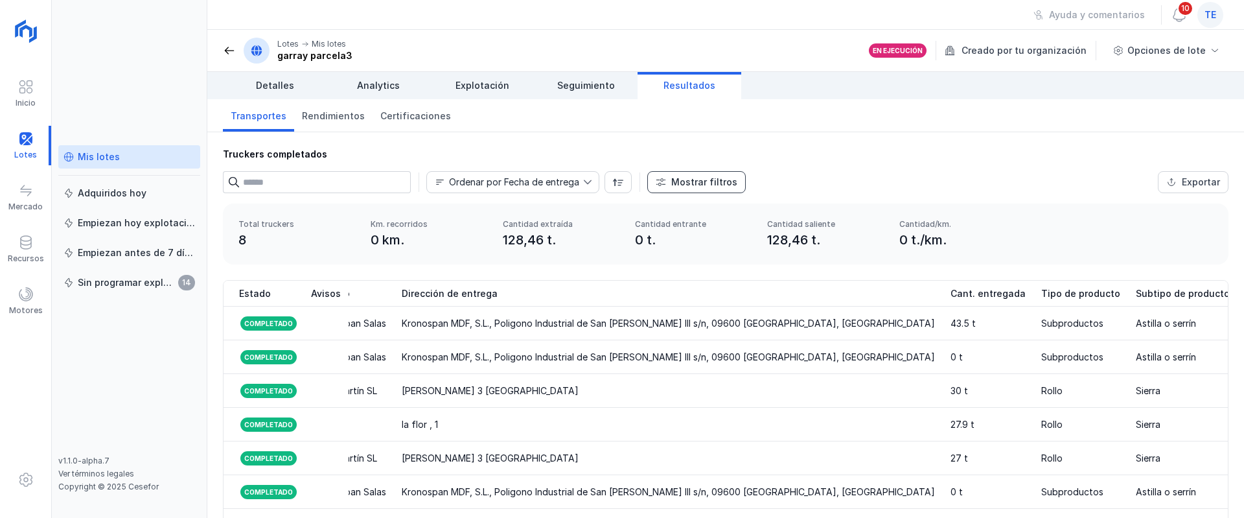
drag, startPoint x: 707, startPoint y: 185, endPoint x: 714, endPoint y: 185, distance: 7.1
click at [707, 185] on div "Mostrar filtros" at bounding box center [704, 182] width 66 height 13
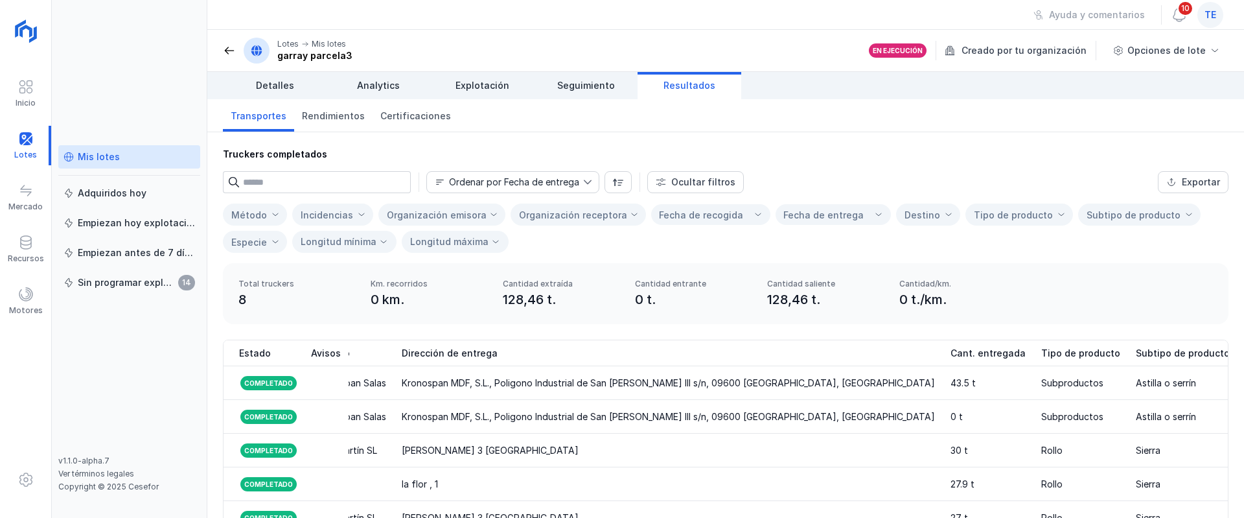
click at [618, 209] on div "Organización receptora" at bounding box center [578, 214] width 135 height 22
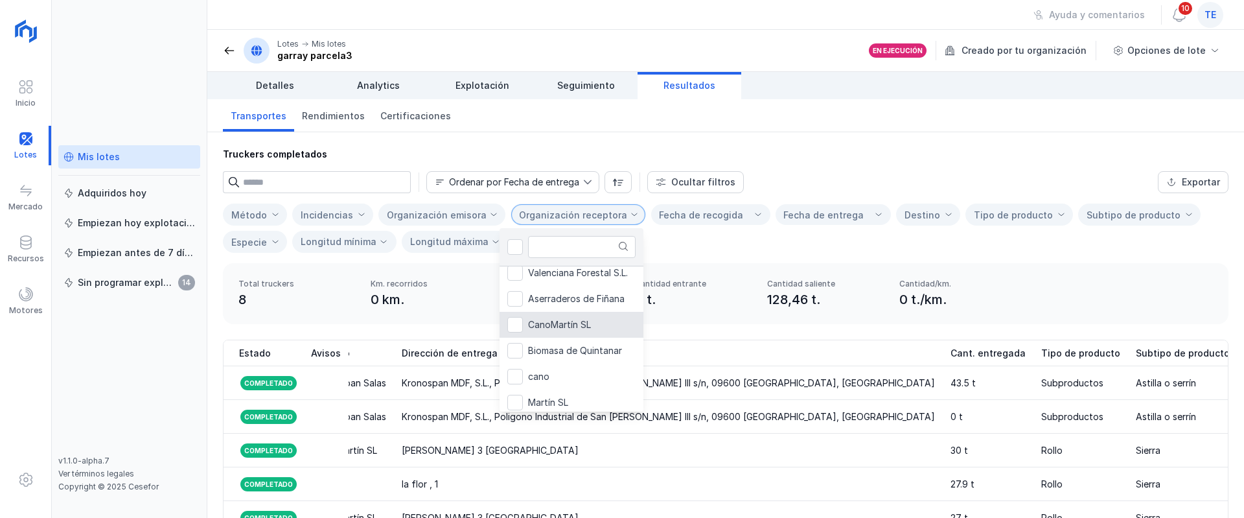
scroll to position [285, 0]
click at [864, 131] on div "Transportes Rendimientos Certificaciones" at bounding box center [725, 115] width 1037 height 33
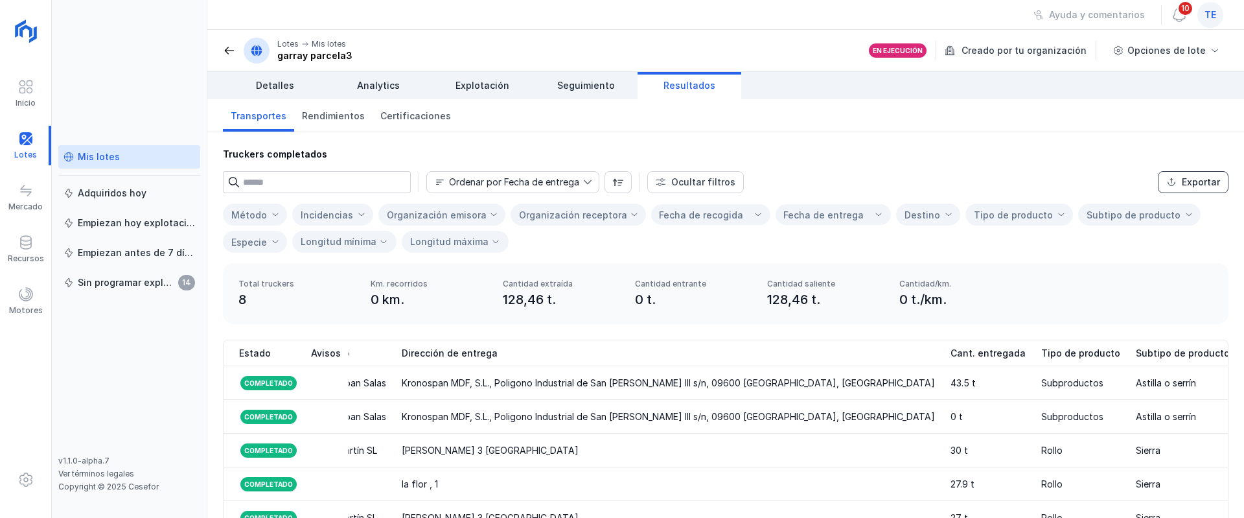
click at [1195, 188] on div "Exportar" at bounding box center [1201, 182] width 38 height 13
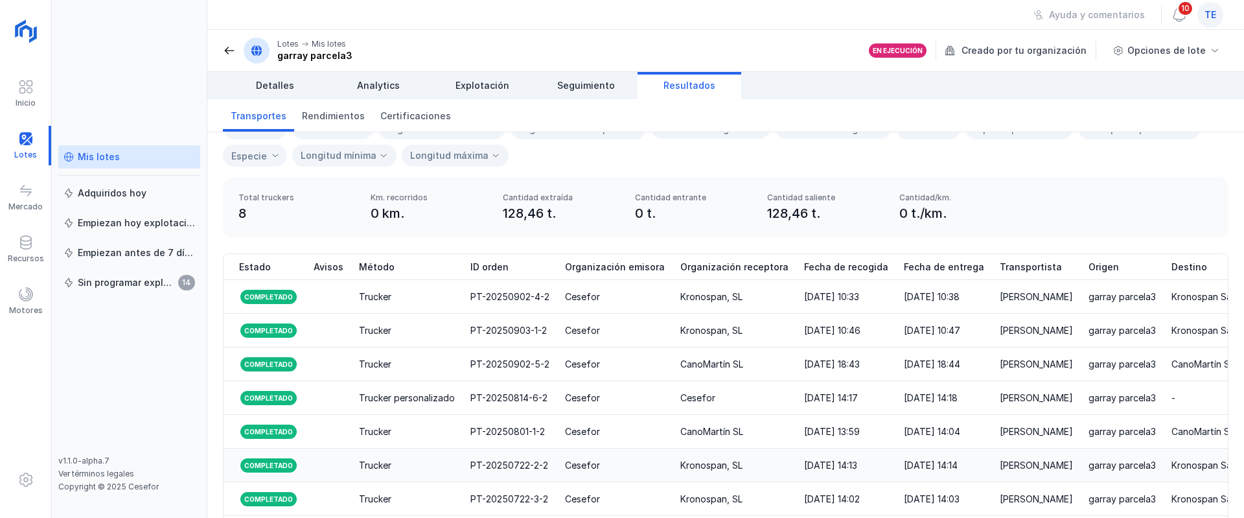
scroll to position [191, 0]
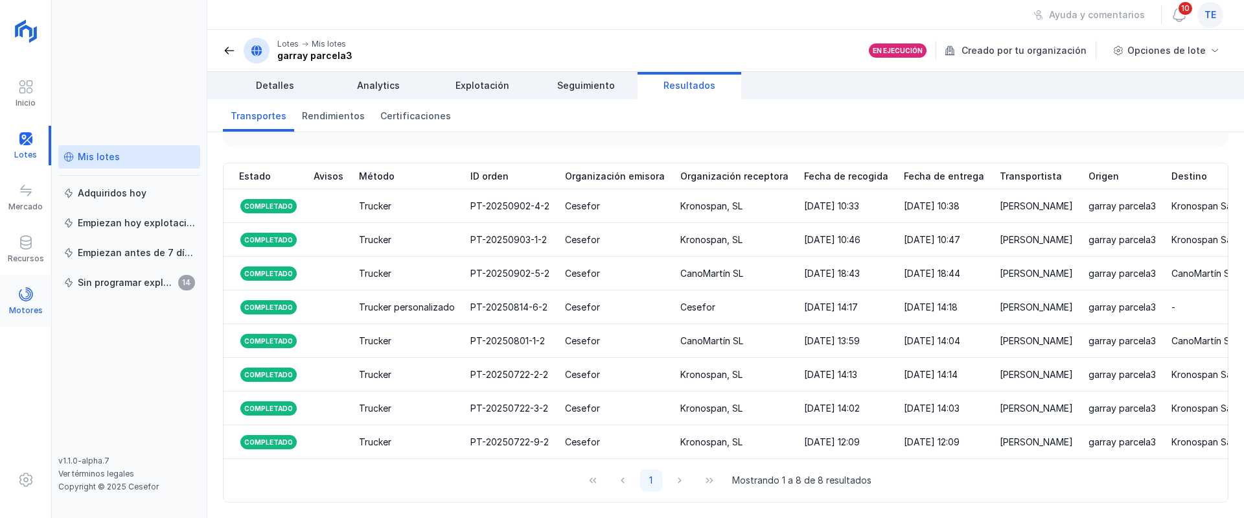
click at [6, 280] on div "Motores" at bounding box center [25, 301] width 51 height 52
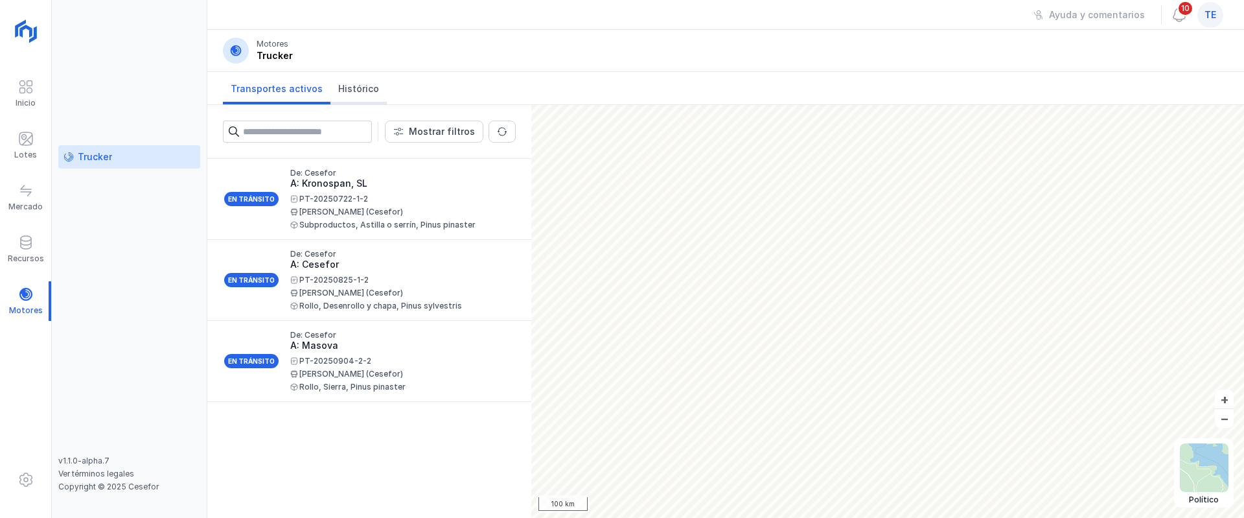
click at [338, 87] on span "Histórico" at bounding box center [358, 88] width 41 height 13
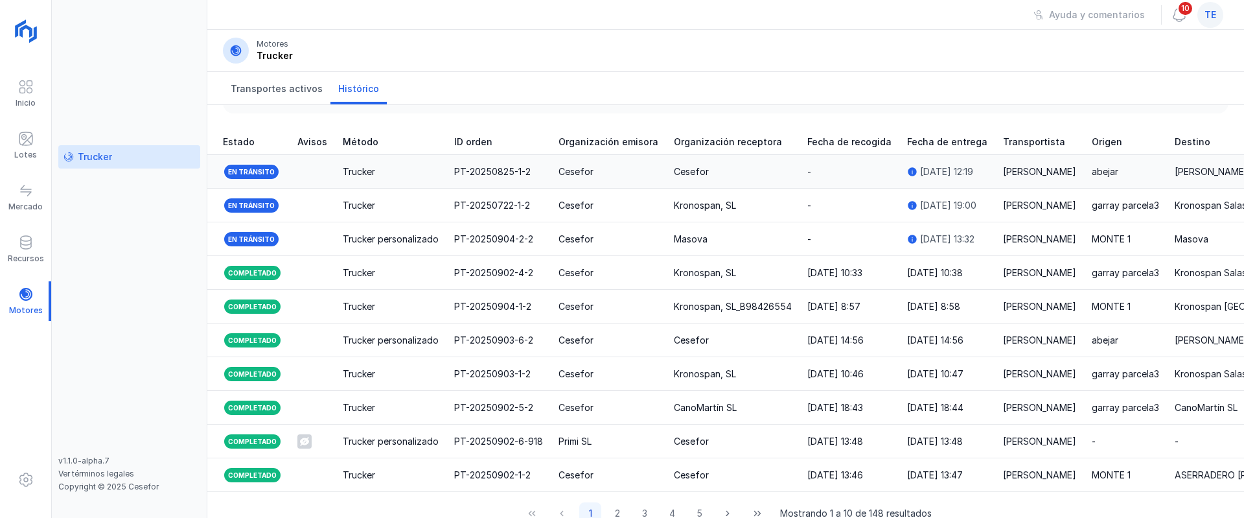
click at [430, 166] on div "Trucker" at bounding box center [391, 171] width 96 height 13
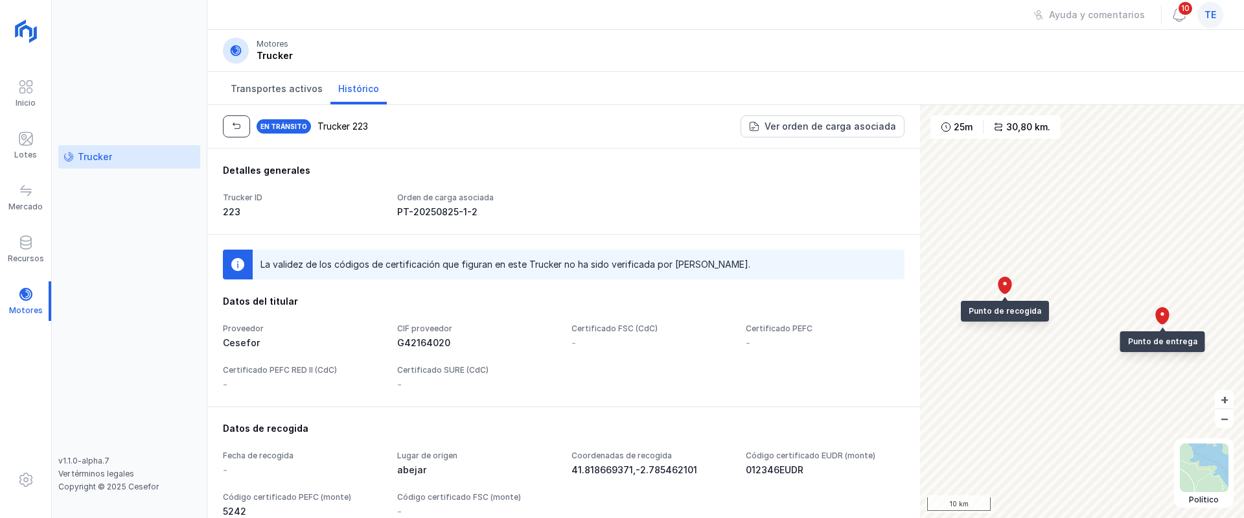
click at [233, 126] on span "button" at bounding box center [236, 126] width 10 height 10
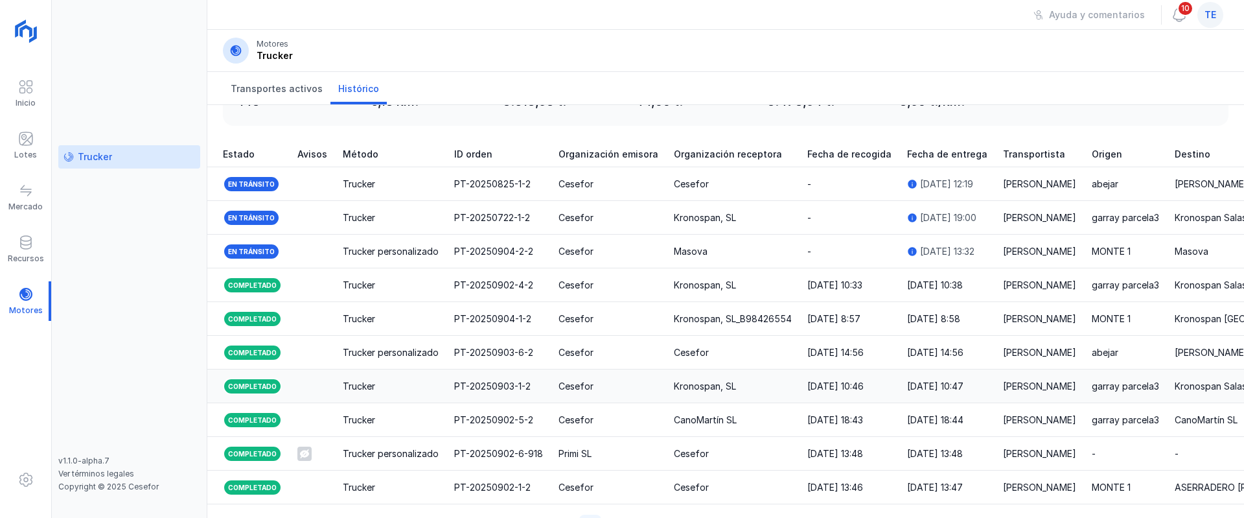
scroll to position [97, 0]
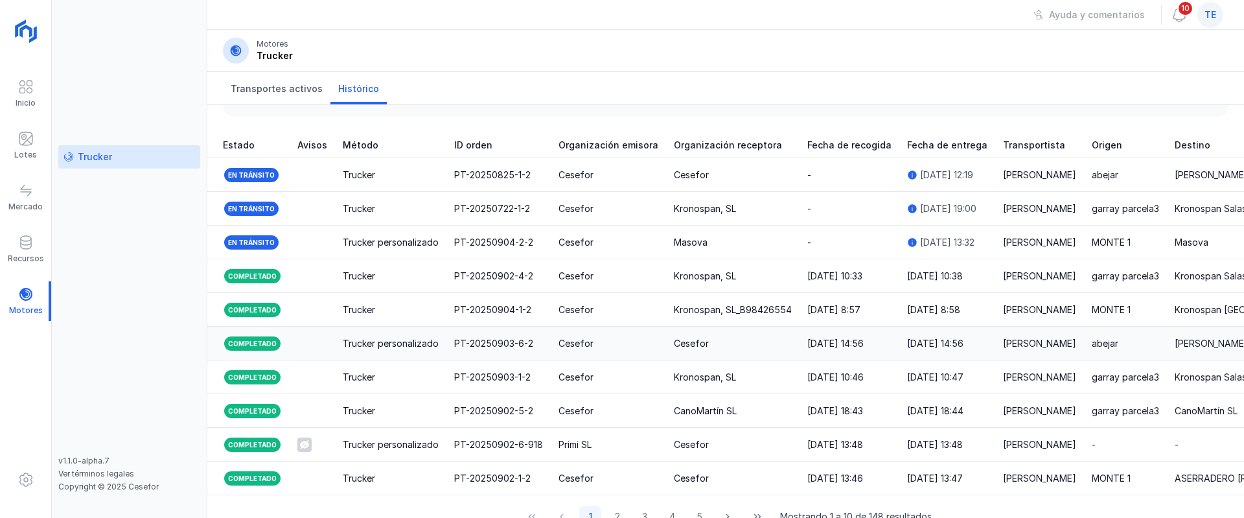
click at [478, 329] on td "PT-20250903-6-2" at bounding box center [498, 344] width 104 height 34
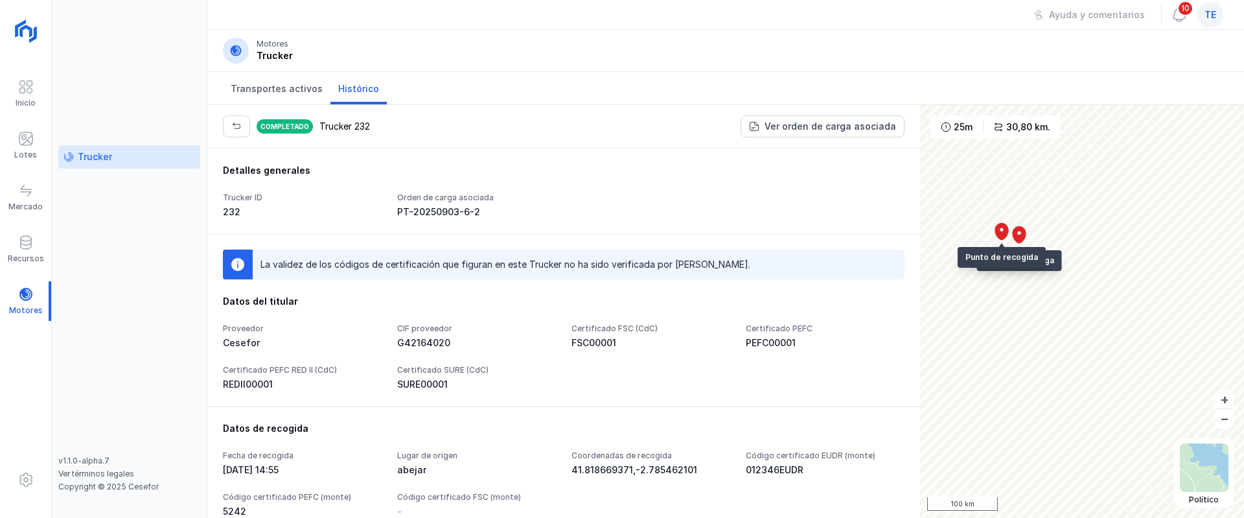
click at [234, 138] on div "Completado Trucker 232 Ver orden de carga asociada" at bounding box center [563, 126] width 713 height 43
click at [232, 130] on span "button" at bounding box center [236, 126] width 10 height 10
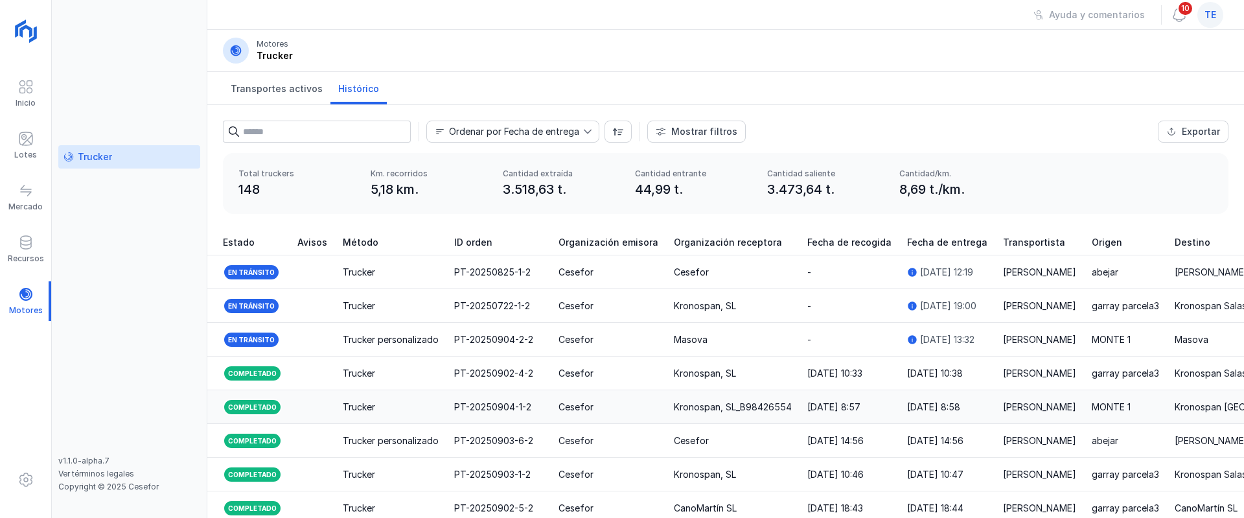
click at [363, 403] on div "Trucker" at bounding box center [359, 406] width 32 height 13
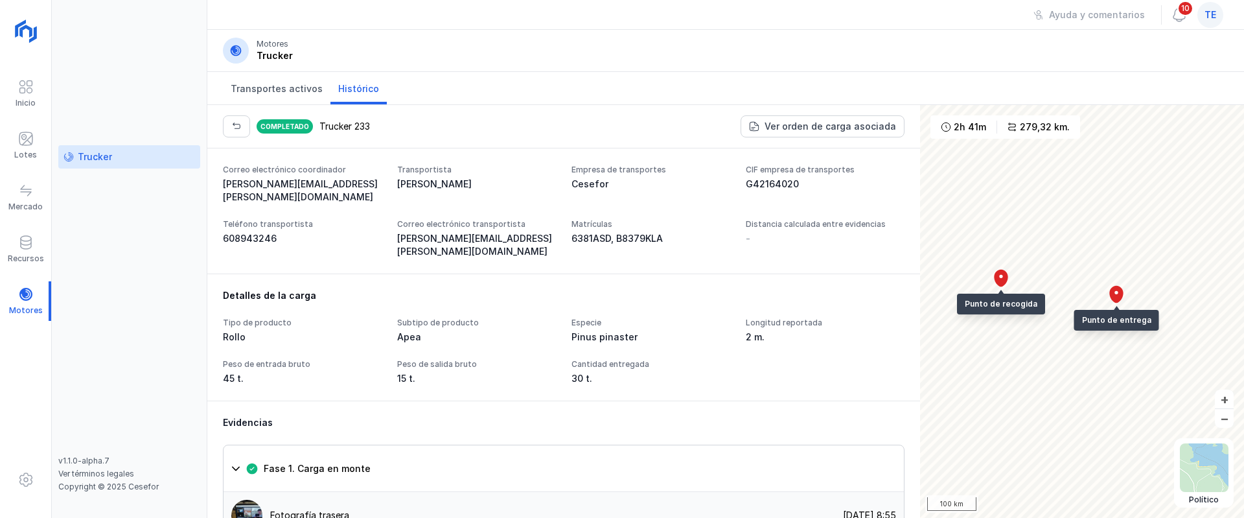
scroll to position [619, 0]
drag, startPoint x: 905, startPoint y: 336, endPoint x: 908, endPoint y: 330, distance: 7.2
click at [908, 330] on div "Detalles generales Trucker ID 233 Orden de carga asociada PT-20250904-1-2 La va…" at bounding box center [563, 332] width 713 height 369
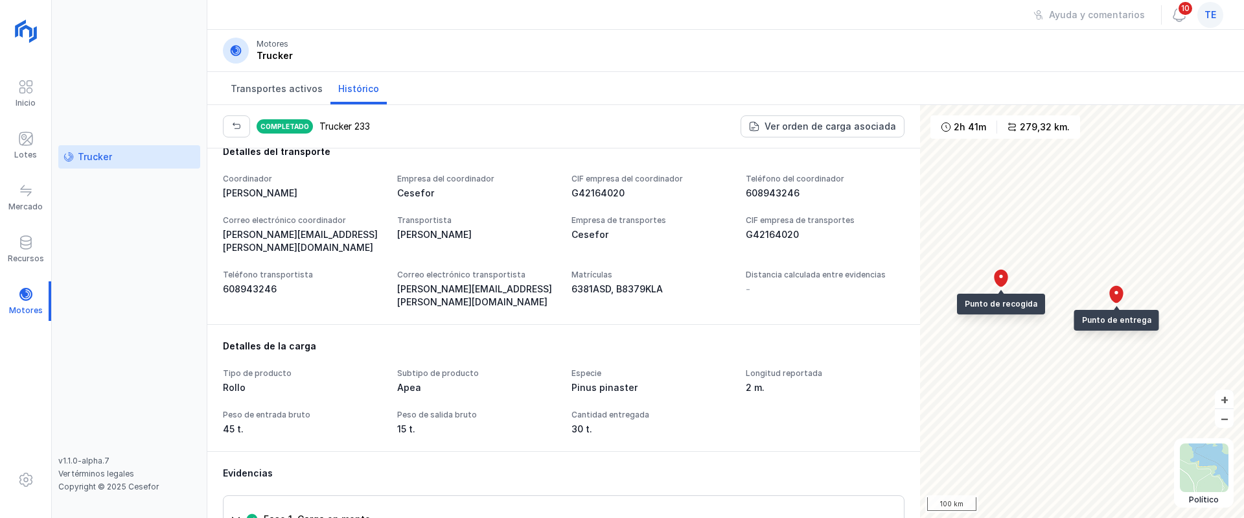
scroll to position [573, 0]
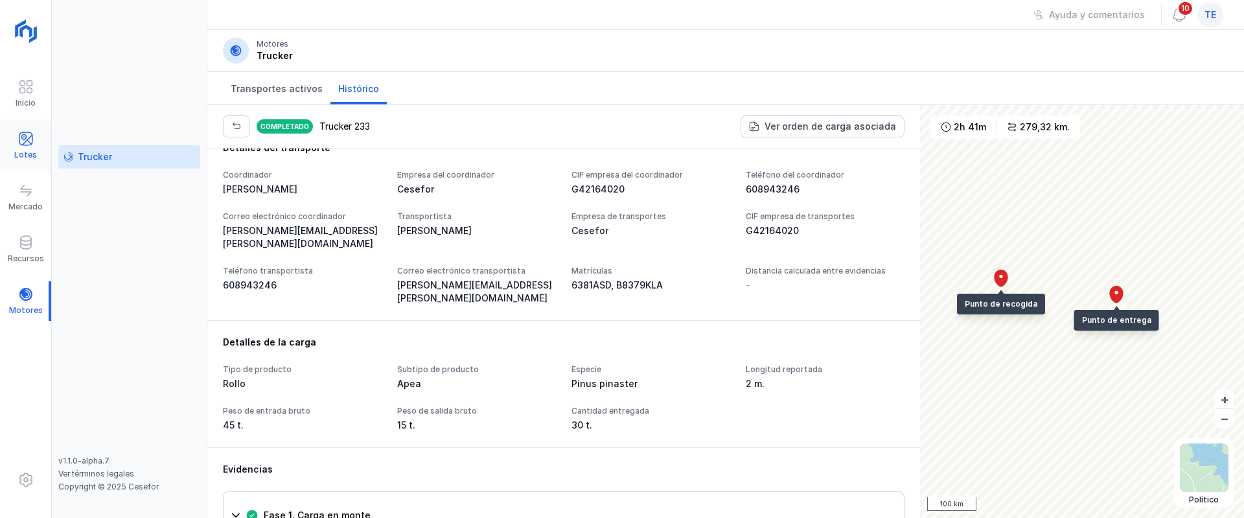
click at [18, 140] on span at bounding box center [26, 139] width 16 height 16
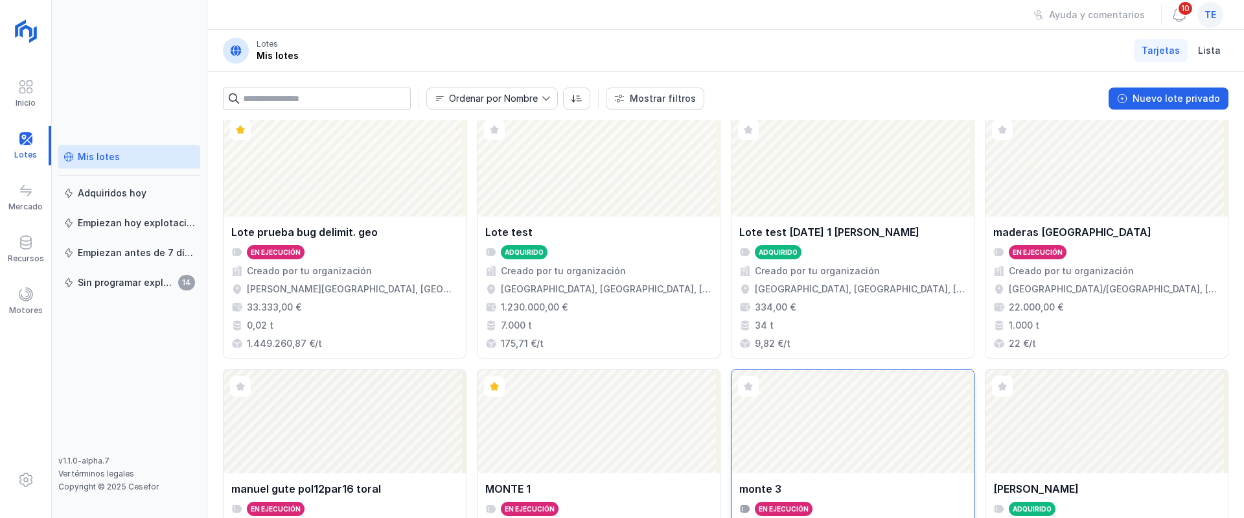
scroll to position [932, 0]
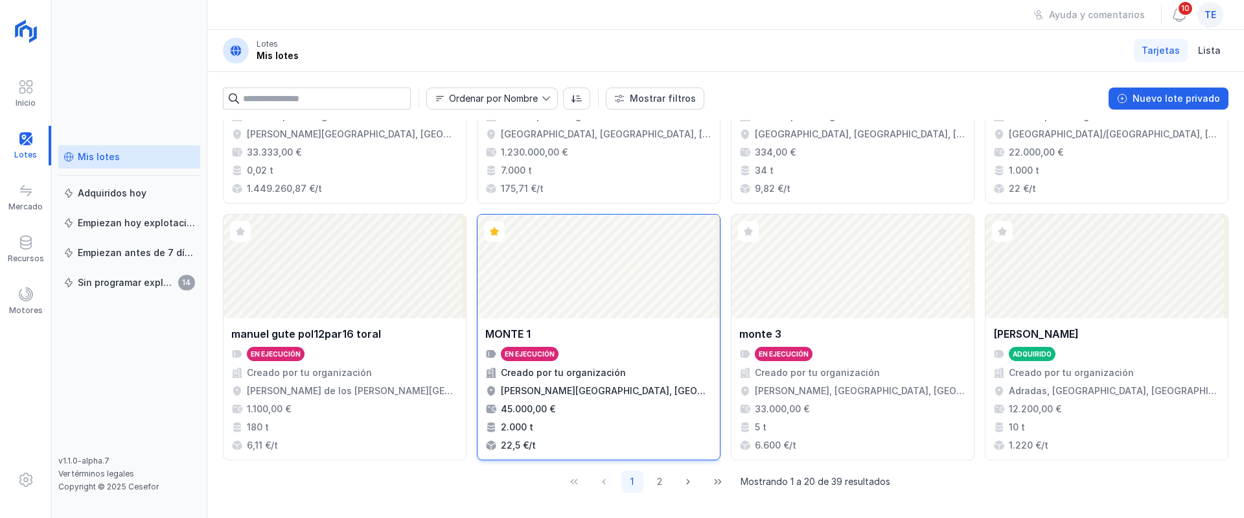
click at [630, 247] on div "Abrir lote" at bounding box center [599, 266] width 242 height 104
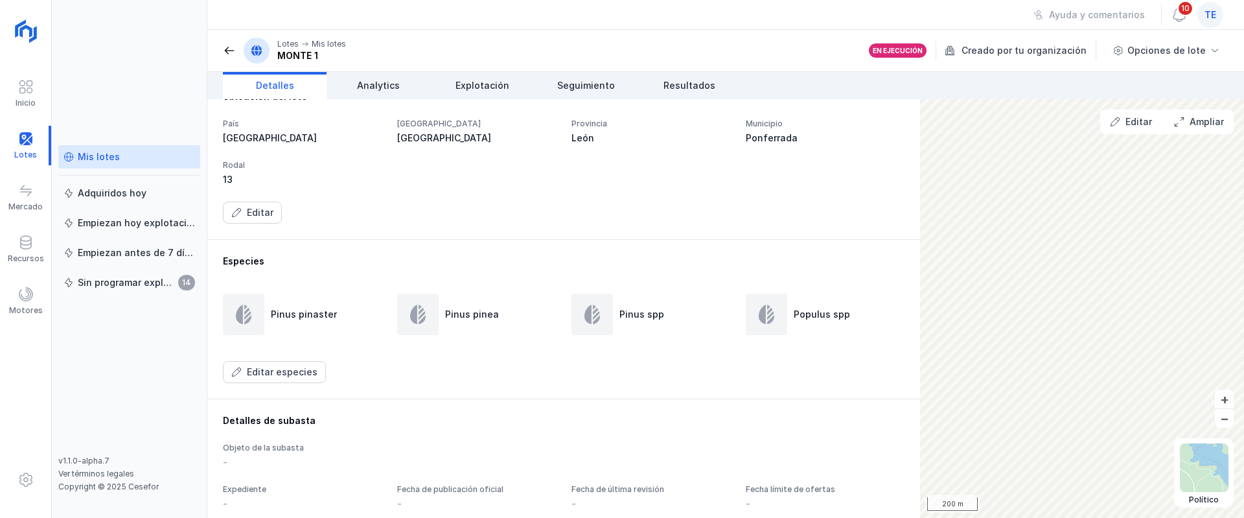
scroll to position [486, 0]
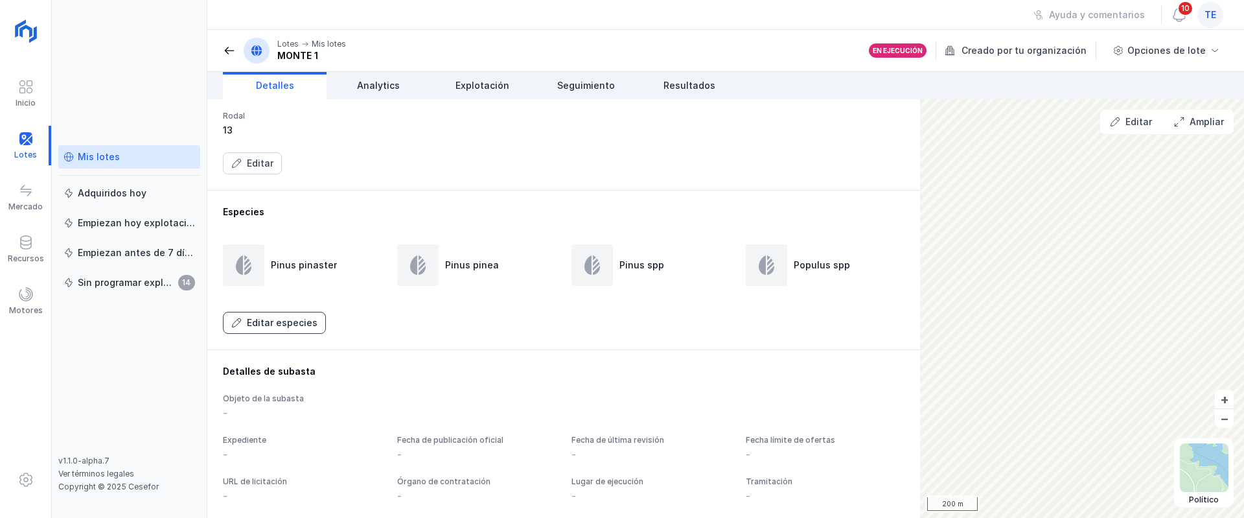
click at [254, 329] on div "Editar especies" at bounding box center [282, 322] width 71 height 13
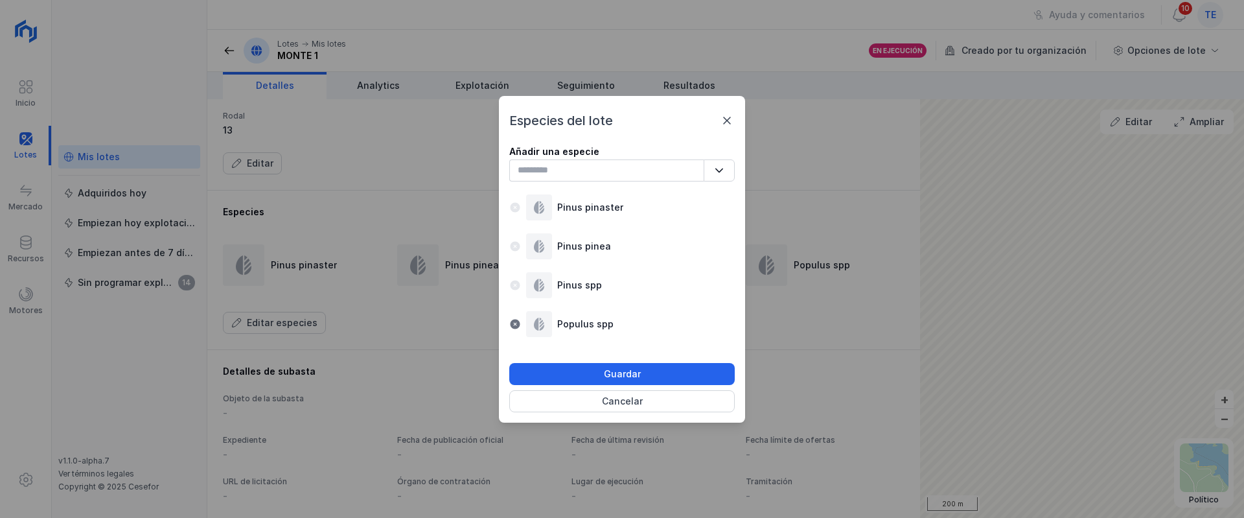
click at [623, 158] on div "Añadir una especie No se encontraron resultados" at bounding box center [621, 163] width 225 height 36
click at [606, 170] on input "text" at bounding box center [606, 170] width 194 height 22
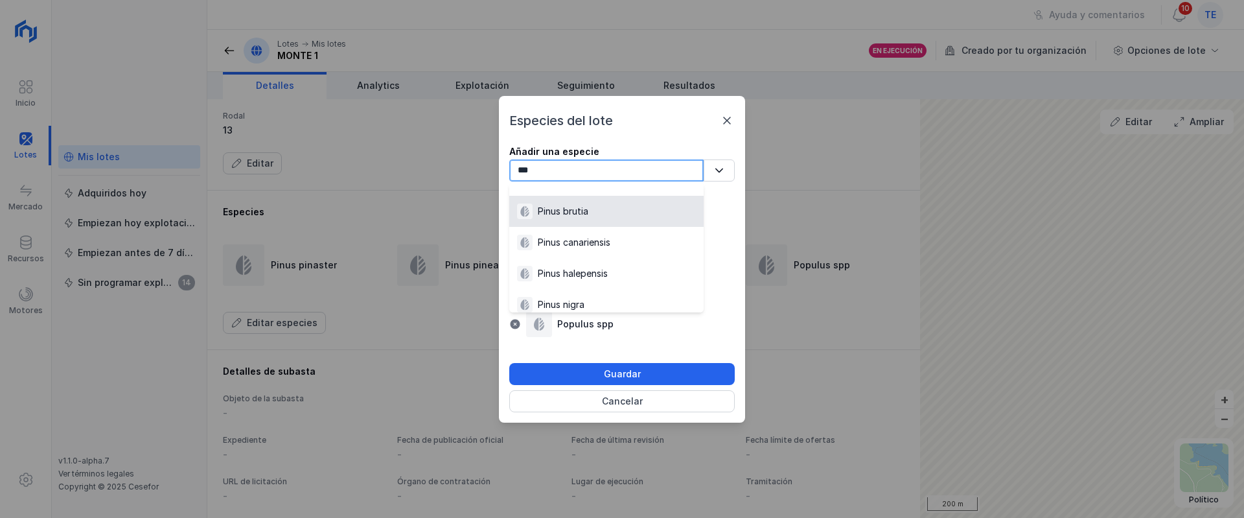
type input "***"
click at [589, 209] on div "Pinus brutia" at bounding box center [606, 211] width 179 height 16
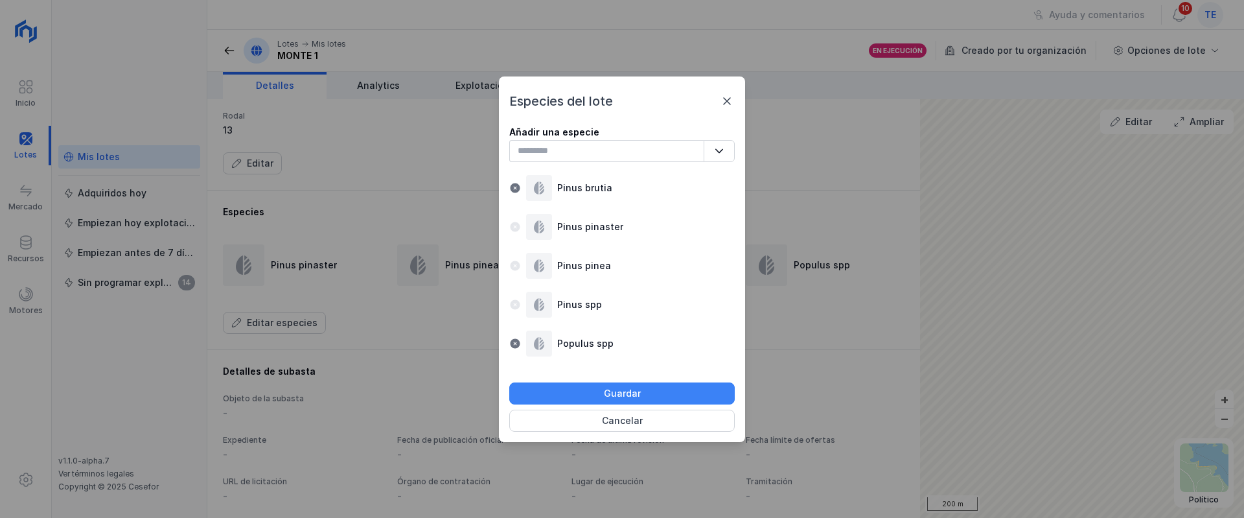
click at [649, 395] on button "Guardar" at bounding box center [621, 393] width 225 height 22
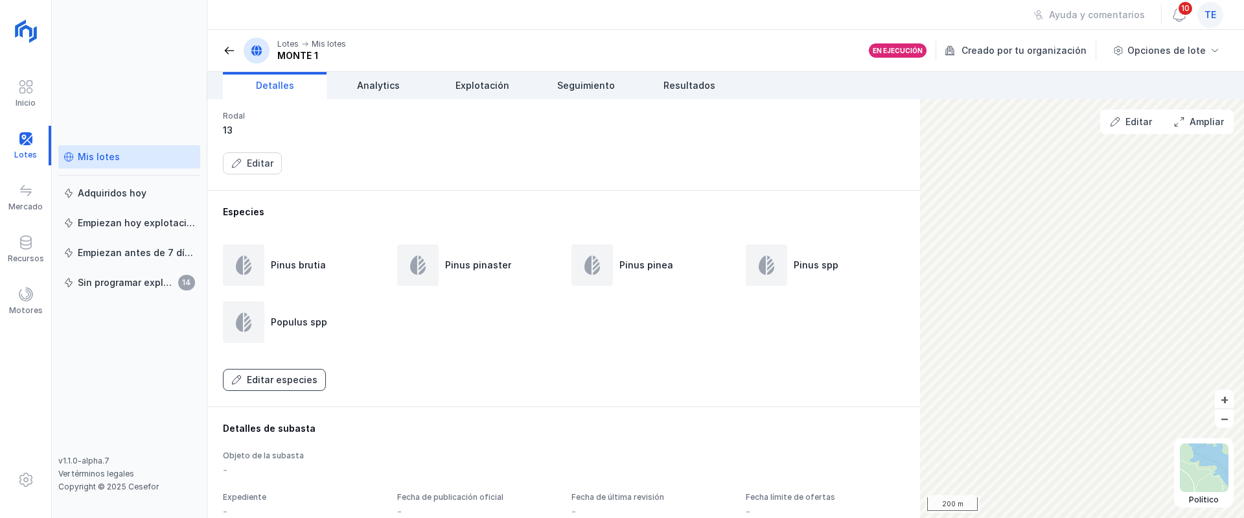
click at [284, 386] on div "Editar especies" at bounding box center [282, 379] width 71 height 13
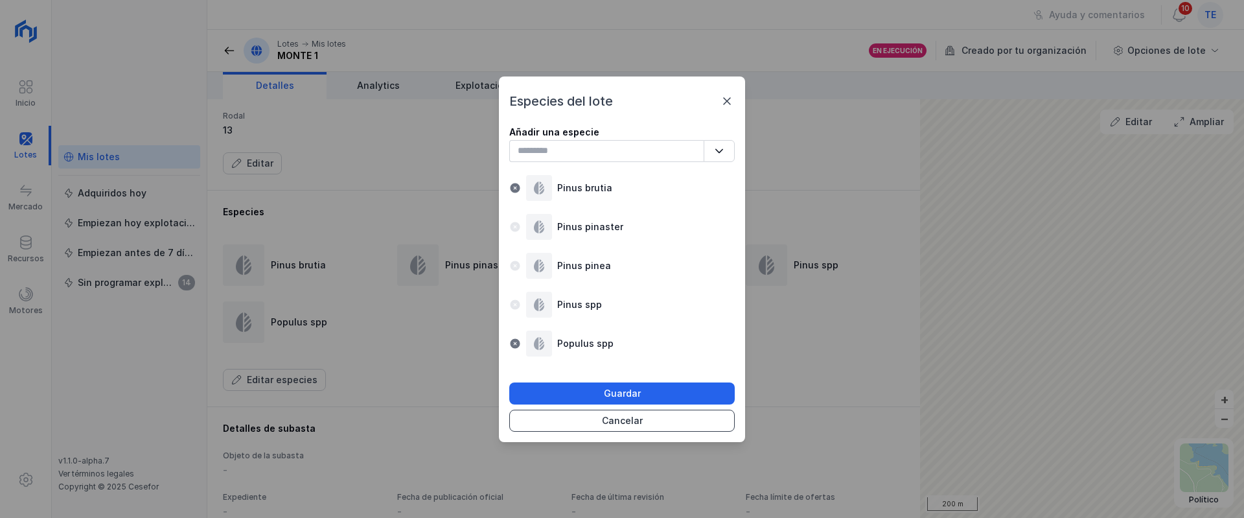
click at [591, 426] on button "Cancelar" at bounding box center [621, 421] width 225 height 22
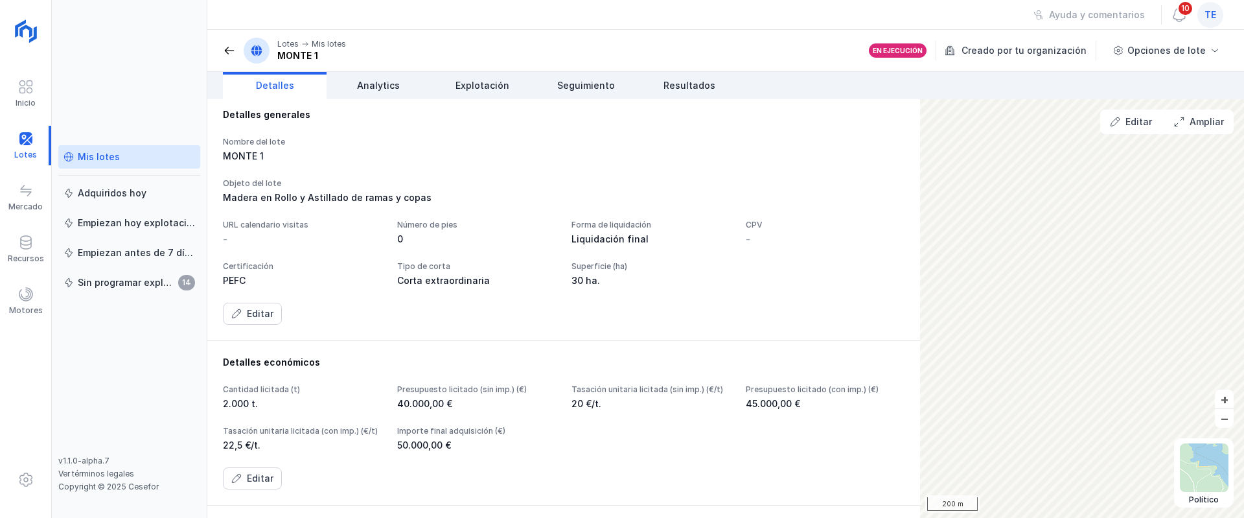
scroll to position [0, 0]
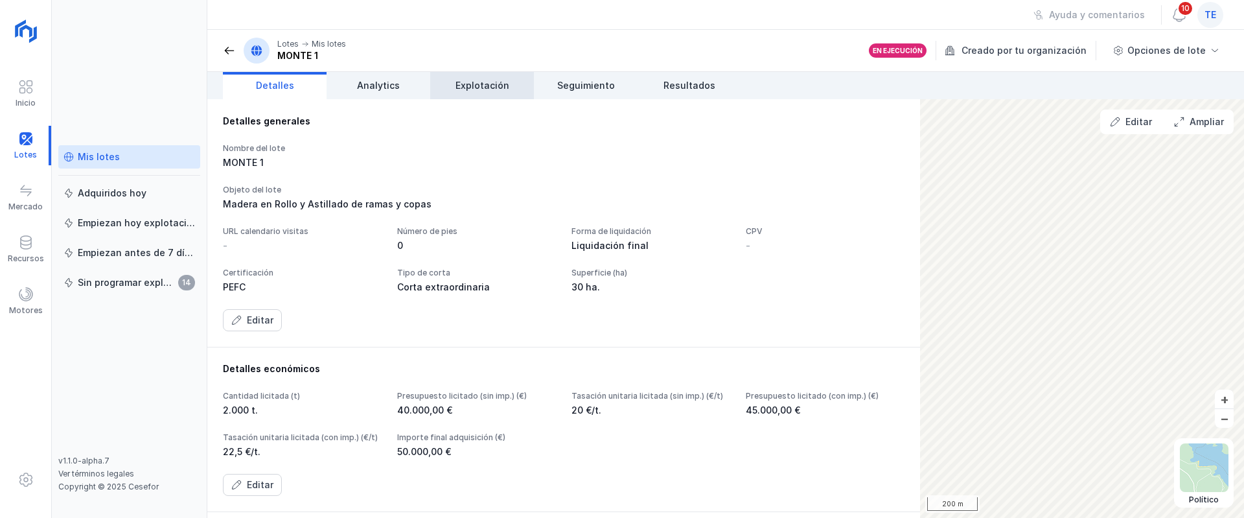
click at [481, 84] on span "Explotación" at bounding box center [483, 85] width 54 height 13
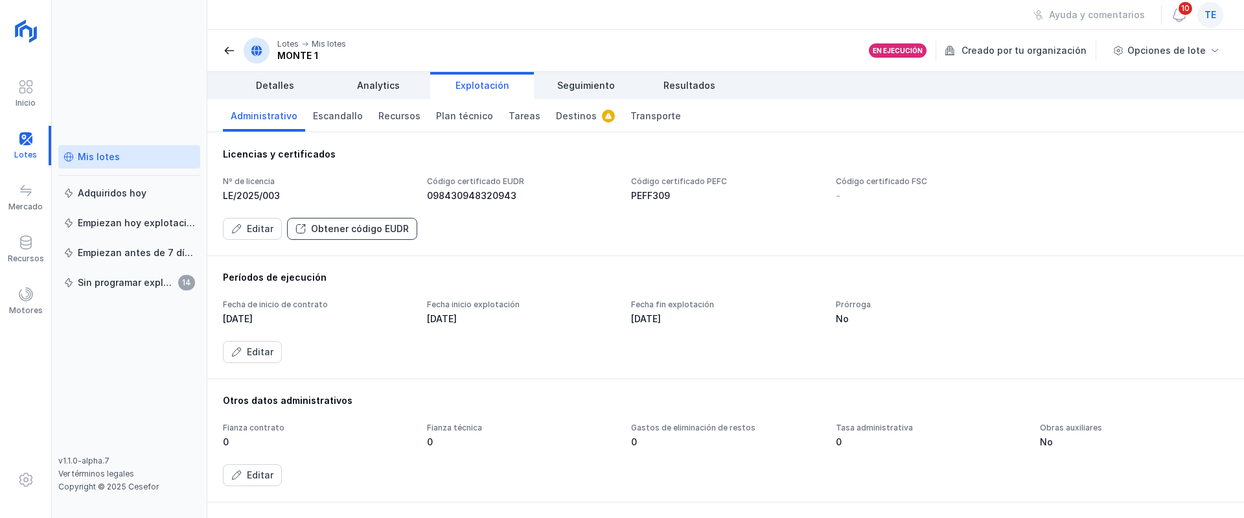
drag, startPoint x: 348, startPoint y: 229, endPoint x: 403, endPoint y: 223, distance: 55.4
click at [403, 223] on div "Obtener código EUDR" at bounding box center [360, 228] width 98 height 13
click at [398, 225] on div "Obtener código EUDR" at bounding box center [360, 228] width 98 height 13
drag, startPoint x: 320, startPoint y: 245, endPoint x: 337, endPoint y: 230, distance: 22.5
click at [337, 231] on div "Licencias y certificados Nº de licencia LE/2025/003 Código certificado EUDR 098…" at bounding box center [725, 193] width 1037 height 123
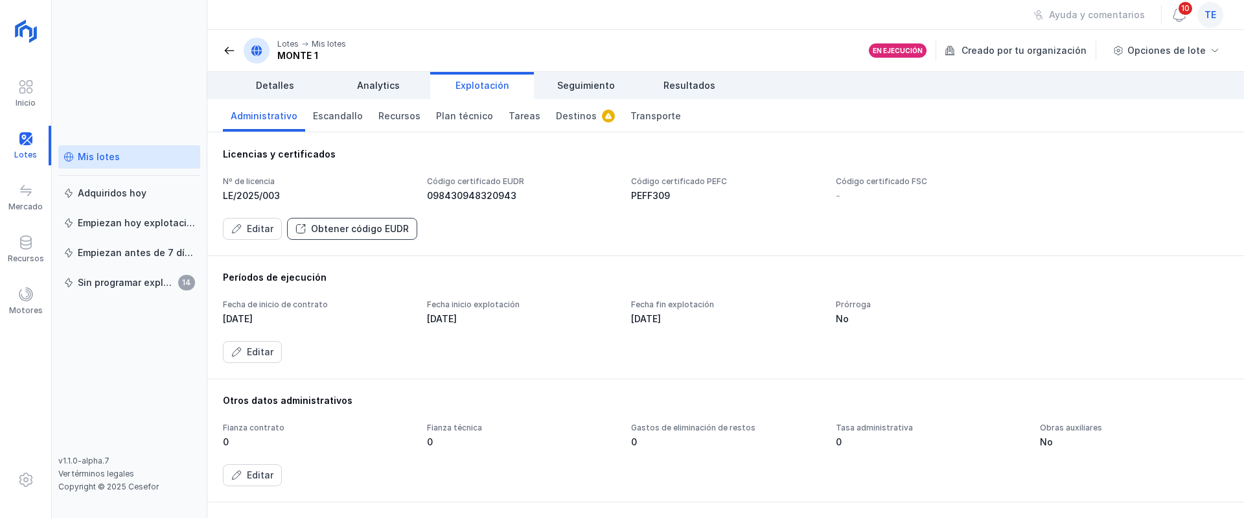
drag, startPoint x: 337, startPoint y: 230, endPoint x: 395, endPoint y: 224, distance: 58.0
click at [394, 225] on div "Obtener código EUDR" at bounding box center [360, 228] width 98 height 13
click at [454, 118] on span "Plan técnico" at bounding box center [464, 116] width 57 height 13
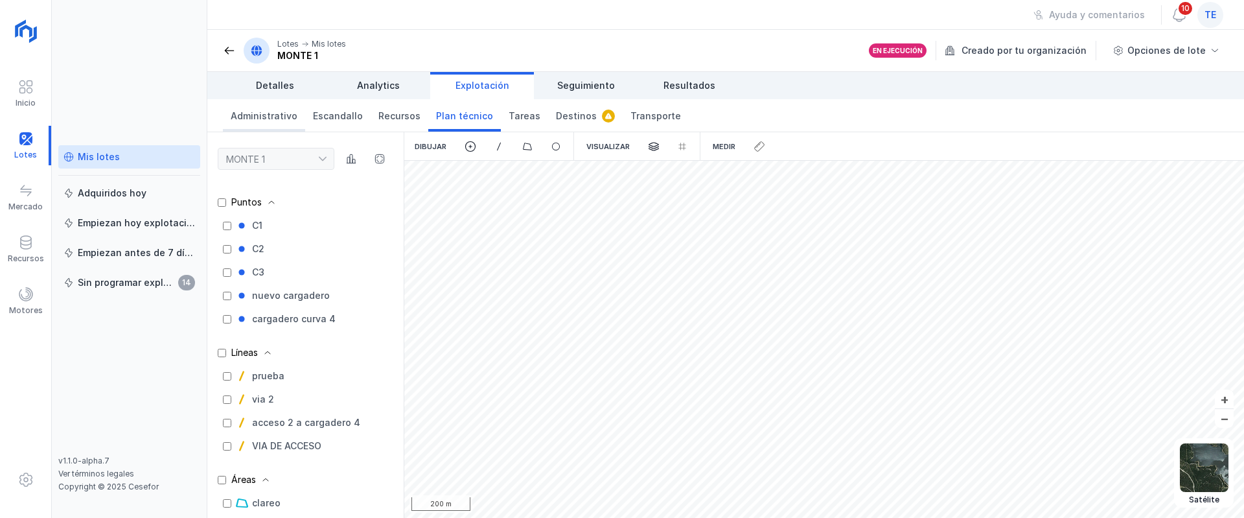
click at [292, 109] on link "Administrativo" at bounding box center [264, 115] width 82 height 32
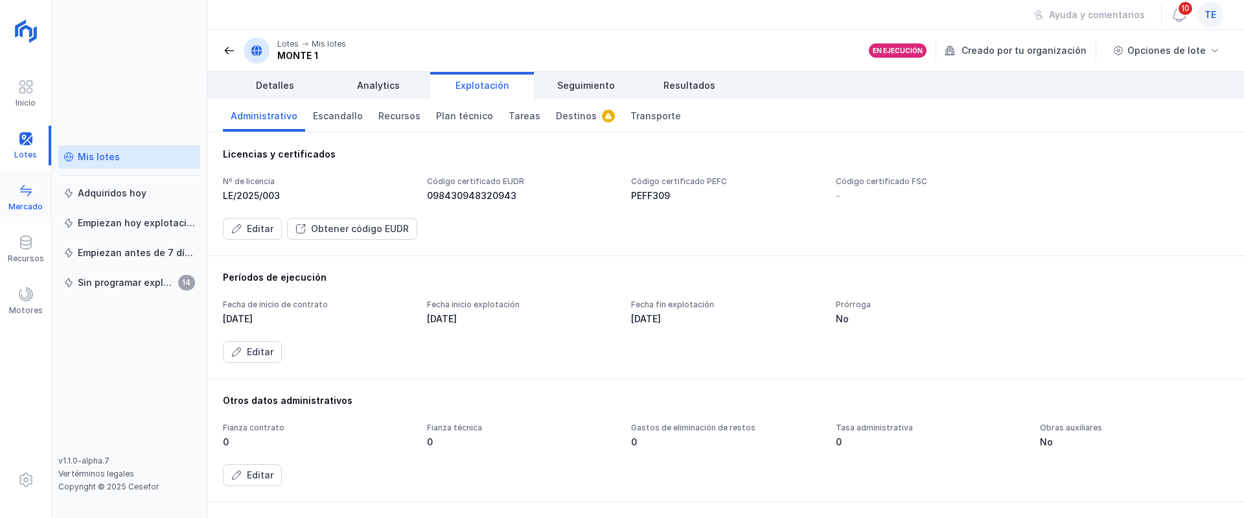
click at [25, 196] on span at bounding box center [26, 191] width 16 height 16
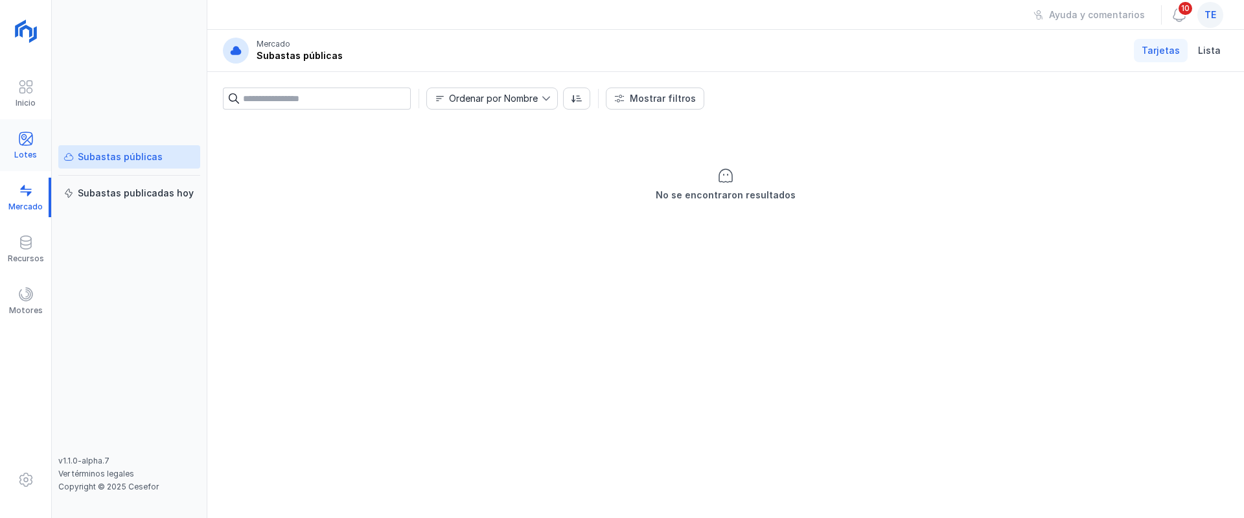
click at [34, 140] on div "Lotes" at bounding box center [25, 146] width 51 height 40
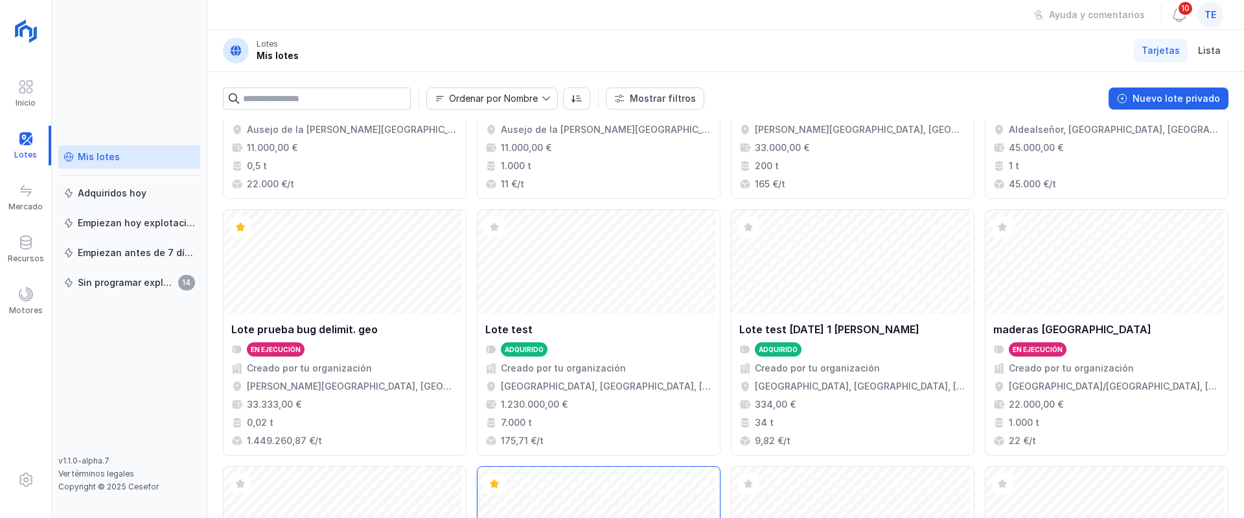
scroll to position [932, 0]
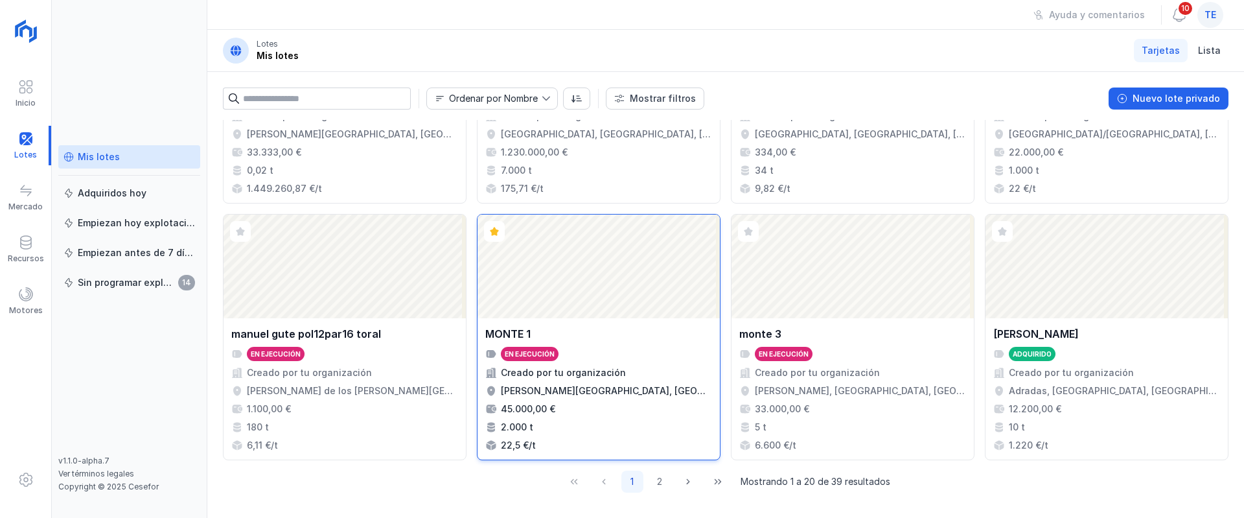
click at [604, 304] on div "Abrir lote" at bounding box center [599, 266] width 242 height 104
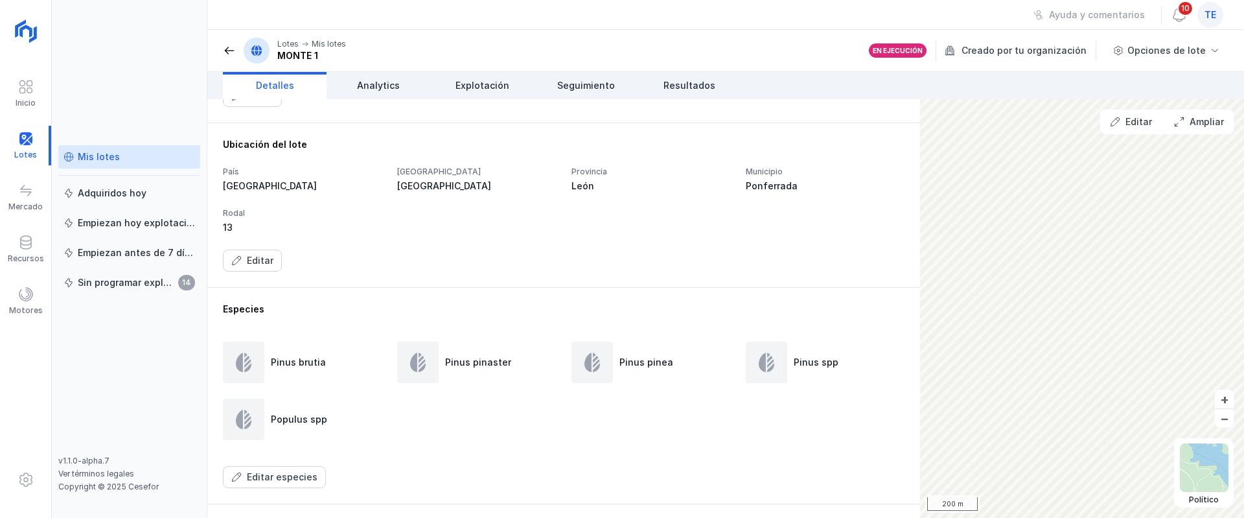
scroll to position [680, 0]
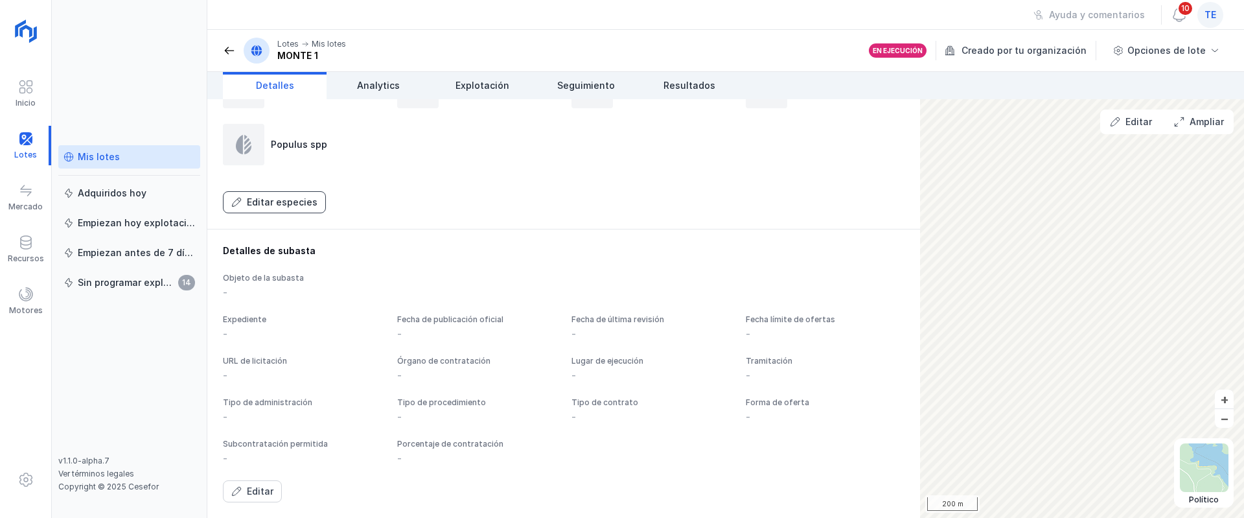
click at [295, 209] on div "Editar especies" at bounding box center [282, 202] width 71 height 13
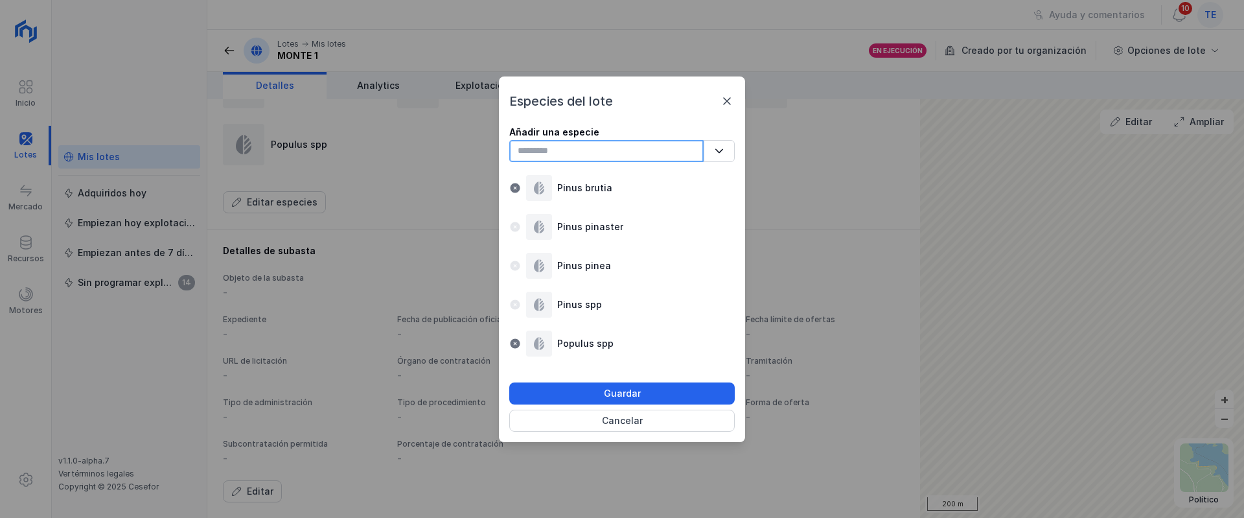
click at [560, 154] on input "text" at bounding box center [606, 151] width 194 height 22
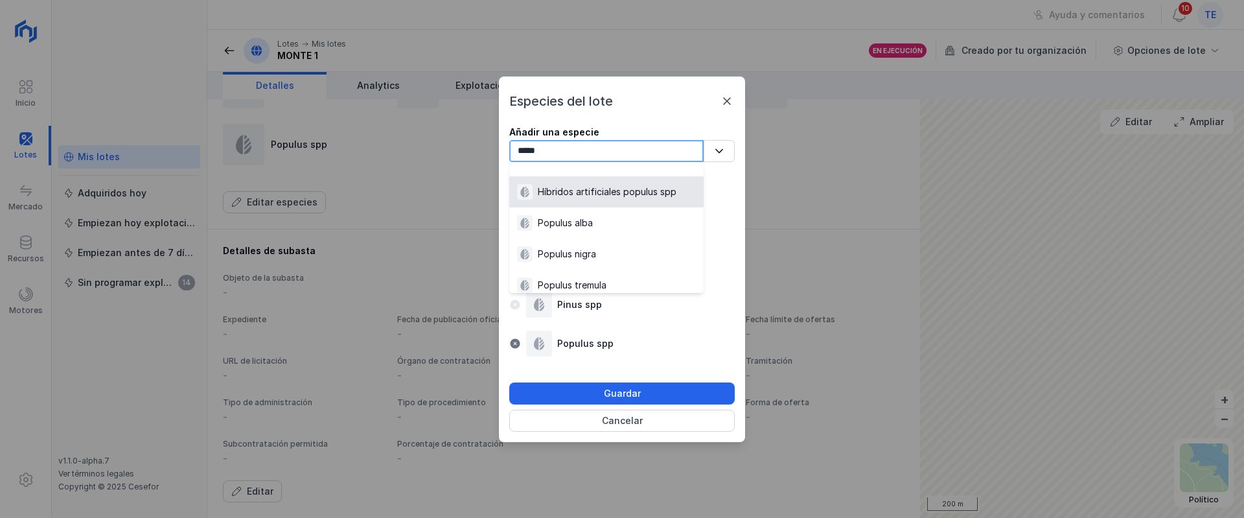
scroll to position [47, 0]
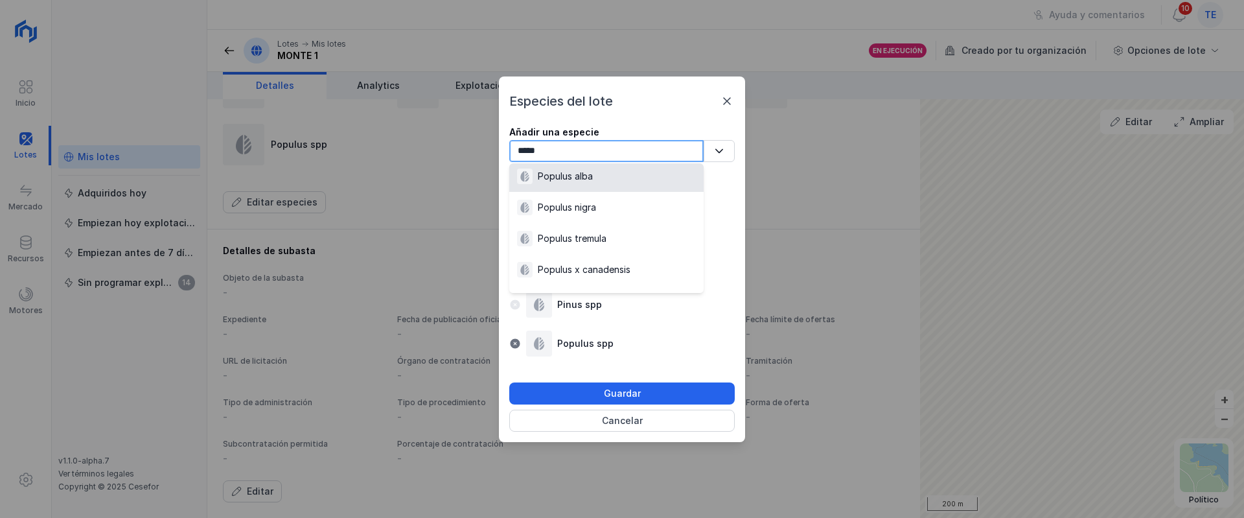
click at [619, 152] on input "*****" at bounding box center [606, 151] width 194 height 22
type input "*****"
click at [305, 188] on div "Especies del lote Añadir una especie ***** 5 results are available Pinus brutia…" at bounding box center [622, 259] width 1244 height 518
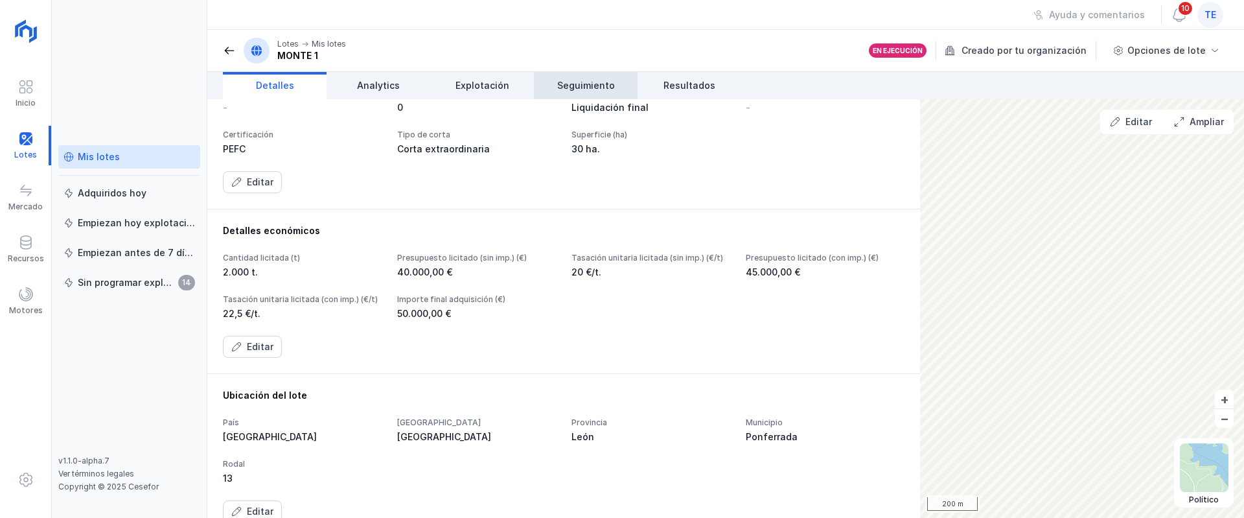
scroll to position [0, 0]
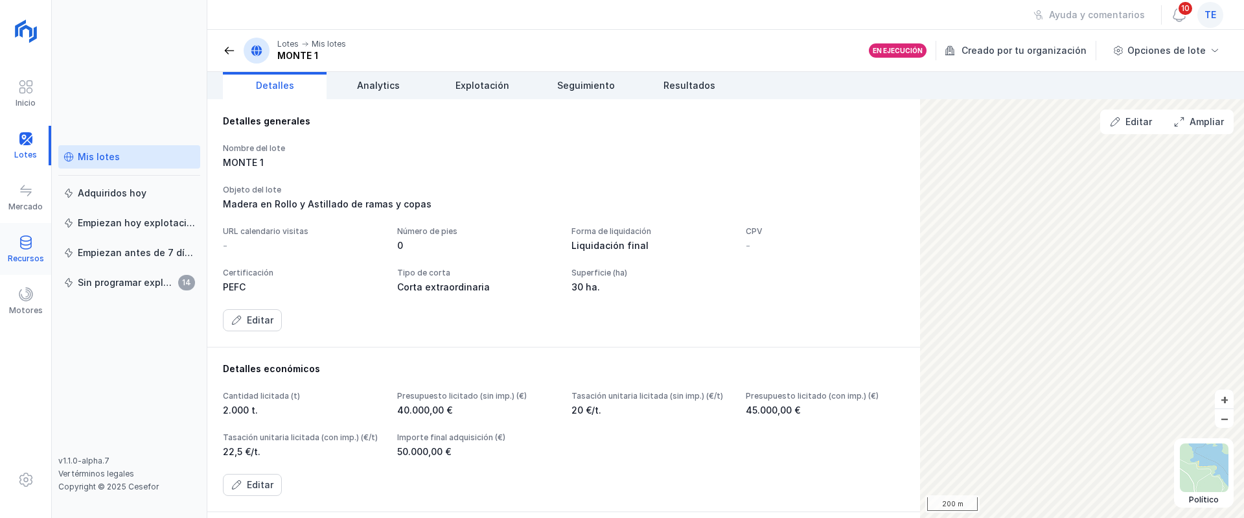
click at [26, 255] on div "Recursos" at bounding box center [26, 258] width 36 height 10
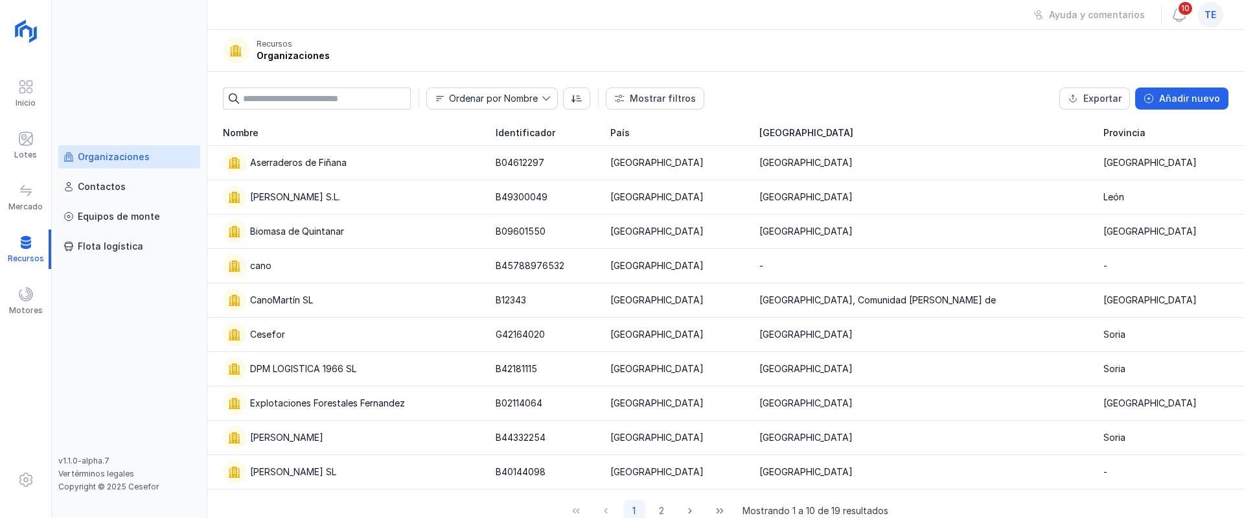
click at [371, 98] on input "text" at bounding box center [327, 98] width 168 height 22
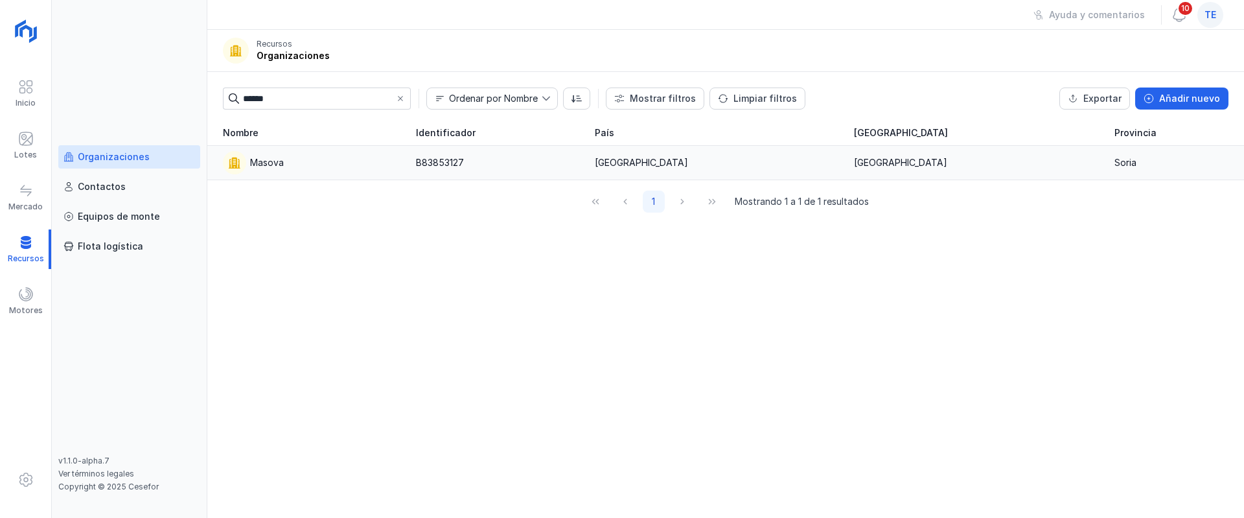
type input "******"
click at [318, 170] on div "Masova" at bounding box center [312, 162] width 178 height 23
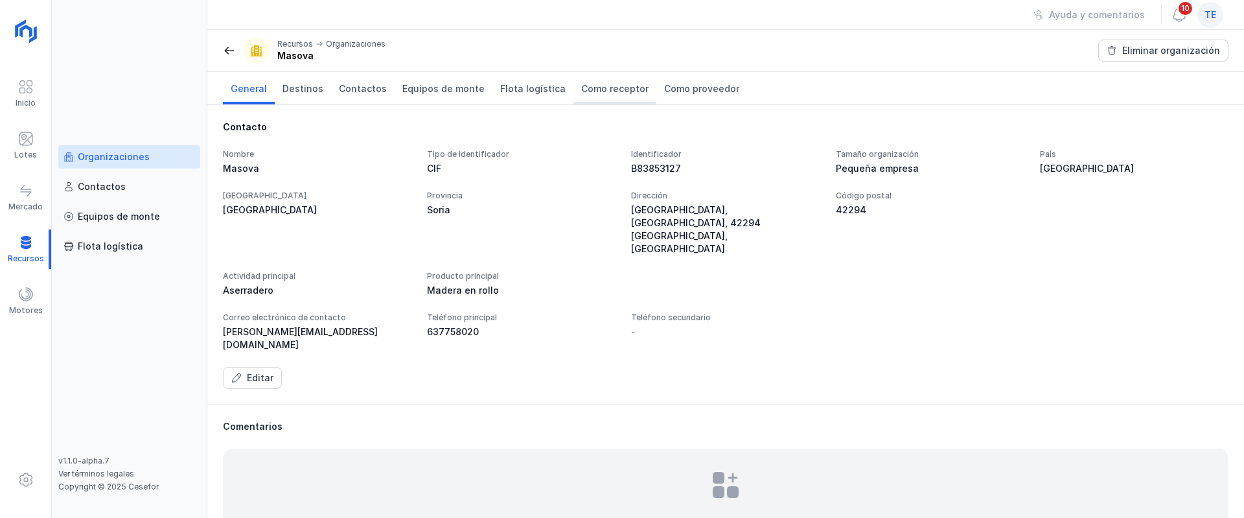
click at [608, 86] on span "Como receptor" at bounding box center [614, 88] width 67 height 13
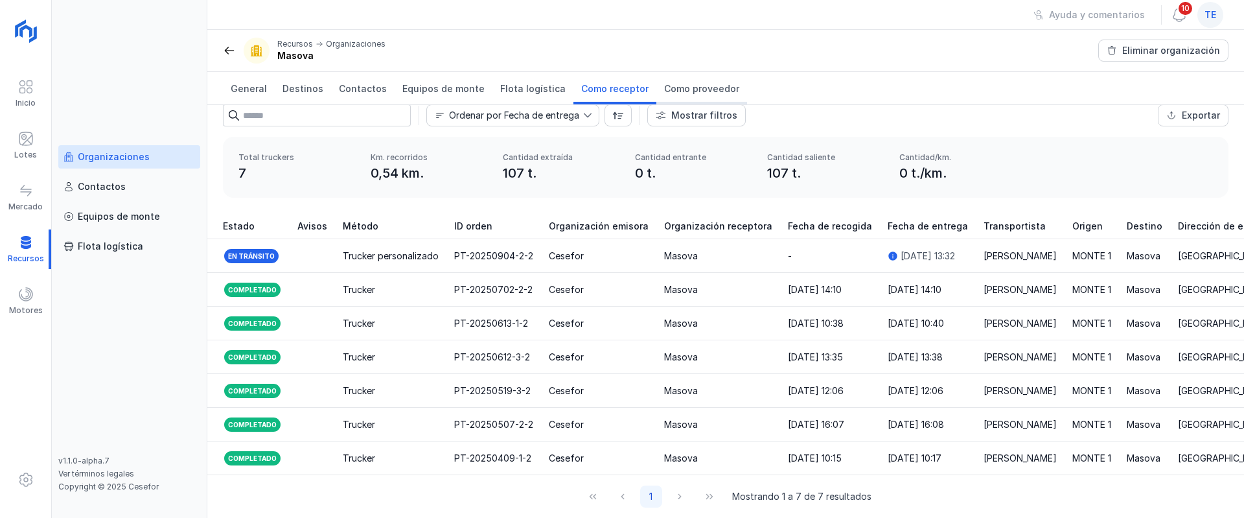
click at [669, 76] on link "Como proveedor" at bounding box center [701, 88] width 91 height 32
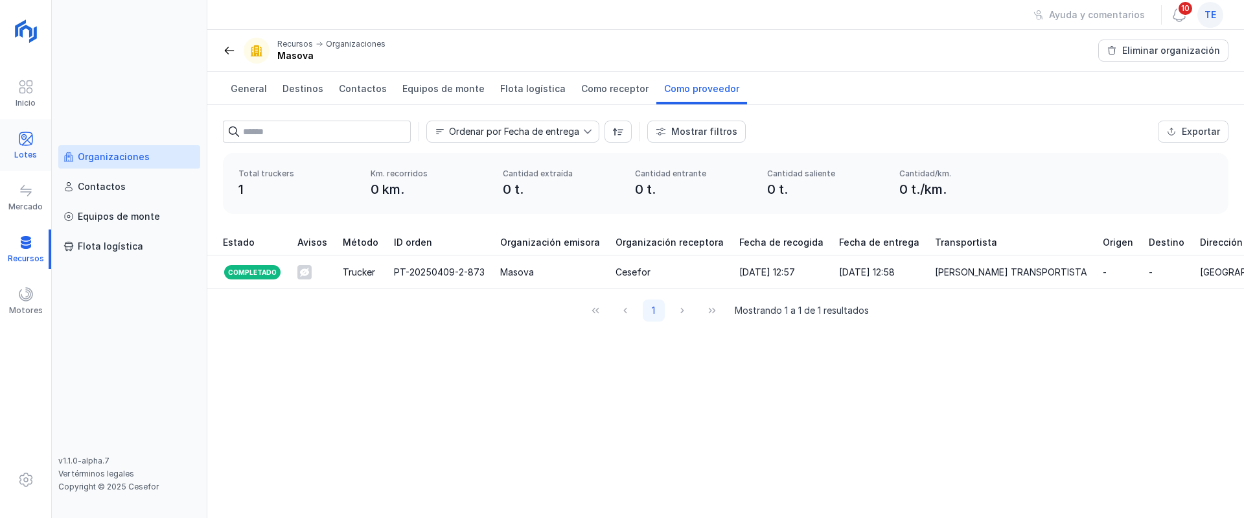
click at [27, 131] on span at bounding box center [26, 139] width 16 height 16
